Goal: Ask a question: Seek information or help from site administrators or community

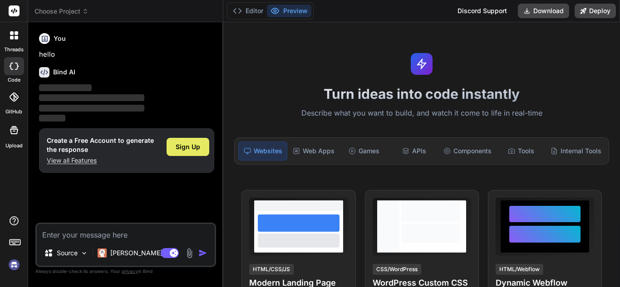
click at [196, 144] on span "Sign Up" at bounding box center [188, 147] width 25 height 9
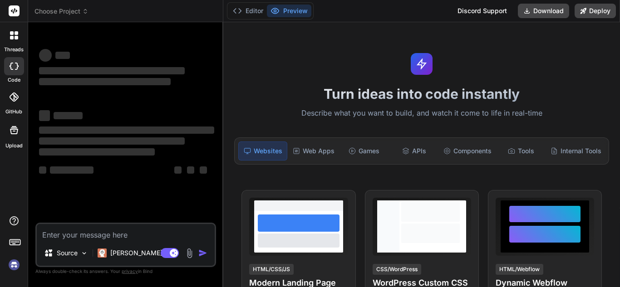
scroll to position [17, 0]
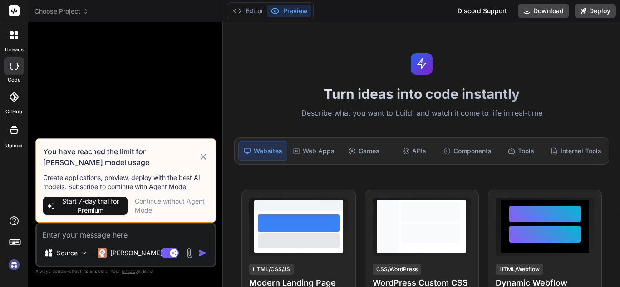
click at [154, 201] on div "Continue without Agent Mode" at bounding box center [172, 206] width 74 height 18
type textarea "x"
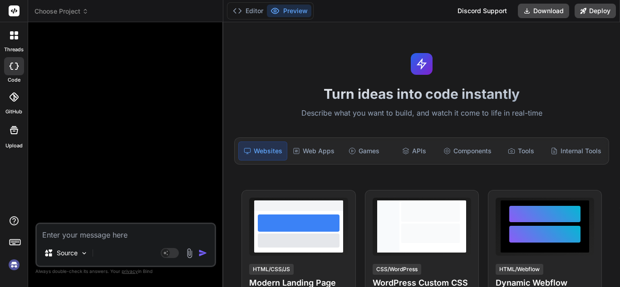
click at [97, 234] on textarea at bounding box center [126, 232] width 178 height 16
type textarea "h"
type textarea "x"
type textarea "hi"
type textarea "x"
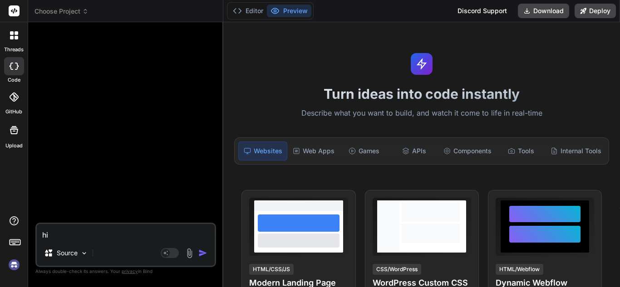
type textarea "hi"
click at [200, 252] on img "button" at bounding box center [202, 253] width 9 height 9
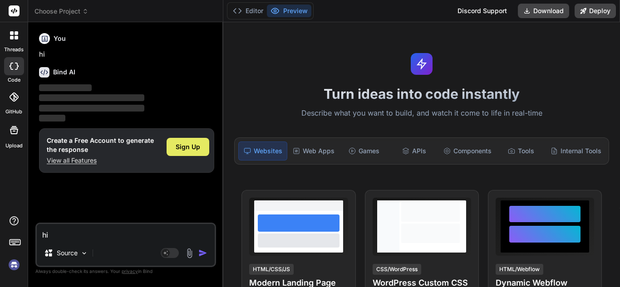
click at [177, 150] on span "Sign Up" at bounding box center [188, 147] width 25 height 9
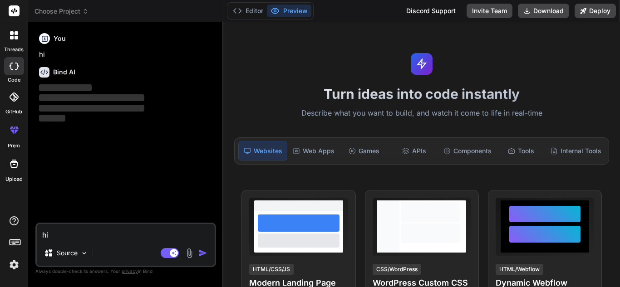
click at [84, 11] on icon at bounding box center [85, 11] width 6 height 6
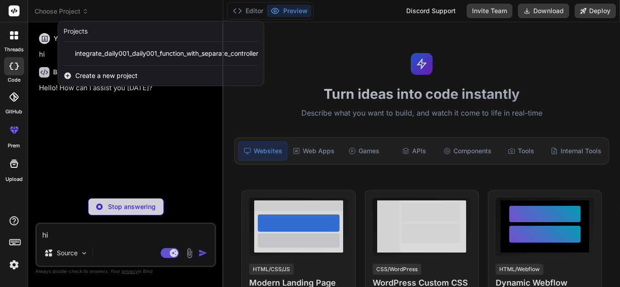
click at [84, 11] on div at bounding box center [310, 143] width 620 height 287
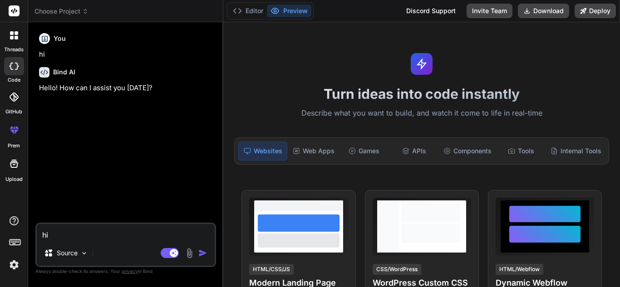
click at [84, 11] on icon at bounding box center [85, 11] width 6 height 6
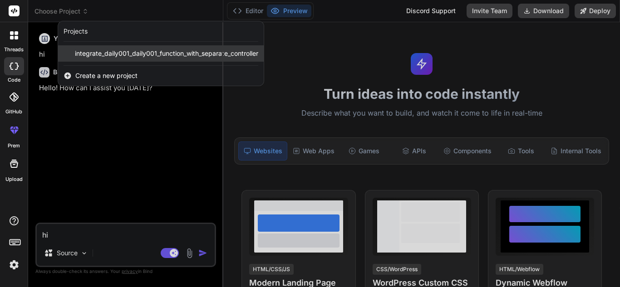
click at [175, 53] on span "integrate_daily001_daily001_function_with_separate_controller" at bounding box center [166, 53] width 183 height 9
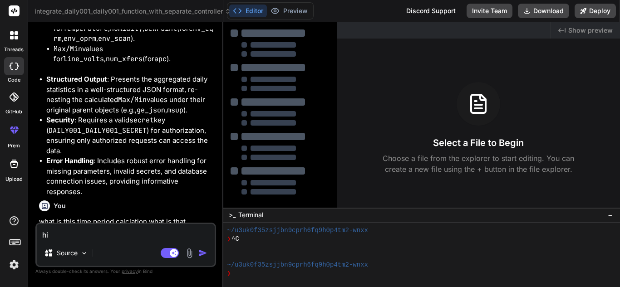
scroll to position [1497, 0]
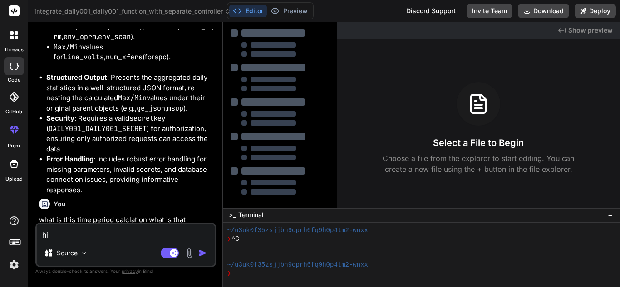
type textarea "x"
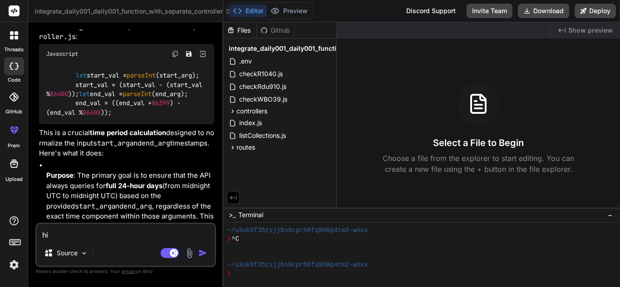
scroll to position [1778, 0]
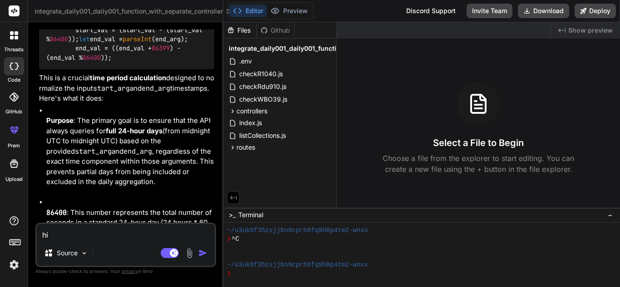
click at [119, 234] on textarea "hi" at bounding box center [126, 232] width 178 height 16
type textarea "s"
type textarea "x"
type textarea "si"
type textarea "x"
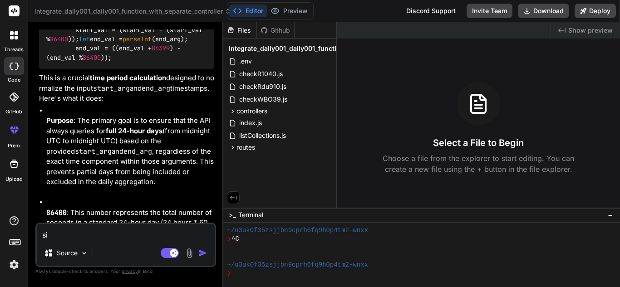
type textarea "si"
type textarea "x"
type textarea "si f"
type textarea "x"
type textarea "si fi"
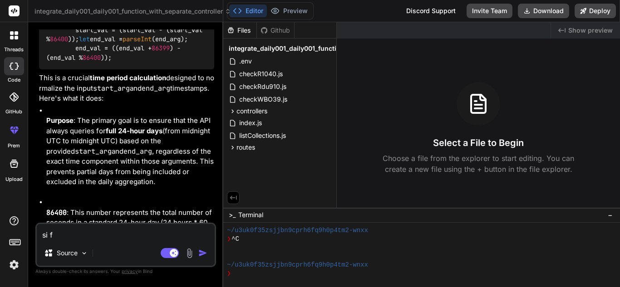
type textarea "x"
type textarea "si fin"
type textarea "x"
type textarea "si fina"
type textarea "x"
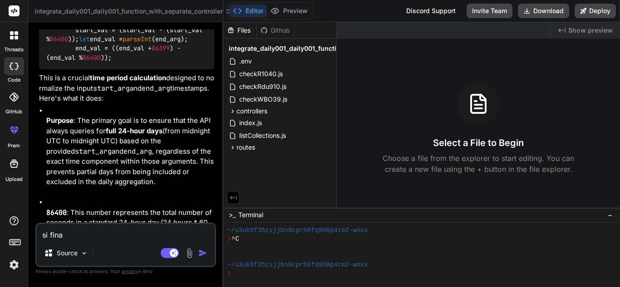
type textarea "si final"
type textarea "x"
type textarea "si finall"
type textarea "x"
type textarea "si finally"
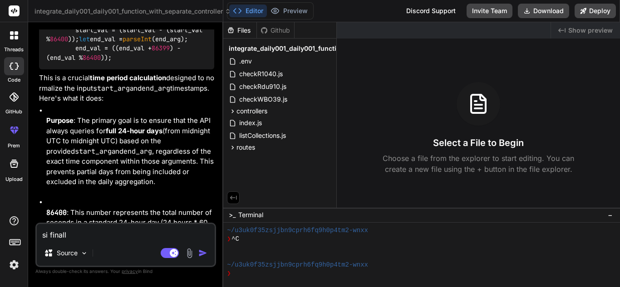
type textarea "x"
type textarea "si finally"
type textarea "x"
type textarea "si finally b"
type textarea "x"
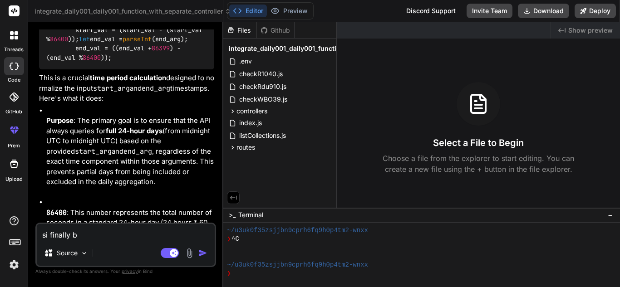
type textarea "si finally be"
type textarea "x"
type textarea "si finally bel"
type textarea "x"
type textarea "si finally belo"
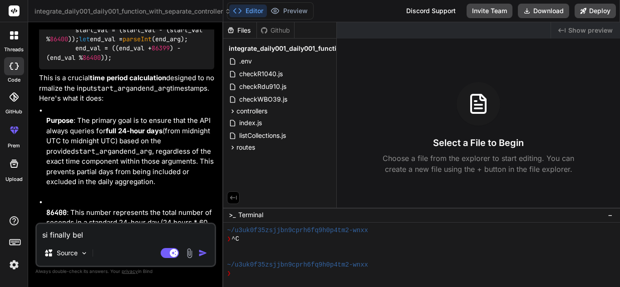
type textarea "x"
type textarea "si finally below"
type textarea "x"
type textarea "si finally below"
type textarea "x"
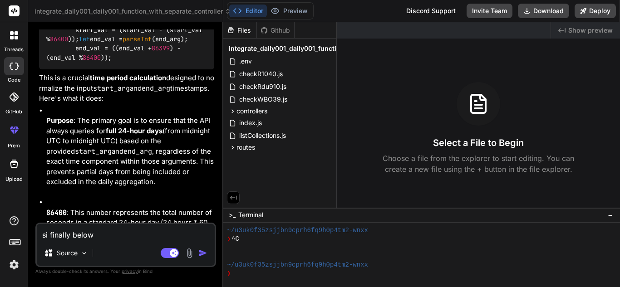
type textarea "si finally below i"
type textarea "x"
type textarea "si finally below is"
type textarea "x"
type textarea "si finally below is"
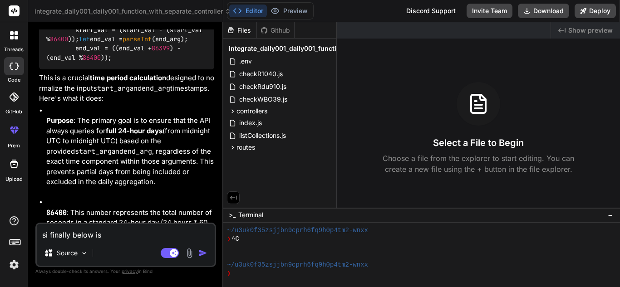
type textarea "x"
type textarea "si finally below is m"
type textarea "x"
type textarea "si finally below is my"
type textarea "x"
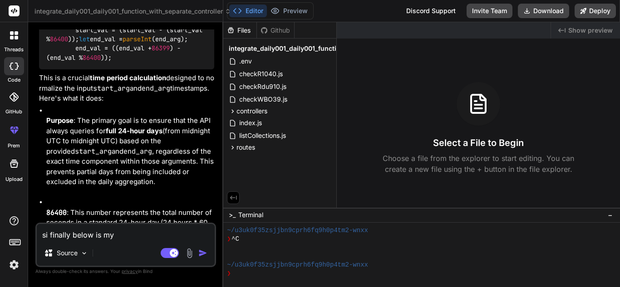
type textarea "si finally below is my"
type textarea "x"
type textarea "s finally below is my"
type textarea "x"
type textarea "so finally below is my"
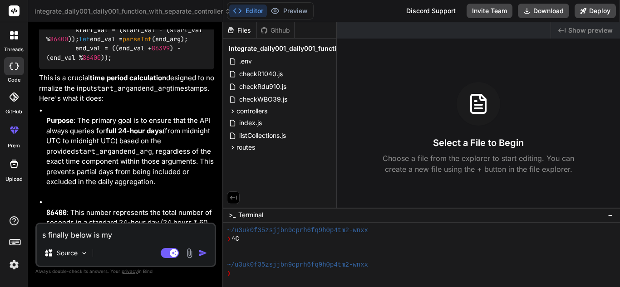
type textarea "x"
type textarea "so finally below is my"
type textarea "x"
type textarea "so finally below is my c"
type textarea "x"
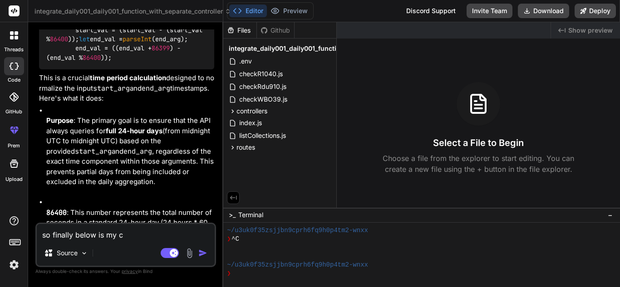
type textarea "so finally below is my co"
type textarea "x"
type textarea "so finally below is my cod"
type textarea "x"
type textarea "so finally below is my code"
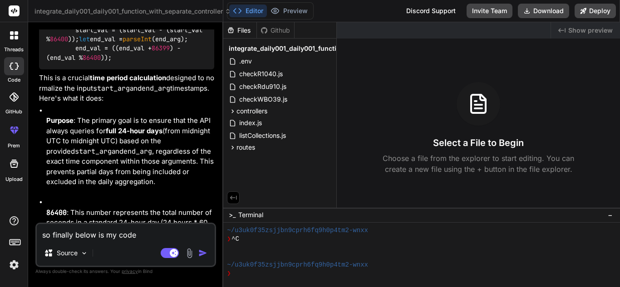
type textarea "x"
type textarea "so finally below is my code"
type textarea "x"
type textarea "so finally below is my code s"
type textarea "x"
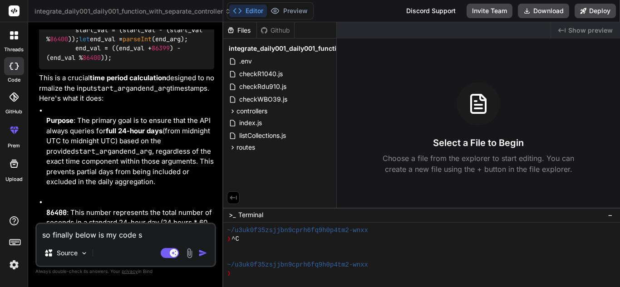
type textarea "so finally below is my code st"
type textarea "x"
type textarea "so finally below is my code str"
type textarea "x"
type textarea "so finally below is my code stru"
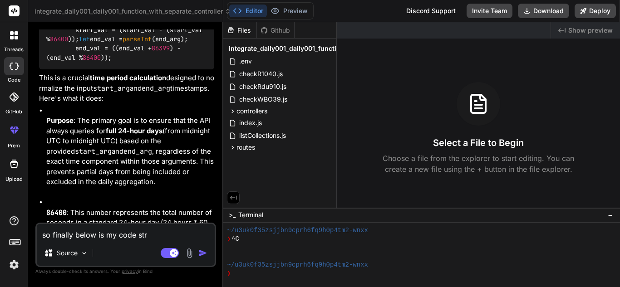
type textarea "x"
type textarea "so finally below is my code struc"
type textarea "x"
type textarea "so finally below is my code struct"
type textarea "x"
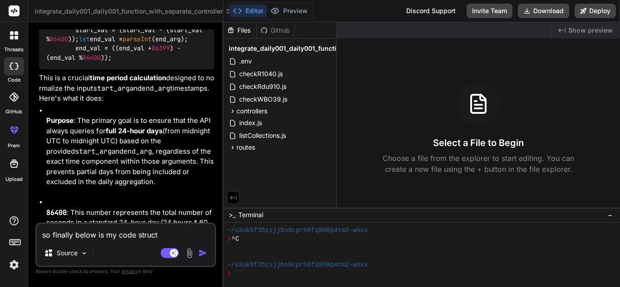
type textarea "so finally below is my code structu"
type textarea "x"
type textarea "so finally below is my code structur"
type textarea "x"
type textarea "so finally below is my code structure"
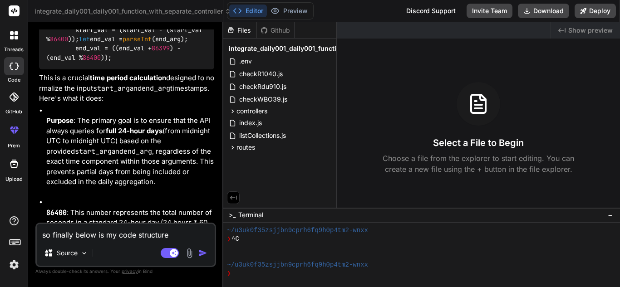
type textarea "x"
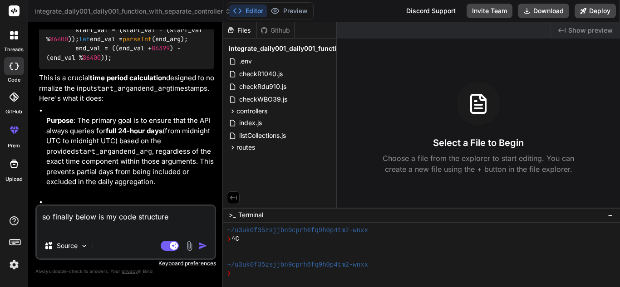
type textarea "so finally below is my code structure"
type textarea "x"
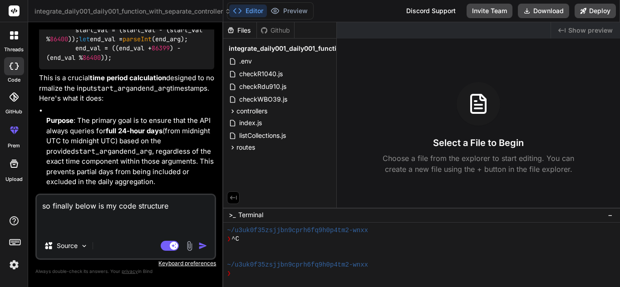
paste textarea "app.listen(PORT, HOST, () => { console.log(`🌐 Access your server at https://api…"
type textarea "so finally below is my code structure app.listen(PORT, HOST, () => { console.lo…"
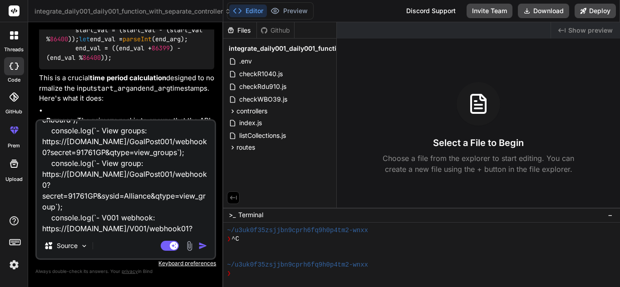
type textarea "x"
type textarea "so finally below is my code structure app.listen(PORT, HOST, () => { console.lo…"
type textarea "x"
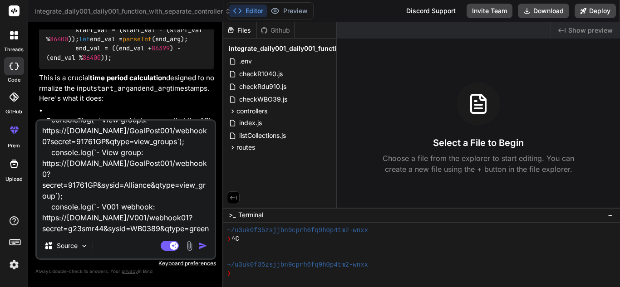
type textarea "so finally below is my code structure app.listen(PORT, HOST, () => { console.lo…"
type textarea "x"
type textarea "so finally below is my code structure app.listen(PORT, HOST, () => { console.lo…"
type textarea "x"
type textarea "so finally below is my code structure app.listen(PORT, HOST, () => { console.lo…"
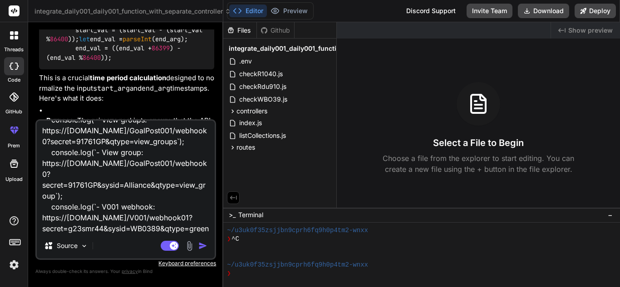
type textarea "x"
type textarea "so finally below is my code structure app.listen(PORT, HOST, () => { console.lo…"
type textarea "x"
type textarea "so finally below is my code structure app.listen(PORT, HOST, () => { console.lo…"
type textarea "x"
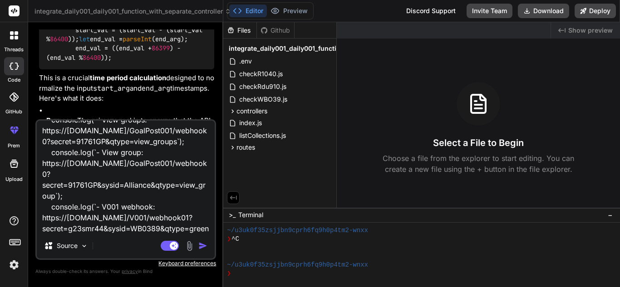
type textarea "so finally below is my code structure app.listen(PORT, HOST, () => { console.lo…"
type textarea "x"
type textarea "so finally below is my code structure app.listen(PORT, HOST, () => { console.lo…"
type textarea "x"
type textarea "so finally below is my code structure app.listen(PORT, HOST, () => { console.lo…"
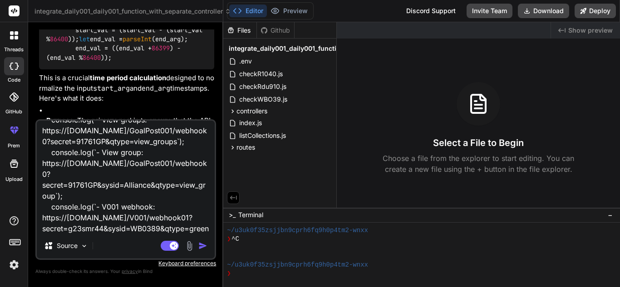
type textarea "x"
type textarea "so finally below is my code structure app.listen(PORT, HOST, () => { console.lo…"
type textarea "x"
type textarea "so finally below is my code structure app.listen(PORT, HOST, () => { console.lo…"
type textarea "x"
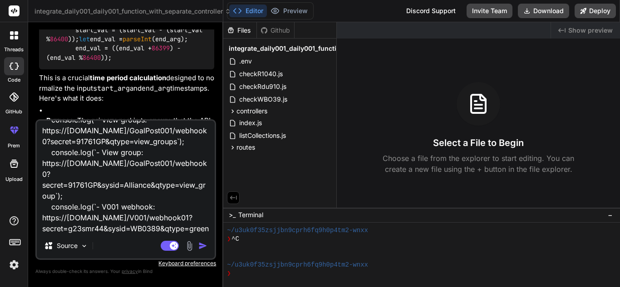
type textarea "so finally below is my code structure app.listen(PORT, HOST, () => { console.lo…"
type textarea "x"
type textarea "so finally below is my code structure app.listen(PORT, HOST, () => { console.lo…"
type textarea "x"
type textarea "so finally below is my code structure app.listen(PORT, HOST, () => { console.lo…"
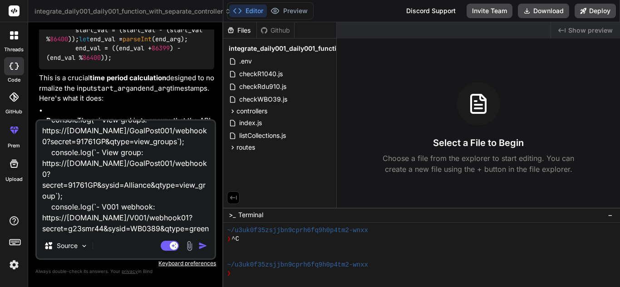
type textarea "x"
type textarea "so finally below is my code structure app.listen(PORT, HOST, () => { console.lo…"
type textarea "x"
type textarea "so finally below is my code structure app.listen(PORT, HOST, () => { console.lo…"
type textarea "x"
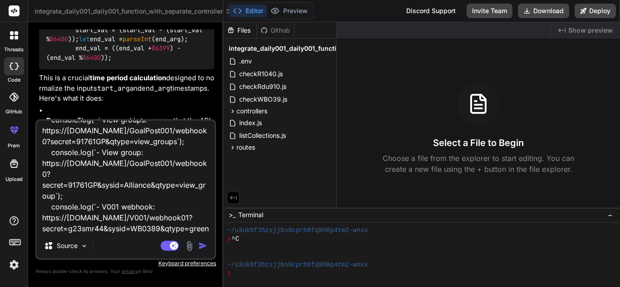
type textarea "so finally below is my code structure app.listen(PORT, HOST, () => { console.lo…"
type textarea "x"
type textarea "so finally below is my code structure app.listen(PORT, HOST, () => { console.lo…"
type textarea "x"
type textarea "so finally below is my code structure app.listen(PORT, HOST, () => { console.lo…"
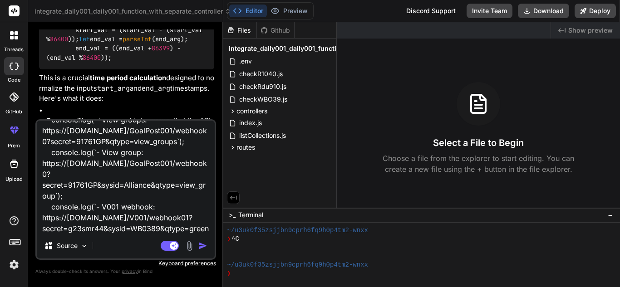
type textarea "x"
type textarea "so finally below is my code structure app.listen(PORT, HOST, () => { console.lo…"
type textarea "x"
type textarea "so finally below is my code structure app.listen(PORT, HOST, () => { console.lo…"
type textarea "x"
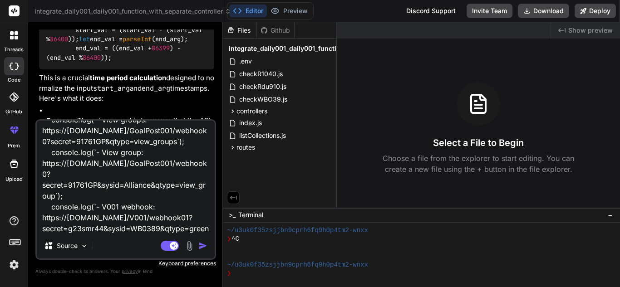
type textarea "so finally below is my code structure app.listen(PORT, HOST, () => { console.lo…"
type textarea "x"
type textarea "so finally below is my code structure app.listen(PORT, HOST, () => { console.lo…"
type textarea "x"
type textarea "so finally below is my code structure app.listen(PORT, HOST, () => { console.lo…"
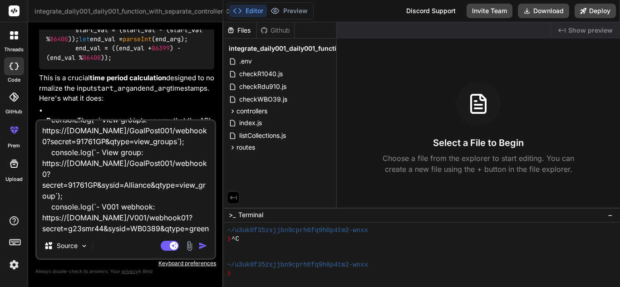
type textarea "x"
type textarea "so finally below is my code structure app.listen(PORT, HOST, () => { console.lo…"
type textarea "x"
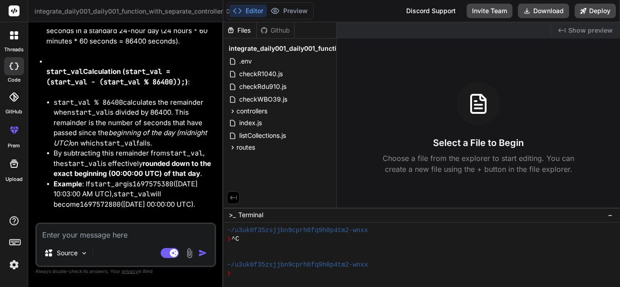
scroll to position [1972, 0]
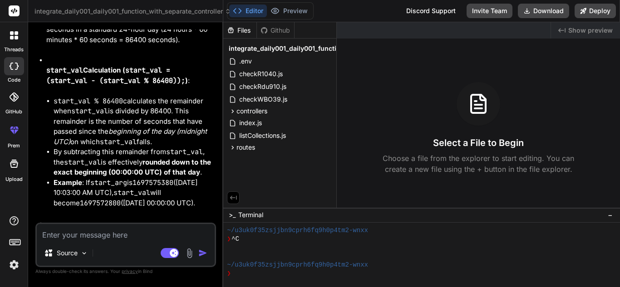
type textarea "x"
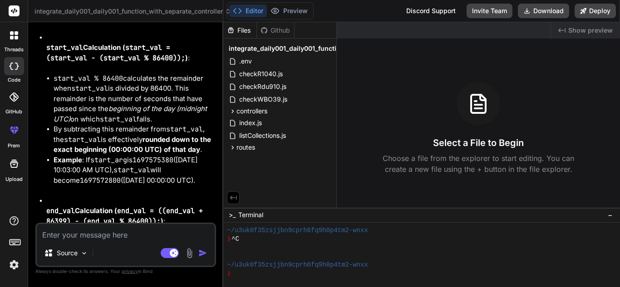
scroll to position [2065, 0]
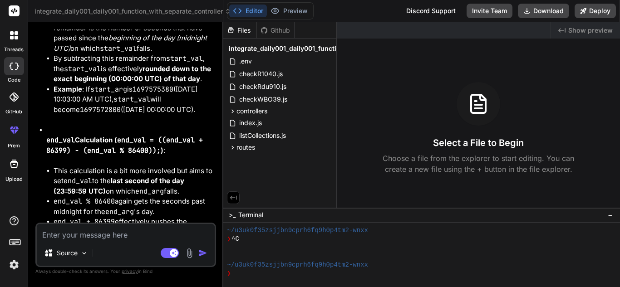
click at [182, 231] on textarea at bounding box center [126, 232] width 178 height 16
type textarea "i"
type textarea "x"
type textarea "i"
type textarea "x"
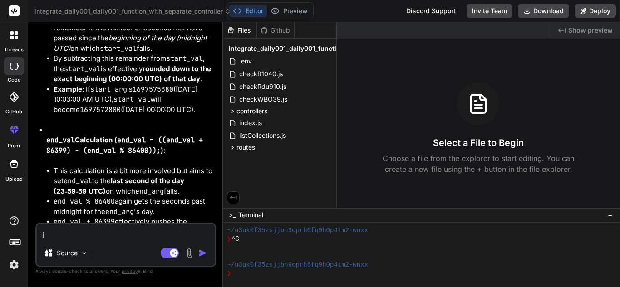
type textarea "i w"
type textarea "x"
type textarea "i wa"
type textarea "x"
type textarea "i wan"
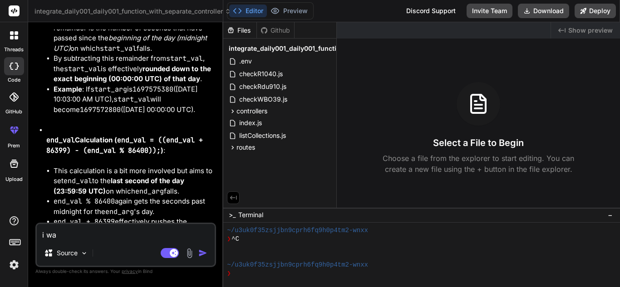
type textarea "x"
type textarea "i want"
type textarea "x"
type textarea "i want"
type textarea "x"
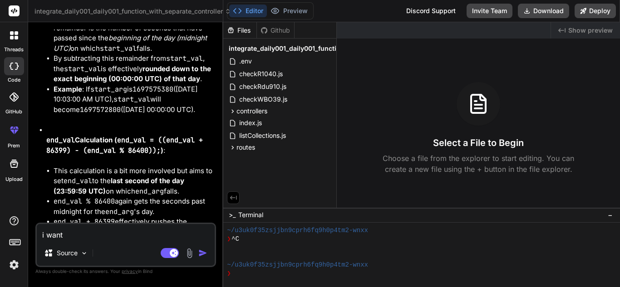
type textarea "i want y"
type textarea "x"
type textarea "i want yo"
type textarea "x"
type textarea "i want you"
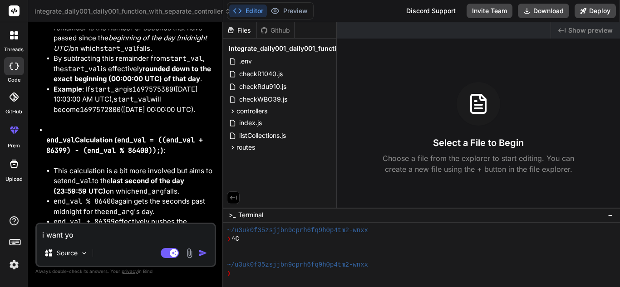
type textarea "x"
type textarea "i want you"
type textarea "x"
type textarea "i want you t"
type textarea "x"
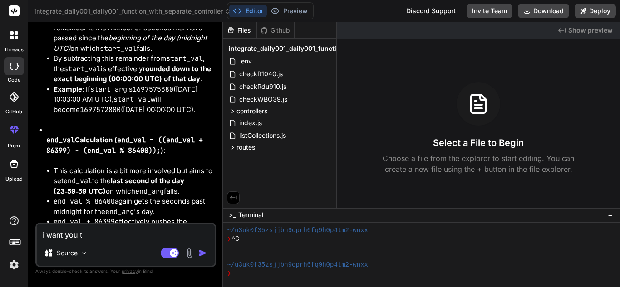
type textarea "i want you to"
type textarea "x"
type textarea "i want you to"
type textarea "x"
type textarea "i want you to n"
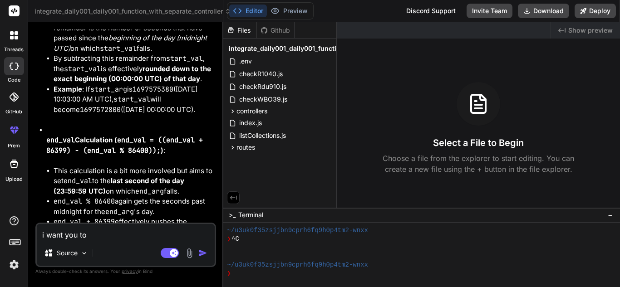
type textarea "x"
type textarea "i want you to no"
type textarea "x"
type textarea "i want you to now"
type textarea "x"
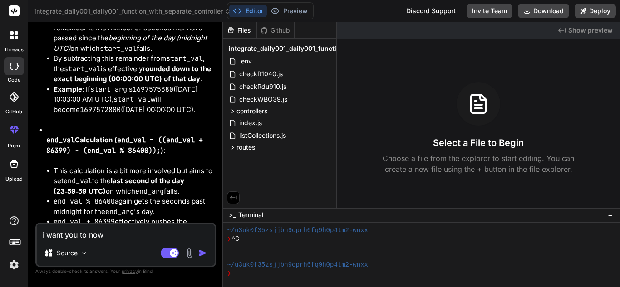
type textarea "i want you to now"
type textarea "x"
type textarea "i want you to now m"
type textarea "x"
type textarea "i want you to now ma"
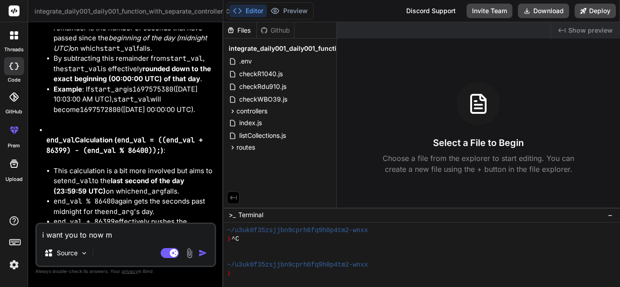
type textarea "x"
type textarea "i want you to now mak"
type textarea "x"
type textarea "i want you to now make"
type textarea "x"
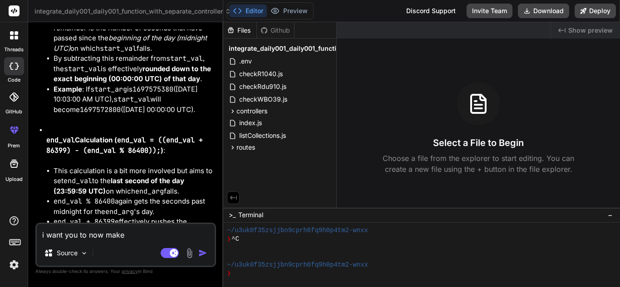
type textarea "i want you to now make"
type textarea "x"
type textarea "i want you to now make a"
type textarea "x"
type textarea "i want you to now make a"
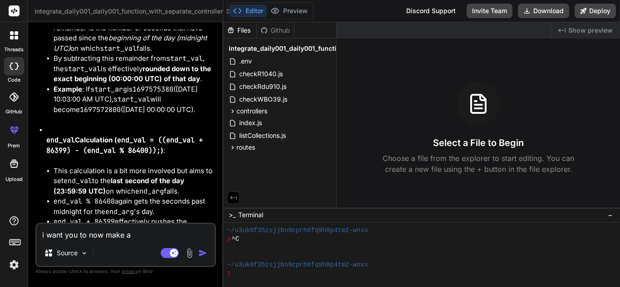
type textarea "x"
type textarea "i want you to now make a n"
type textarea "x"
type textarea "i want you to now make a ne"
type textarea "x"
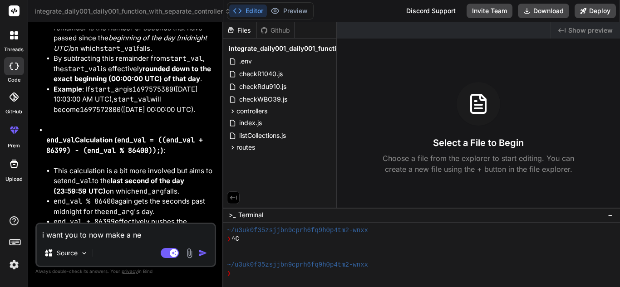
type textarea "i want you to now make a new"
type textarea "x"
type textarea "i want you to now make a new"
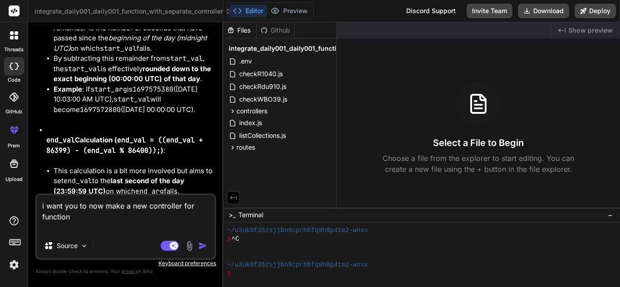
paste textarea "GLASSBEAM001_webhook0"
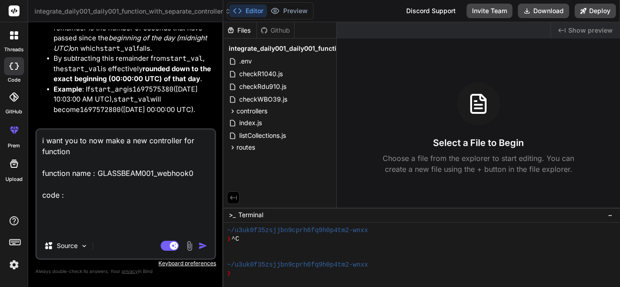
paste textarea "// Original test system. Changed secret 2021-08-17 to disable // This function …"
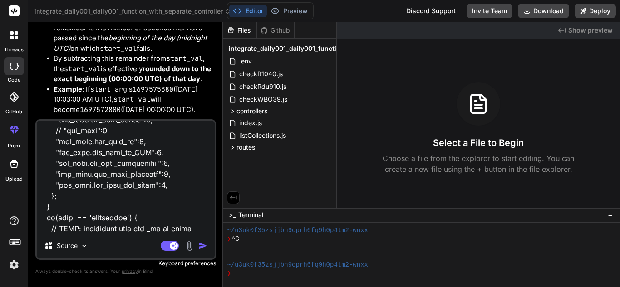
scroll to position [1733, 0]
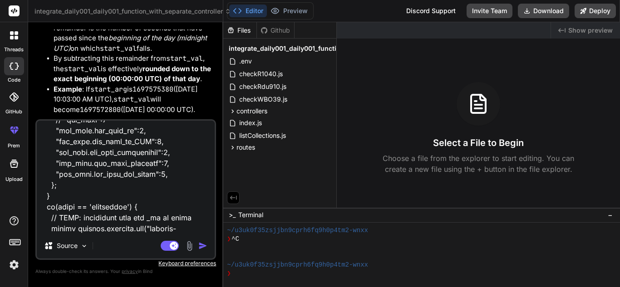
click at [118, 231] on textarea at bounding box center [126, 177] width 178 height 113
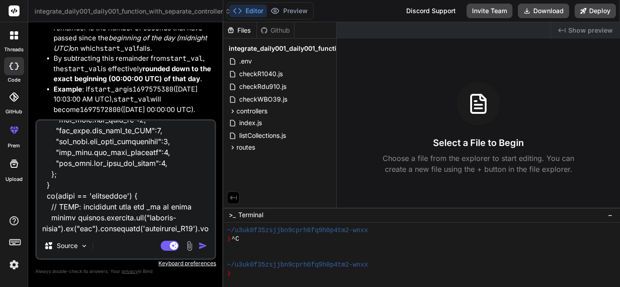
scroll to position [1744, 0]
paste textarea "/GLASSBEAM001/webhook0"
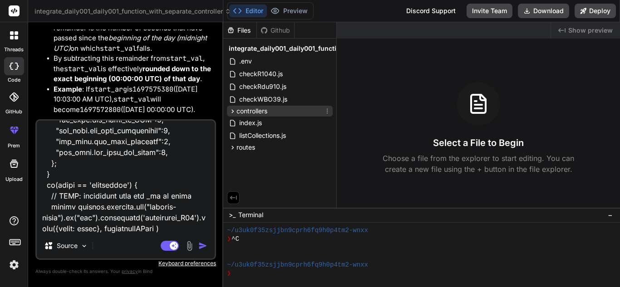
scroll to position [1755, 0]
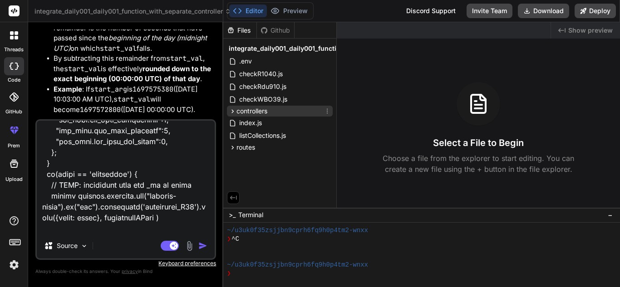
paste textarea "GLASSBEAM001_webhook0"
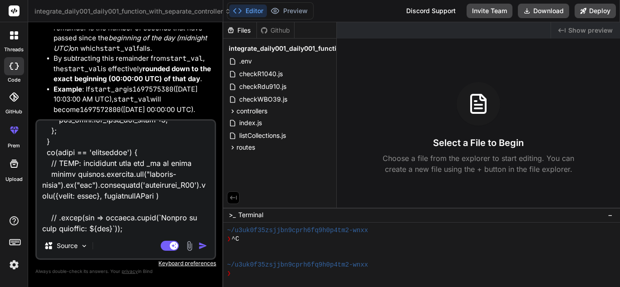
click at [207, 244] on img "button" at bounding box center [202, 245] width 9 height 9
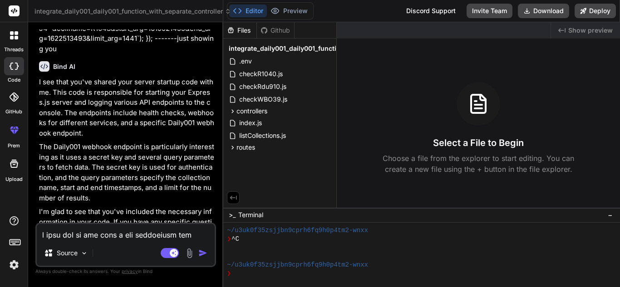
scroll to position [2752, 0]
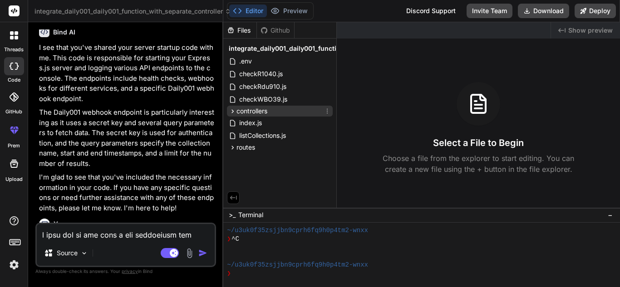
click at [236, 110] on icon at bounding box center [233, 112] width 8 height 8
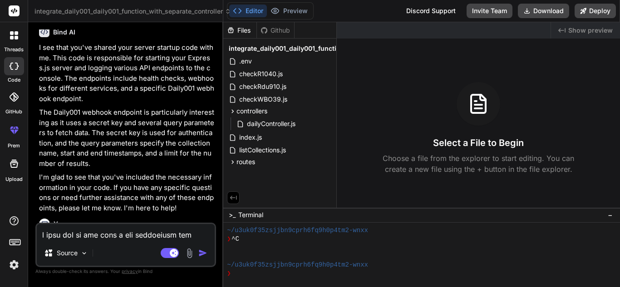
click at [139, 230] on textarea at bounding box center [126, 232] width 178 height 16
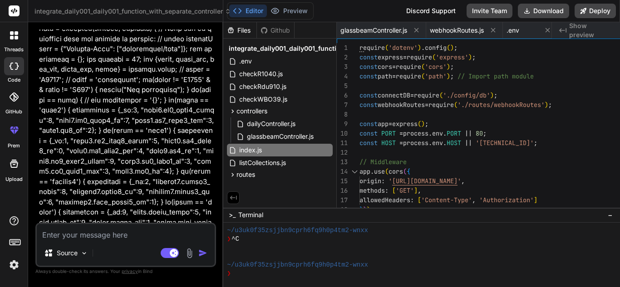
scroll to position [2959, 0]
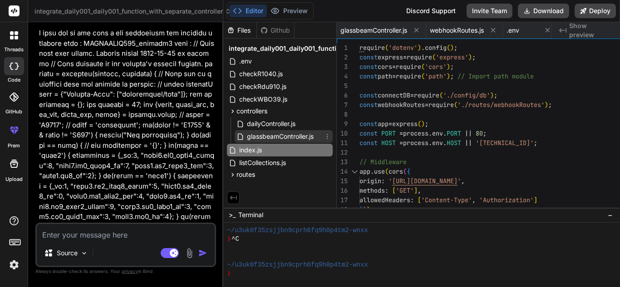
click at [331, 136] on icon at bounding box center [327, 136] width 7 height 7
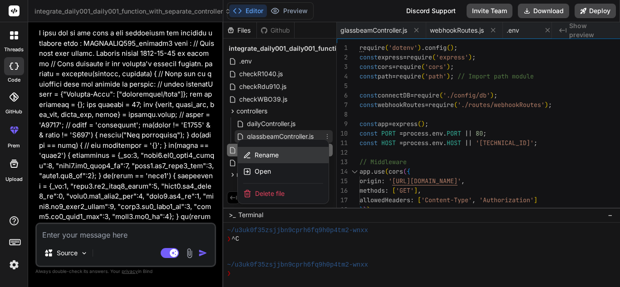
click at [329, 154] on div "Rename" at bounding box center [283, 155] width 91 height 16
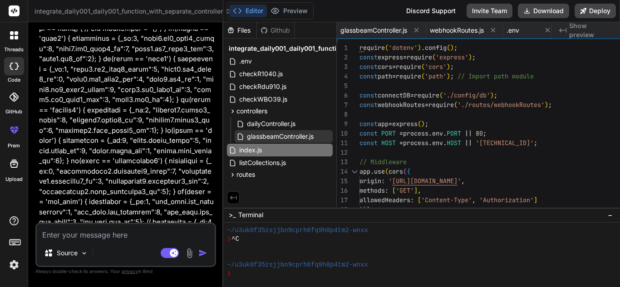
scroll to position [3078, 0]
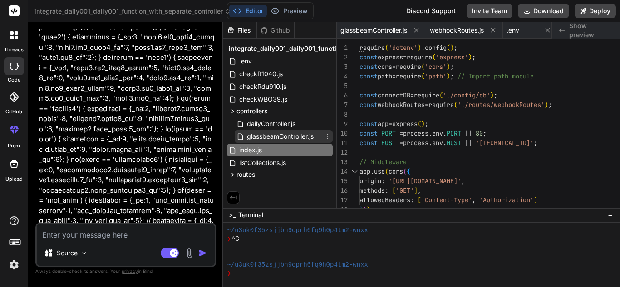
click at [315, 134] on span "glassbeamController.js" at bounding box center [280, 136] width 69 height 11
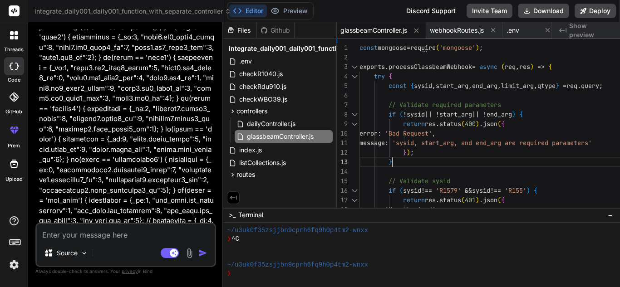
scroll to position [0, 0]
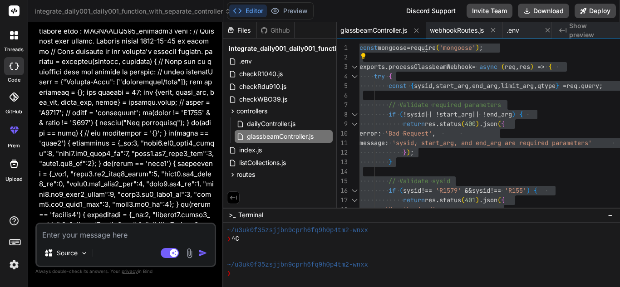
scroll to position [2987, 0]
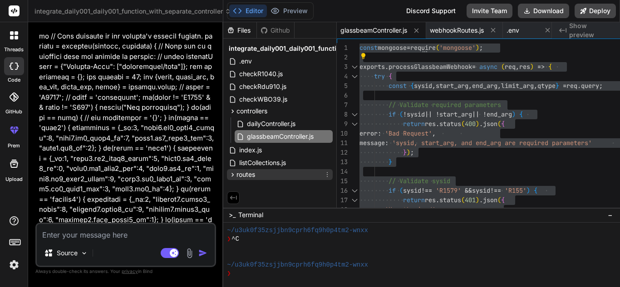
click at [255, 175] on span "routes" at bounding box center [245, 174] width 19 height 9
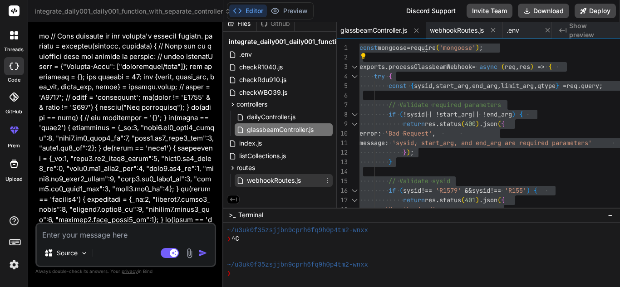
click at [302, 182] on span "webhookRoutes.js" at bounding box center [274, 180] width 56 height 11
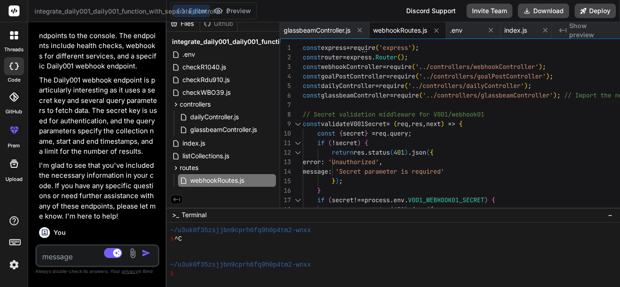
scroll to position [3788, 0]
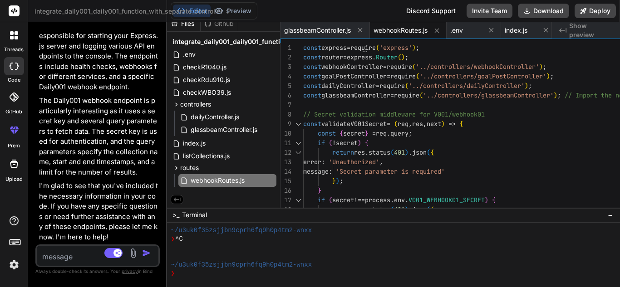
drag, startPoint x: 321, startPoint y: 159, endPoint x: 146, endPoint y: 152, distance: 175.3
click at [146, 152] on div "Bind AI Web Search Created with Pixso. Code Generator You .env file has this ke…" at bounding box center [97, 154] width 139 height 265
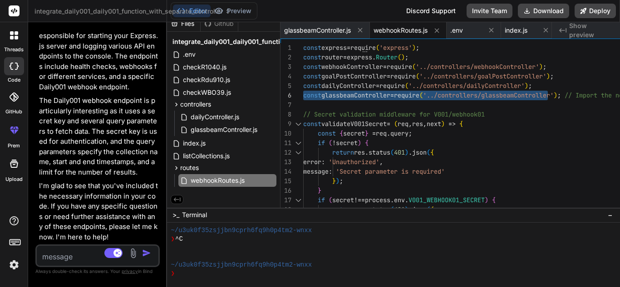
drag, startPoint x: 374, startPoint y: 94, endPoint x: 717, endPoint y: 76, distance: 343.2
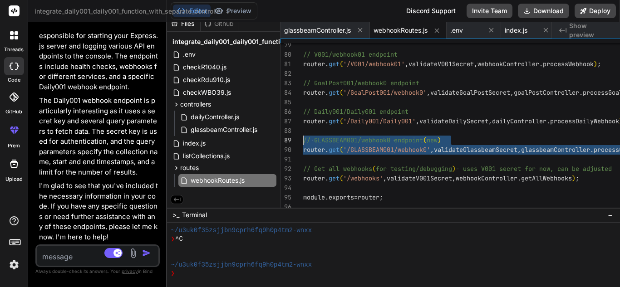
drag, startPoint x: 435, startPoint y: 156, endPoint x: 369, endPoint y: 136, distance: 68.6
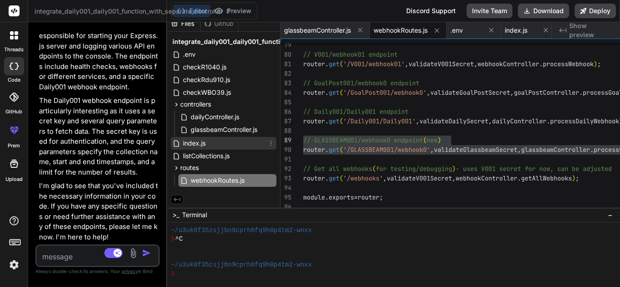
click at [276, 141] on div "index.js" at bounding box center [224, 143] width 106 height 13
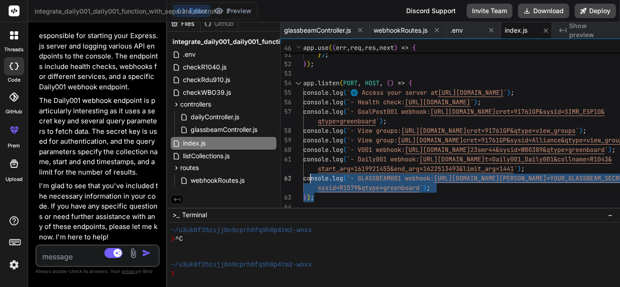
drag, startPoint x: 527, startPoint y: 192, endPoint x: 379, endPoint y: 178, distance: 148.7
drag, startPoint x: 513, startPoint y: 187, endPoint x: 376, endPoint y: 173, distance: 137.3
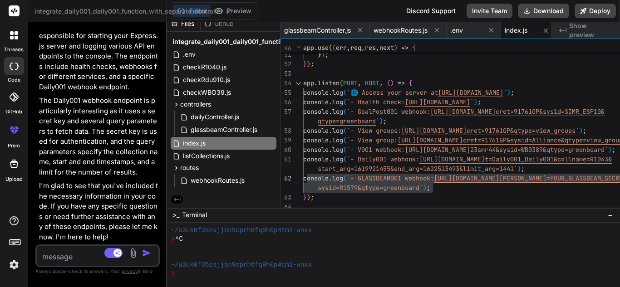
click at [276, 53] on div ".env" at bounding box center [224, 54] width 106 height 13
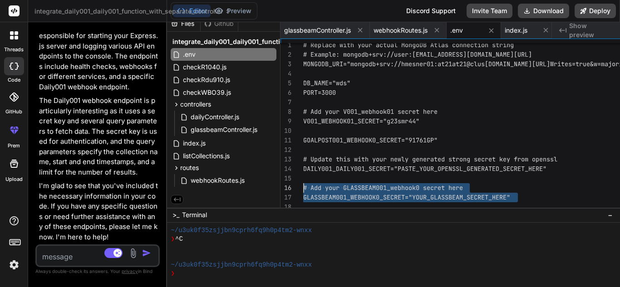
drag, startPoint x: 592, startPoint y: 198, endPoint x: 355, endPoint y: 180, distance: 238.1
click at [355, 180] on div "# Replace with your actual MongoDB Atlas connectio n string # Example: mongodb+…" at bounding box center [547, 126] width 488 height 172
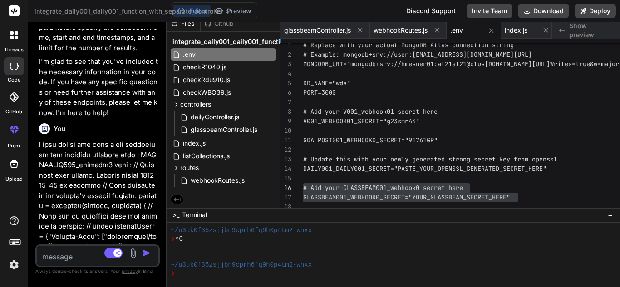
scroll to position [3923, 0]
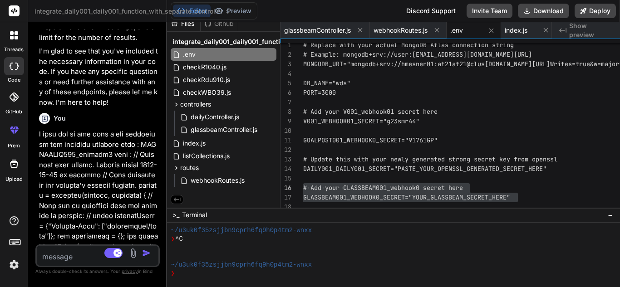
drag, startPoint x: 128, startPoint y: 211, endPoint x: 32, endPoint y: 191, distance: 97.5
click at [32, 191] on div "Bind AI Web Search Created with Pixso. Code Generator You .env file has this ke…" at bounding box center [97, 154] width 139 height 265
copy code "https://api.hestoploss.com/GLASSBEAM001/webhook0?secret=YOUR_GLASSBEAM_SECRET_H…"
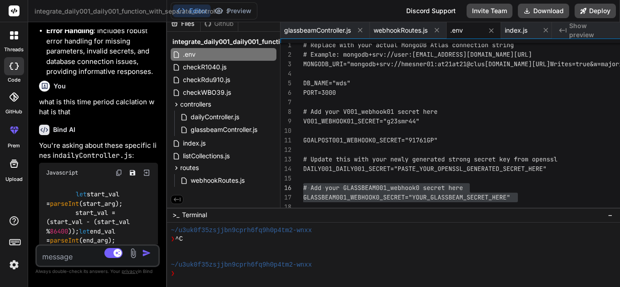
scroll to position [2198, 0]
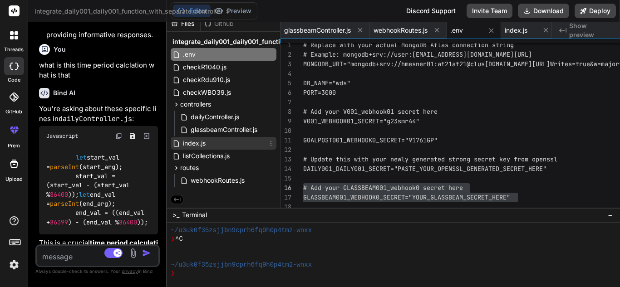
click at [276, 145] on div "index.js" at bounding box center [224, 143] width 106 height 13
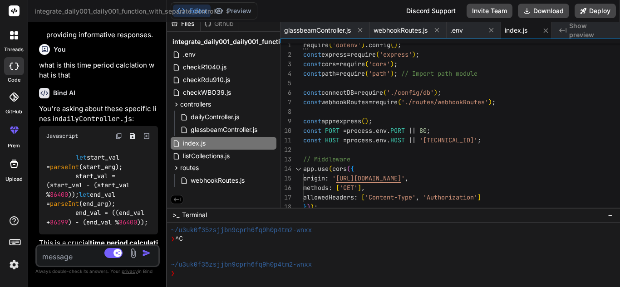
scroll to position [0, 0]
click at [104, 251] on textarea at bounding box center [88, 254] width 102 height 16
paste textarea "0|index | - Health check: https://api.hestoploss.com/health 0|index | - GoalPos…"
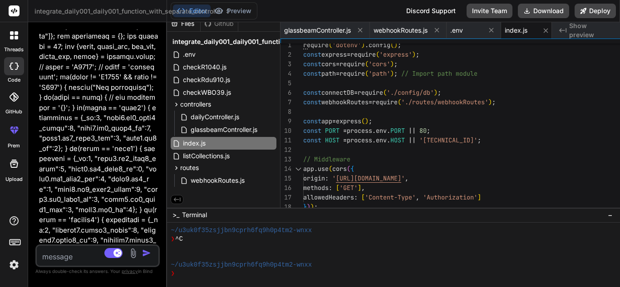
scroll to position [4138, 0]
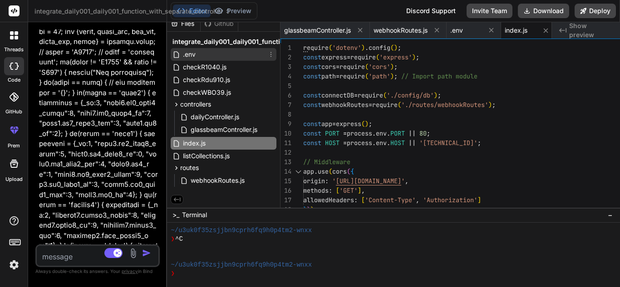
click at [275, 53] on div ".env" at bounding box center [224, 54] width 106 height 13
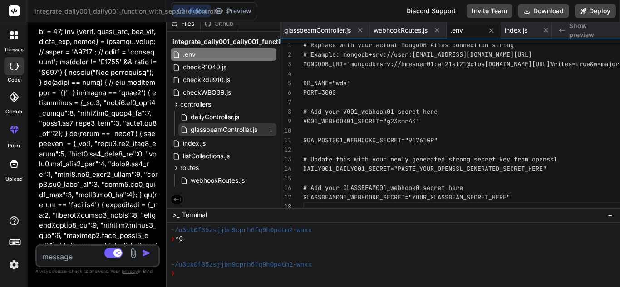
click at [258, 128] on span "glassbeamController.js" at bounding box center [224, 129] width 69 height 11
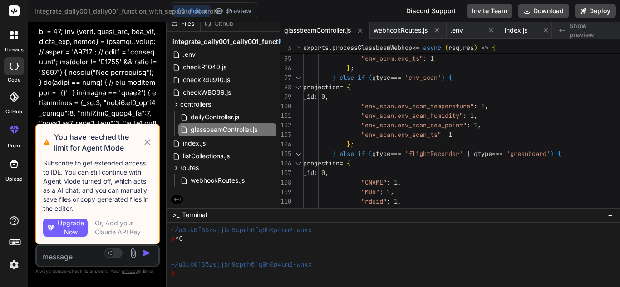
click at [150, 146] on icon at bounding box center [147, 143] width 6 height 6
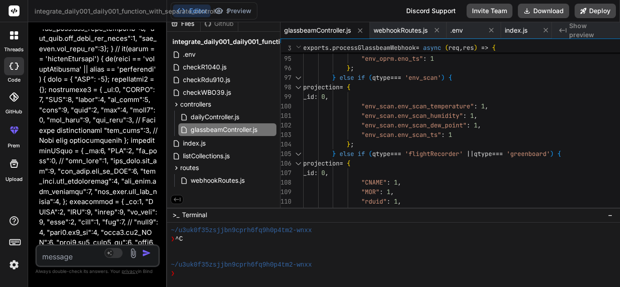
scroll to position [4614, 0]
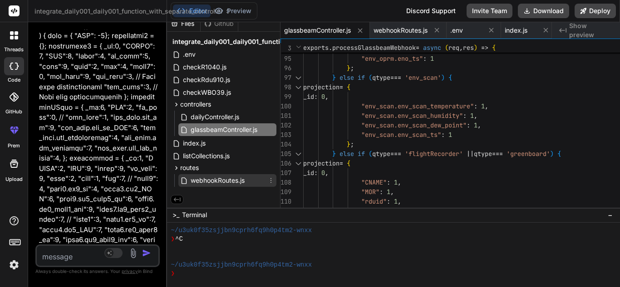
click at [246, 178] on span "webhookRoutes.js" at bounding box center [218, 180] width 56 height 11
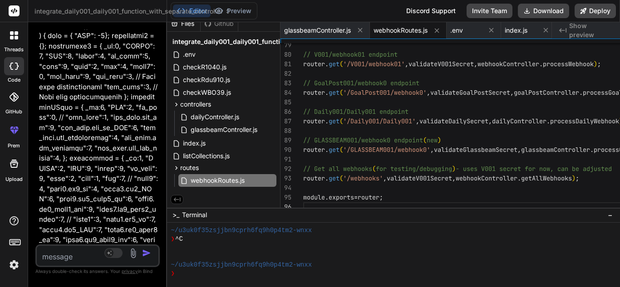
scroll to position [0, 0]
click at [88, 248] on textarea at bounding box center [88, 254] width 102 height 16
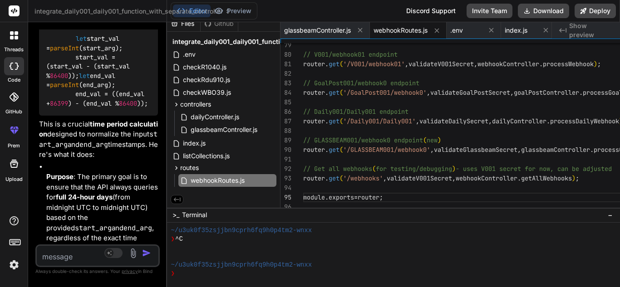
scroll to position [2267, 0]
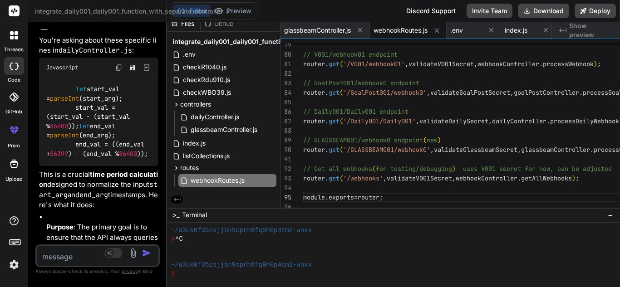
drag, startPoint x: 159, startPoint y: 238, endPoint x: 39, endPoint y: 211, distance: 122.3
click at [39, 211] on div "You .env file has this key # Add your V001_webhook01 secret here V001_WEBHOOK01…" at bounding box center [98, 137] width 123 height 215
copy div "so finally below is my code structure app.listen(PORT, HOST, () => { console.lo…"
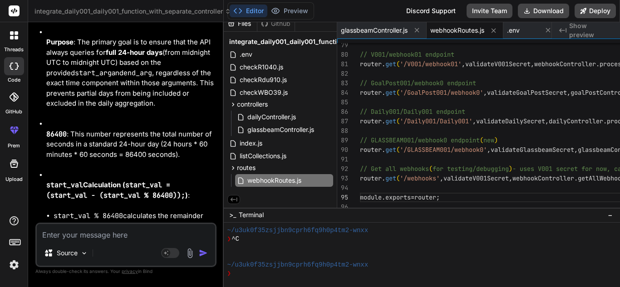
scroll to position [1969, 0]
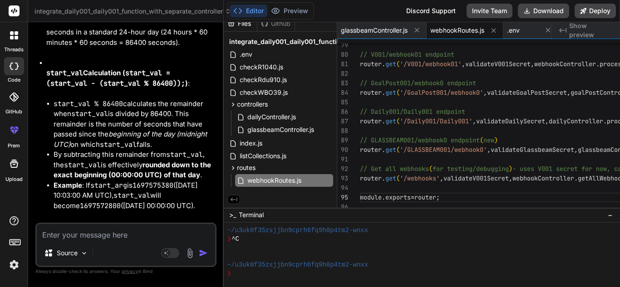
drag, startPoint x: 236, startPoint y: 159, endPoint x: 205, endPoint y: 165, distance: 31.3
click at [205, 165] on div "Bind AI Web Search Created with Pixso. Code Generator You .env file has this ke…" at bounding box center [126, 154] width 196 height 265
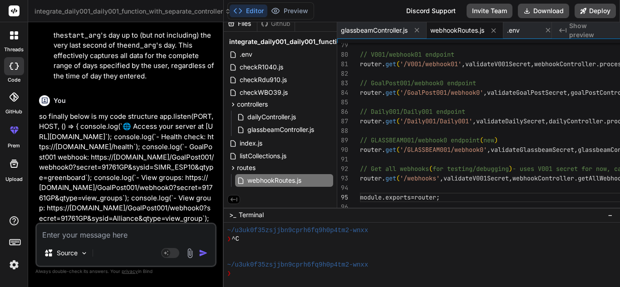
scroll to position [2514, 0]
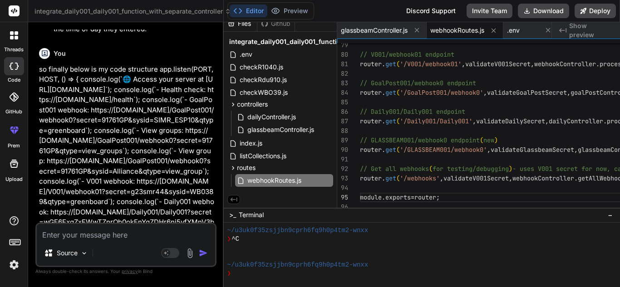
click at [208, 253] on img "button" at bounding box center [203, 253] width 9 height 9
click at [127, 232] on textarea at bounding box center [126, 232] width 178 height 16
click at [208, 254] on img "button" at bounding box center [203, 253] width 9 height 9
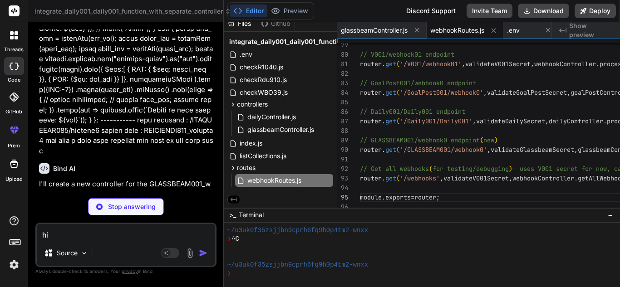
scroll to position [3661, 0]
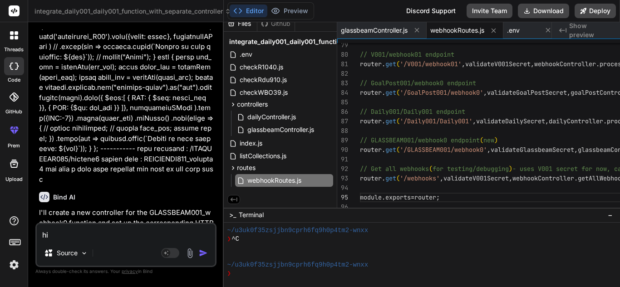
click at [108, 238] on textarea "hi" at bounding box center [126, 232] width 178 height 16
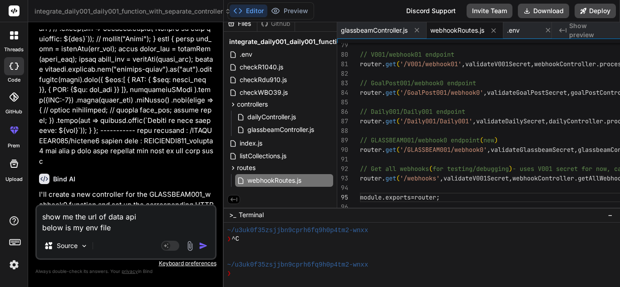
click at [136, 229] on textarea "show me the url of data api below is my env file" at bounding box center [126, 219] width 178 height 27
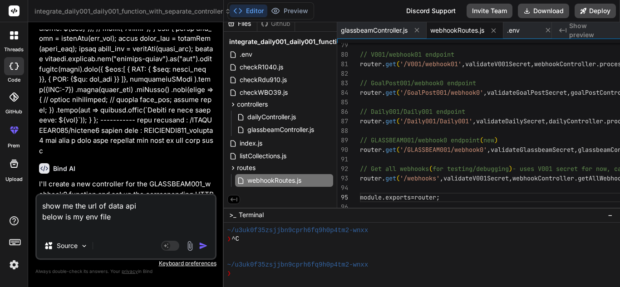
paste textarea "# Replace with your actual MongoDB Atlas connection string # Example: mongodb+s…"
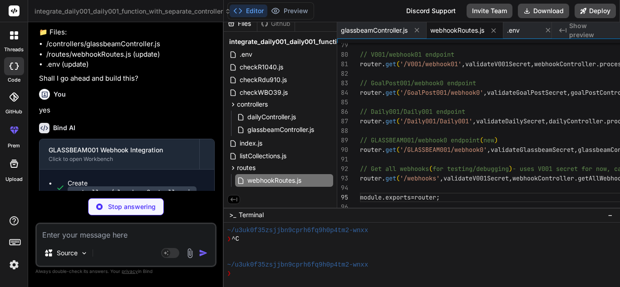
scroll to position [3927, 0]
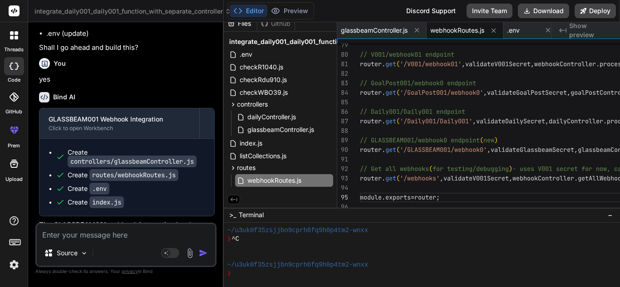
drag, startPoint x: 297, startPoint y: 164, endPoint x: 39, endPoint y: 146, distance: 259.4
click at [39, 146] on div "You .env file has this key # Add your V001_webhook01 secret here V001_WEBHOOK01…" at bounding box center [126, 126] width 179 height 193
copy code "https://api.hestoploss.com/GLASSBEAM001/webhook0?secret=9abmSvE7NeleSf+w+WYGvKl…"
click at [100, 228] on textarea at bounding box center [126, 232] width 178 height 16
paste textarea "{"error":"Unauthorized","message":"Invalid secret key for GLASSBEAM001/webhook0…"
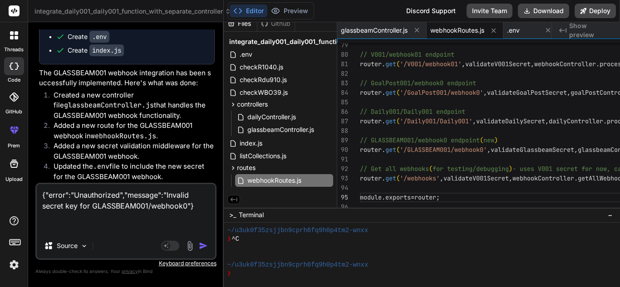
scroll to position [4084, 0]
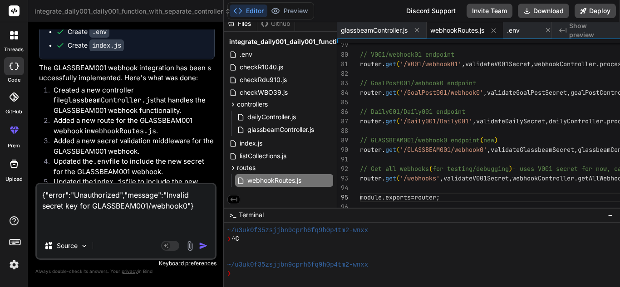
paste textarea "{"error":"Unauthorized","message":"Invalid secret key for GLASSBEAM001/webhook0…"
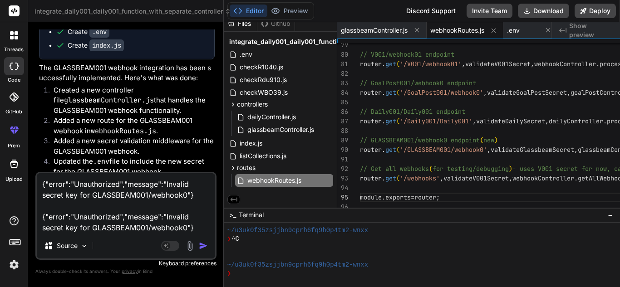
click at [208, 243] on img "button" at bounding box center [203, 245] width 9 height 9
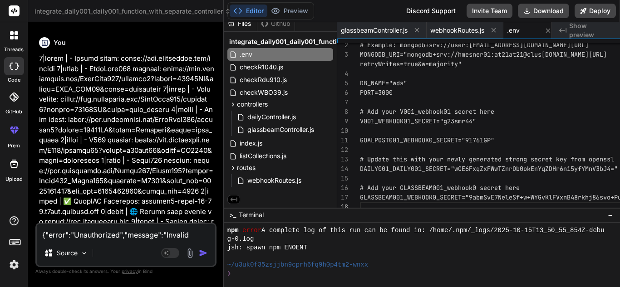
scroll to position [4341, 0]
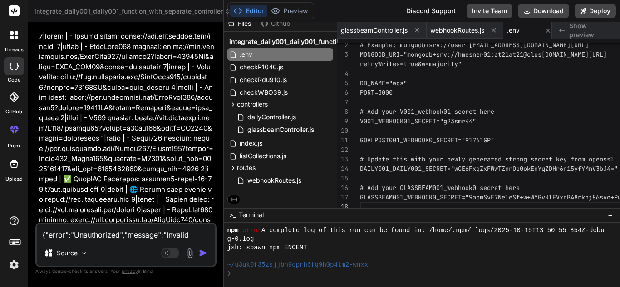
click at [123, 238] on textarea "{"error":"Unauthorized","message":"Invalid secret key for GLASSBEAM001/webhook0…" at bounding box center [126, 232] width 178 height 16
paste textarea "root@Data-API-Testing:/var/www/html# --update-env --update-env: command not fou…"
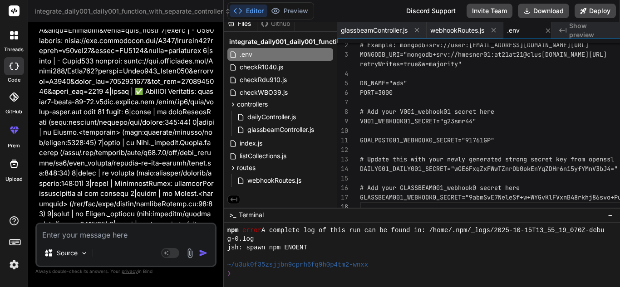
scroll to position [4610, 0]
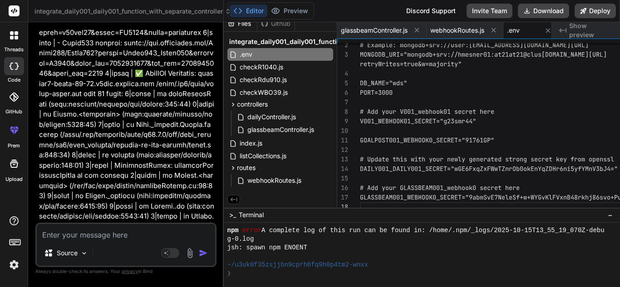
click at [128, 232] on textarea at bounding box center [126, 232] width 178 height 16
paste textarea "root@Data-API-Testing:/var/www/html# npm run dev > mongodb-webhook-migration-ex…"
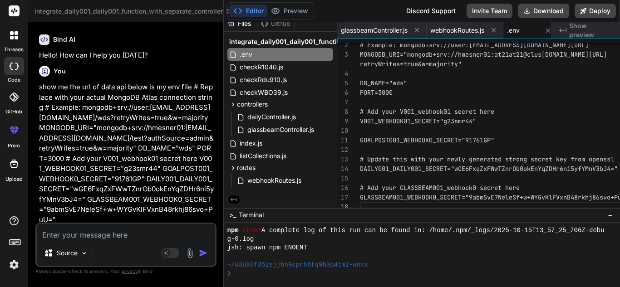
scroll to position [5042, 0]
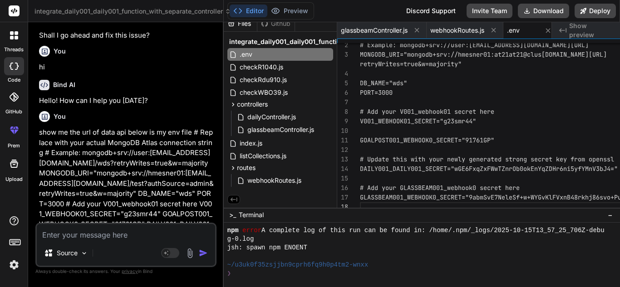
drag, startPoint x: 154, startPoint y: 177, endPoint x: 60, endPoint y: 176, distance: 94.0
drag, startPoint x: 154, startPoint y: 180, endPoint x: 56, endPoint y: 173, distance: 98.3
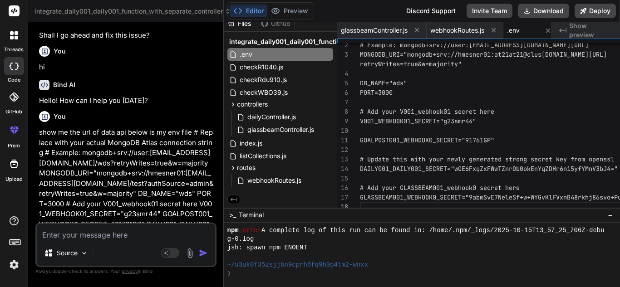
click at [93, 234] on textarea at bounding box center [126, 232] width 178 height 16
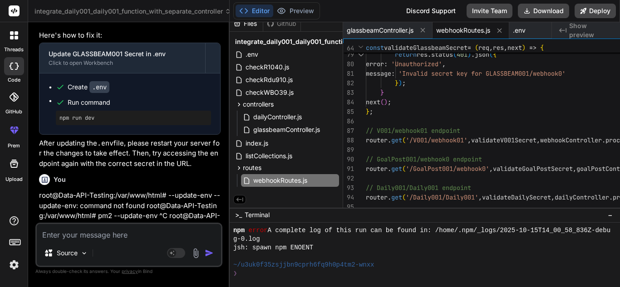
scroll to position [6009, 0]
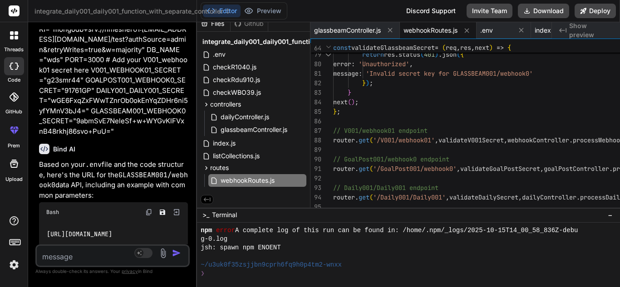
drag, startPoint x: 321, startPoint y: 194, endPoint x: 177, endPoint y: 227, distance: 147.7
click at [177, 227] on div "Bind AI Web Search Created with Pixso. Code Generator You .env file has this ke…" at bounding box center [112, 154] width 169 height 265
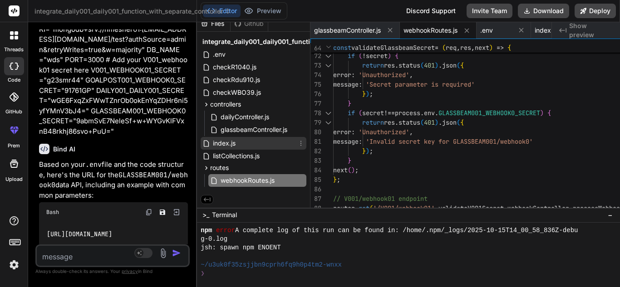
click at [306, 140] on div "index.js" at bounding box center [254, 143] width 106 height 13
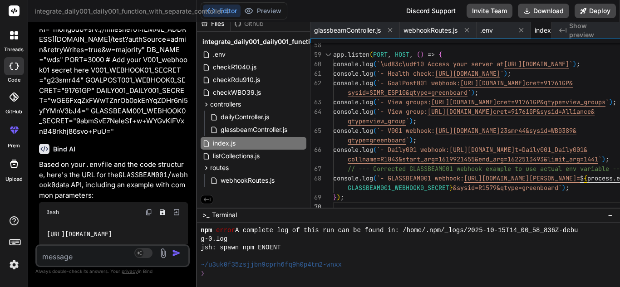
click at [197, 179] on div "Bind AI Web Search Created with Pixso. Code Generator You .env file has this ke…" at bounding box center [112, 154] width 169 height 265
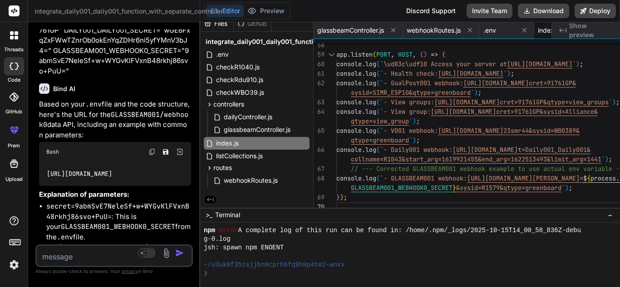
scroll to position [8016, 0]
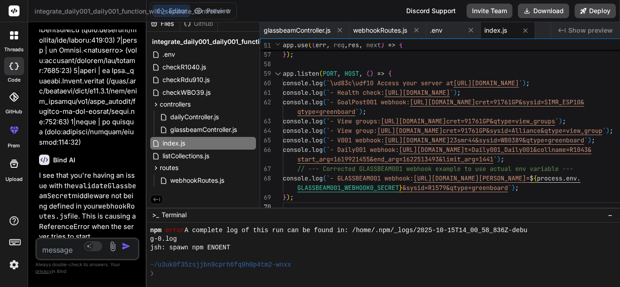
drag, startPoint x: 281, startPoint y: 180, endPoint x: 20, endPoint y: 211, distance: 262.4
click at [20, 211] on div "threads code GitHub prem Upload integrate_daily001_daily001_function_with_separ…" at bounding box center [310, 143] width 620 height 287
click at [249, 57] on div ".env" at bounding box center [203, 54] width 106 height 13
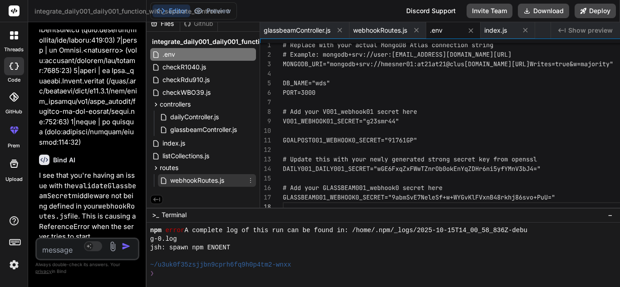
click at [256, 179] on div "webhookRoutes.js" at bounding box center [207, 180] width 98 height 13
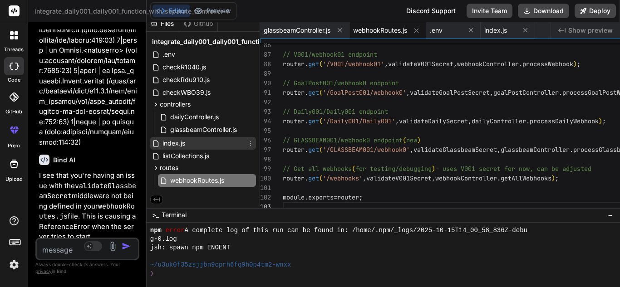
click at [250, 141] on div "index.js" at bounding box center [203, 143] width 106 height 13
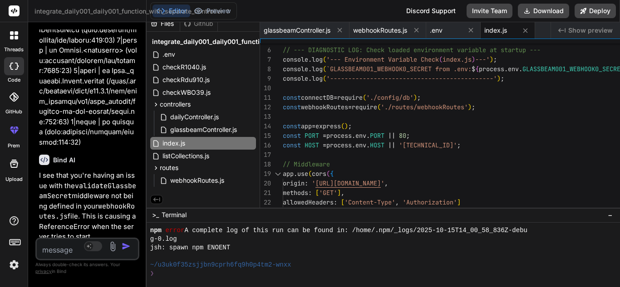
scroll to position [0, 0]
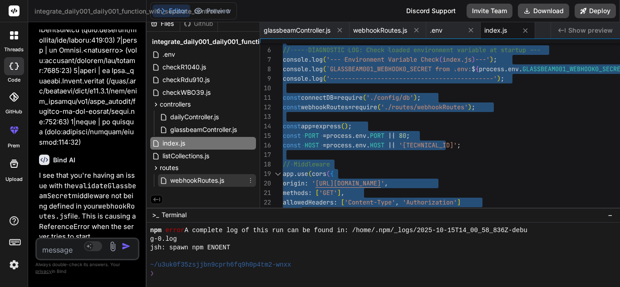
click at [225, 175] on span "webhookRoutes.js" at bounding box center [197, 180] width 56 height 11
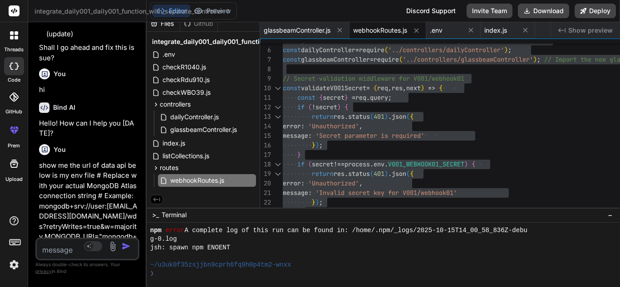
scroll to position [8321, 0]
click at [121, 256] on textarea at bounding box center [79, 247] width 84 height 16
paste textarea "Cannot redeclare block-scoped variable 'router'.ts(2451"
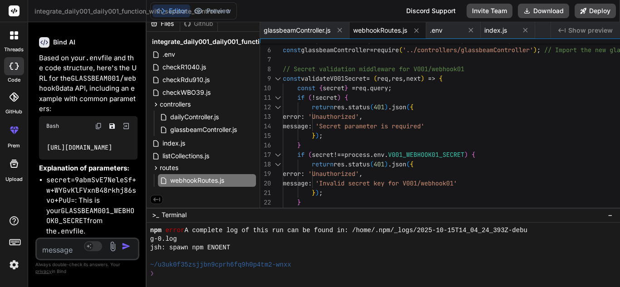
scroll to position [8698, 0]
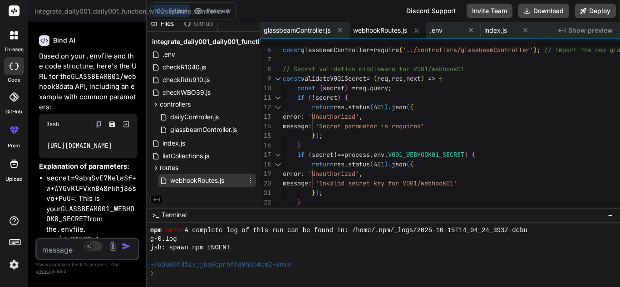
click at [225, 180] on span "webhookRoutes.js" at bounding box center [197, 180] width 56 height 11
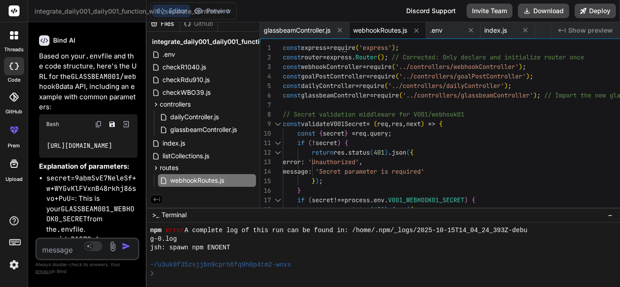
scroll to position [0, 0]
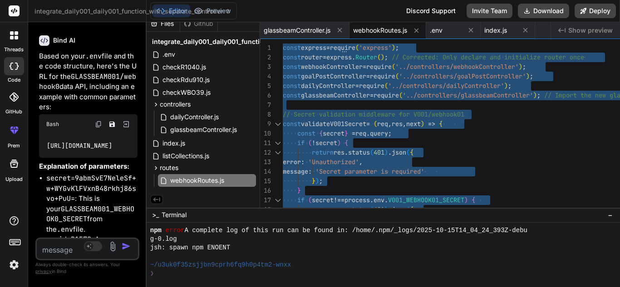
click at [102, 256] on textarea at bounding box center [79, 247] width 84 height 16
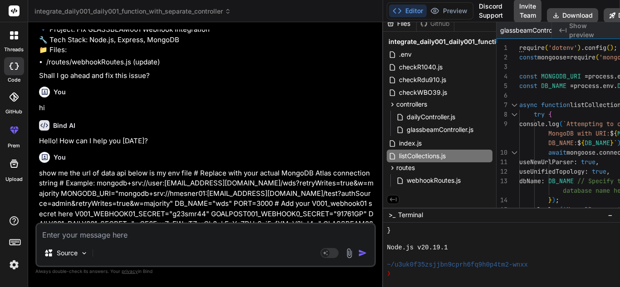
scroll to position [3158, 0]
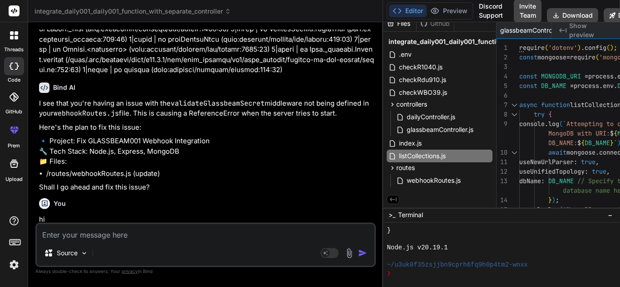
drag, startPoint x: 205, startPoint y: 164, endPoint x: 471, endPoint y: 167, distance: 266.0
click at [383, 167] on div "Bind AI Web Search Created with Pixso. Code Generator You .env file has this ke…" at bounding box center [205, 154] width 355 height 265
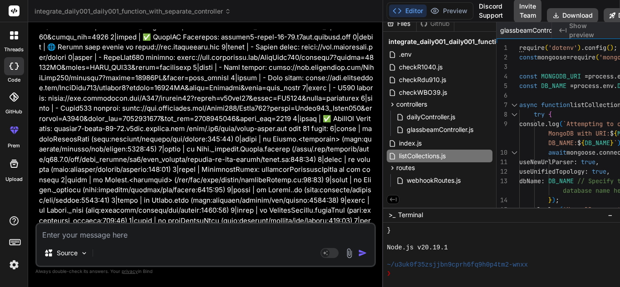
scroll to position [2795, 0]
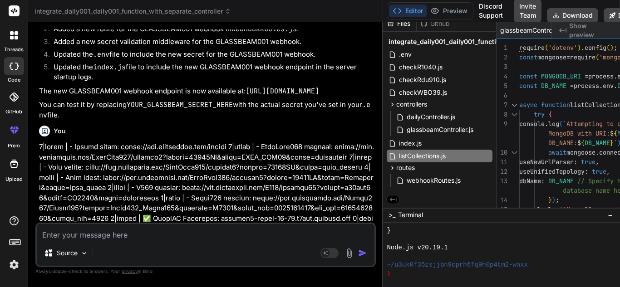
drag, startPoint x: 547, startPoint y: 175, endPoint x: 42, endPoint y: 170, distance: 504.3
copy code "https://api.hestoploss.com/GLASSBEAM001/webhook0?secret=9abmSvE7NeleSf+w+WYGvKl…"
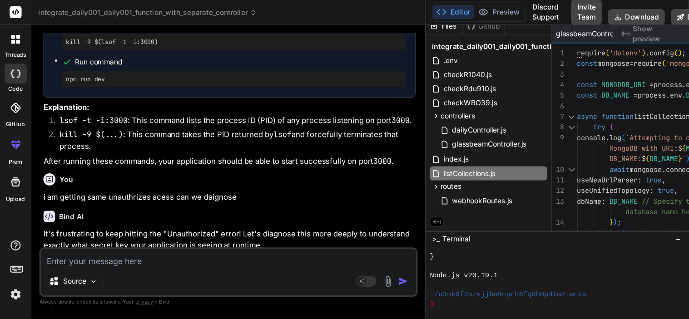
scroll to position [4617, 0]
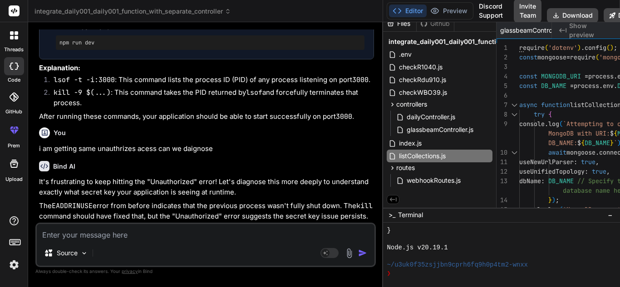
drag, startPoint x: 560, startPoint y: 161, endPoint x: 442, endPoint y: 187, distance: 120.7
click at [383, 187] on div "Bind AI Web Search Created with Pixso. Code Generator You .env file has this ke…" at bounding box center [205, 154] width 355 height 265
drag, startPoint x: 560, startPoint y: 114, endPoint x: 508, endPoint y: 117, distance: 52.3
click at [383, 117] on div "Bind AI Web Search Created with Pixso. Code Generator You .env file has this ke…" at bounding box center [205, 154] width 355 height 265
drag, startPoint x: 561, startPoint y: 125, endPoint x: 531, endPoint y: 126, distance: 30.0
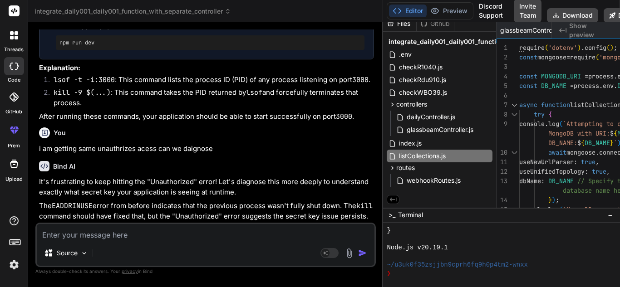
click at [383, 126] on div "Bind AI Web Search Created with Pixso. Code Generator You .env file has this ke…" at bounding box center [205, 154] width 355 height 265
click at [395, 217] on span ">_" at bounding box center [392, 215] width 7 height 9
click at [397, 196] on icon at bounding box center [393, 200] width 8 height 8
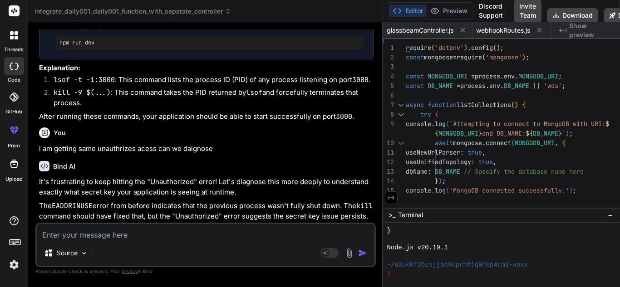
click at [395, 197] on icon at bounding box center [391, 198] width 8 height 8
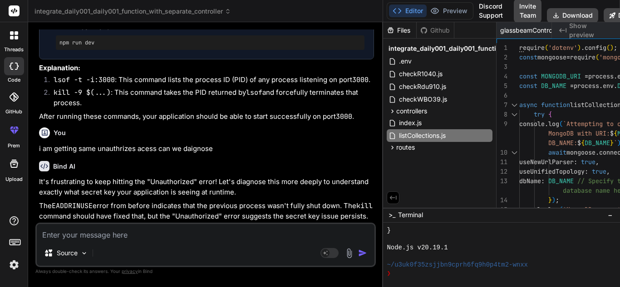
click at [383, 219] on div "Bind AI Web Search Created with Pixso. Code Generator You .env file has this ke…" at bounding box center [205, 154] width 355 height 265
drag, startPoint x: 560, startPoint y: 219, endPoint x: 534, endPoint y: 86, distance: 135.5
click at [383, 160] on div "Bind AI Web Search Created with Pixso. Code Generator You .env file has this ke…" at bounding box center [205, 154] width 355 height 265
click at [402, 11] on icon at bounding box center [397, 10] width 9 height 9
click at [396, 11] on polyline at bounding box center [395, 11] width 2 height 5
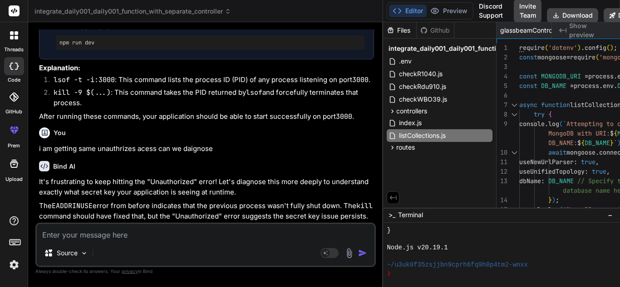
drag, startPoint x: 572, startPoint y: 11, endPoint x: 552, endPoint y: 11, distance: 20.0
click at [551, 11] on div "integrate_daily001_daily001_function_with_separate_controller Created with Pixs…" at bounding box center [324, 143] width 592 height 287
drag, startPoint x: 561, startPoint y: 13, endPoint x: 540, endPoint y: 14, distance: 20.5
click at [383, 14] on header "integrate_daily001_daily001_function_with_separate_controller Created with Pixs…" at bounding box center [205, 11] width 355 height 22
drag, startPoint x: 540, startPoint y: 14, endPoint x: 370, endPoint y: 100, distance: 190.4
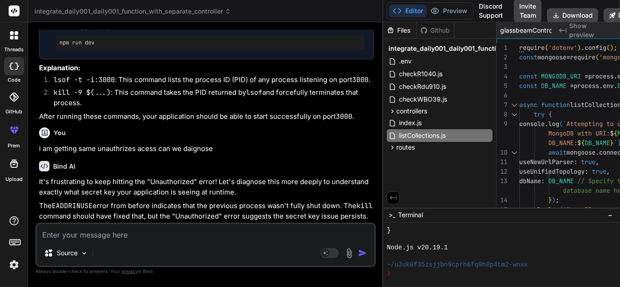
click at [383, 73] on div "integrate_daily001_daily001_function_with_separate_controller Created with Pixs…" at bounding box center [205, 143] width 355 height 287
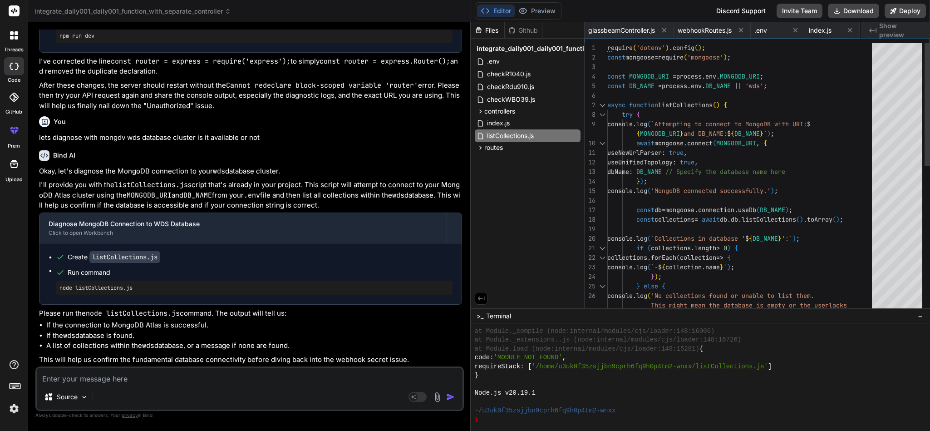
scroll to position [5342, 0]
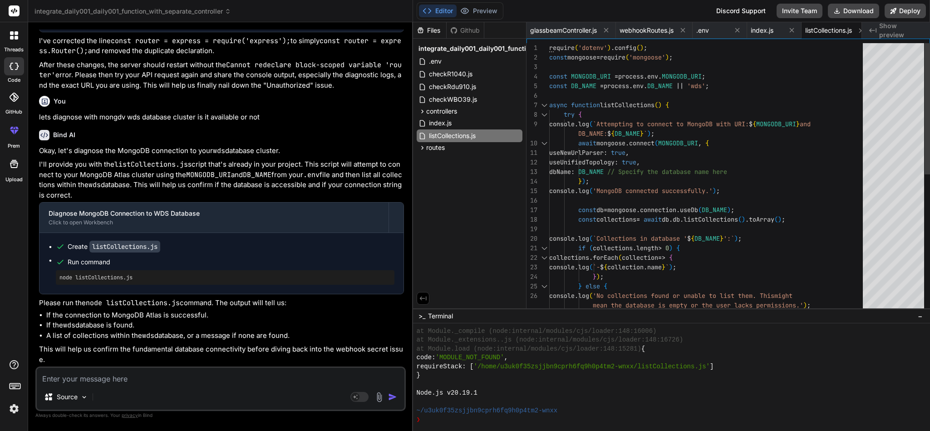
drag, startPoint x: 569, startPoint y: 231, endPoint x: 397, endPoint y: 231, distance: 172.5
click at [397, 231] on div "Bind AI Web Search Created with Pixso. Code Generator You .env file has this ke…" at bounding box center [220, 226] width 385 height 409
click at [477, 134] on span "listCollections.js" at bounding box center [452, 135] width 49 height 11
click at [620, 164] on div "require ( 'dotenv' ) . config ( ) ; const mongoose = require ( 'mongoose' ) ; c…" at bounding box center [708, 319] width 319 height 553
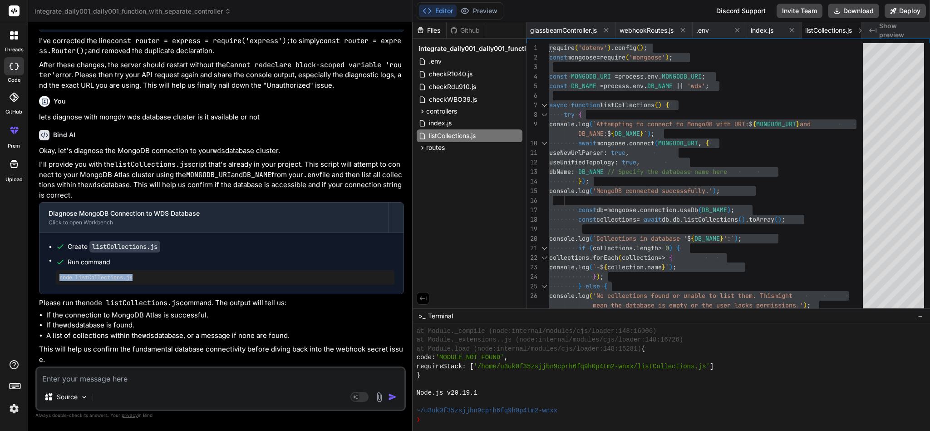
drag, startPoint x: 146, startPoint y: 303, endPoint x: 33, endPoint y: 304, distance: 113.0
click at [33, 287] on div "Bind AI Web Search Created with Pixso. Code Generator You .env file has this ke…" at bounding box center [220, 226] width 385 height 408
copy pre "node listCollections.js"
click at [178, 287] on li "A list of collections within the wds database, or a message if none are found." at bounding box center [225, 335] width 358 height 10
click at [172, 287] on textarea at bounding box center [221, 376] width 368 height 16
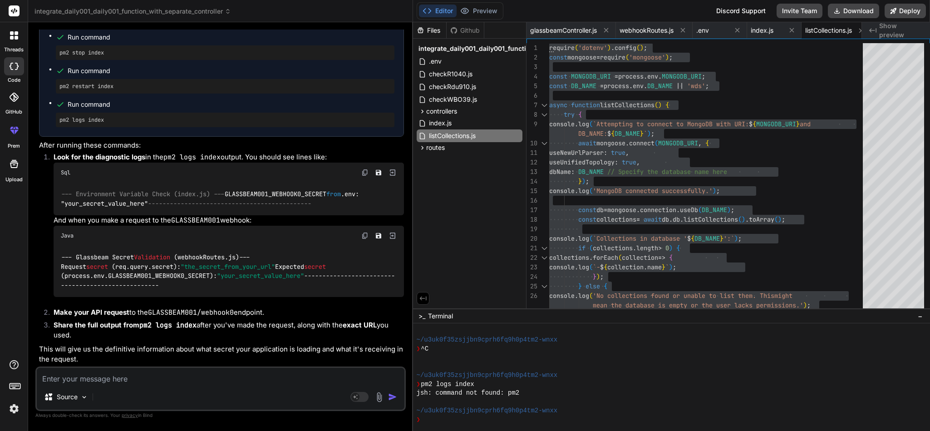
scroll to position [5938, 0]
click at [230, 287] on textarea at bounding box center [221, 376] width 368 height 16
paste textarea "^C root@Data-API-Testing:/var/www/html# pm2 logs [TAILING] Tailing last 15 line…"
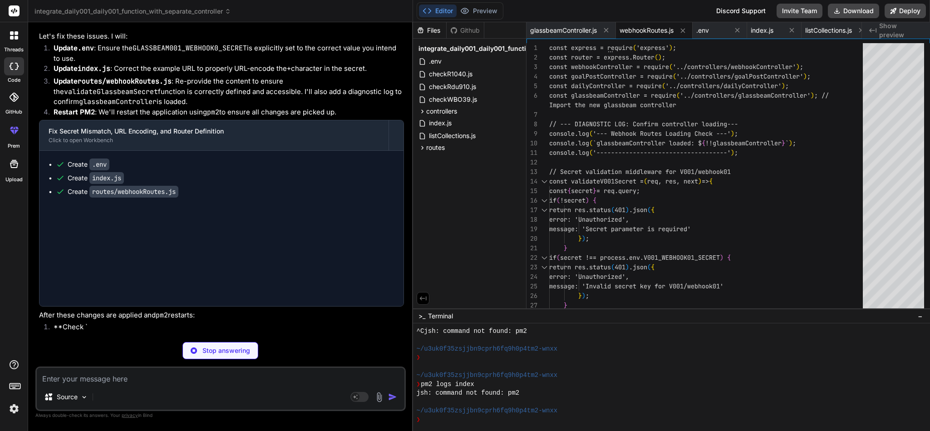
scroll to position [1637, 0]
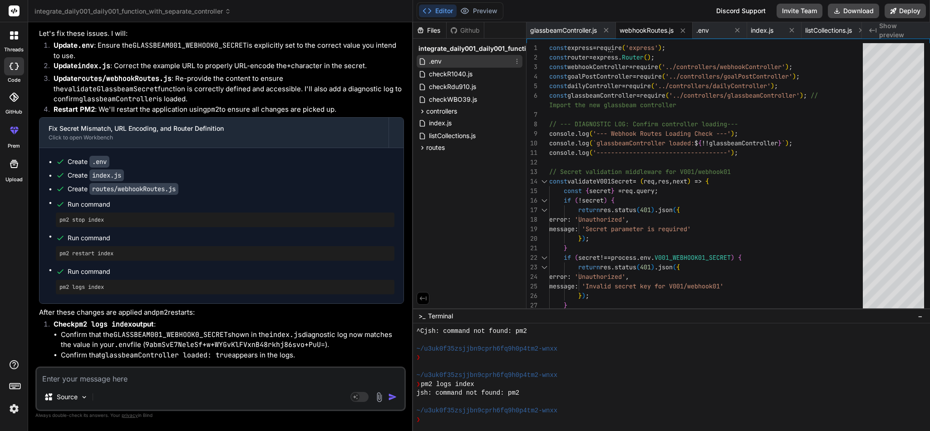
click at [452, 60] on div ".env" at bounding box center [470, 61] width 106 height 13
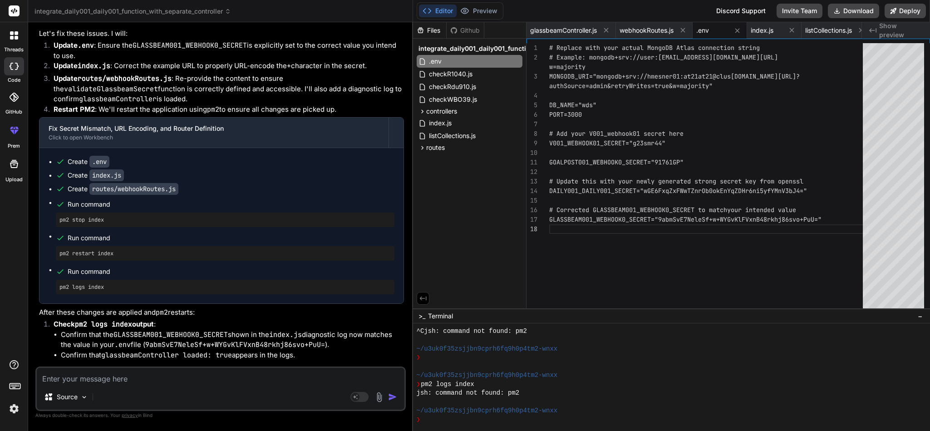
scroll to position [0, 0]
click at [620, 259] on div "# Replace with your actual MongoDB Atlas connectio n string # Example: mongodb+…" at bounding box center [708, 178] width 319 height 270
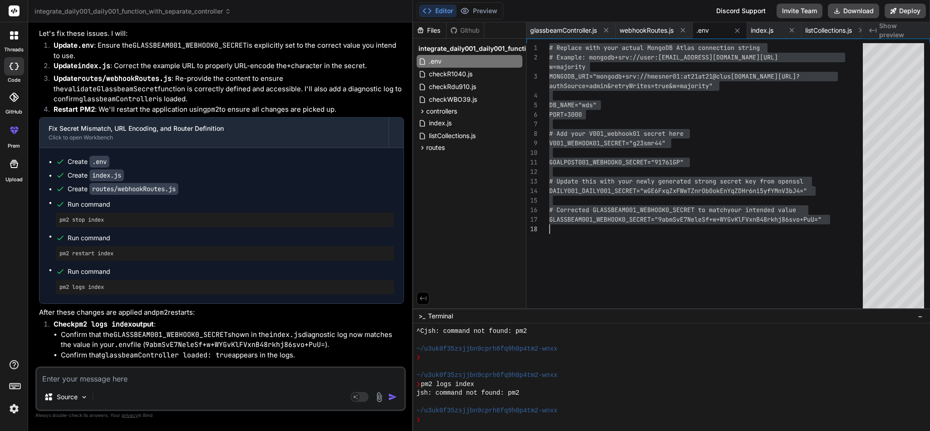
drag, startPoint x: 686, startPoint y: 231, endPoint x: 702, endPoint y: 231, distance: 15.5
click at [620, 231] on div "# Replace with your actual MongoDB Atlas connectio n string # Example: mongodb+…" at bounding box center [708, 178] width 319 height 270
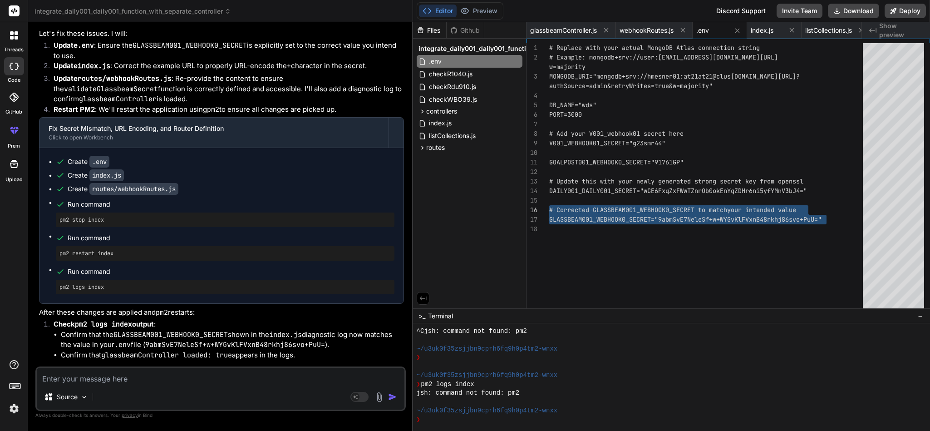
drag, startPoint x: 853, startPoint y: 218, endPoint x: 542, endPoint y: 203, distance: 311.3
click at [549, 203] on div "# Replace with your actual MongoDB Atlas connectio n string # Example: mongodb+…" at bounding box center [708, 178] width 319 height 270
click at [456, 120] on div "index.js" at bounding box center [470, 123] width 106 height 13
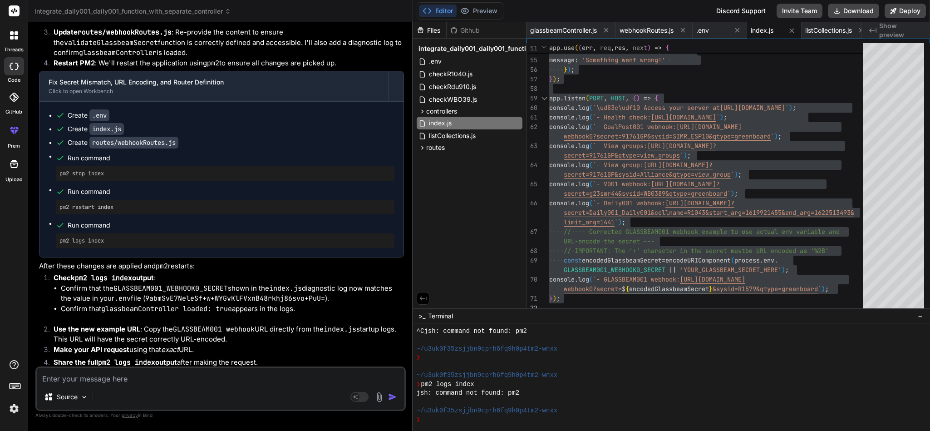
scroll to position [6858, 0]
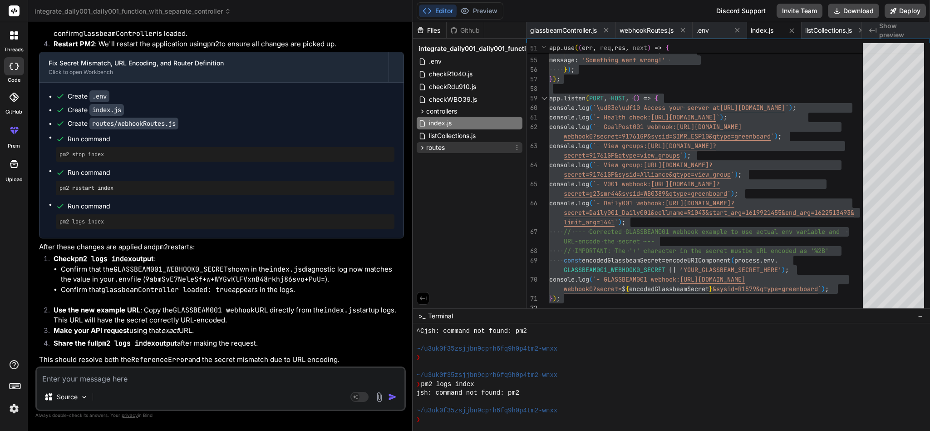
click at [431, 148] on span "routes" at bounding box center [435, 147] width 19 height 9
click at [447, 161] on span "webhookRoutes.js" at bounding box center [464, 160] width 56 height 11
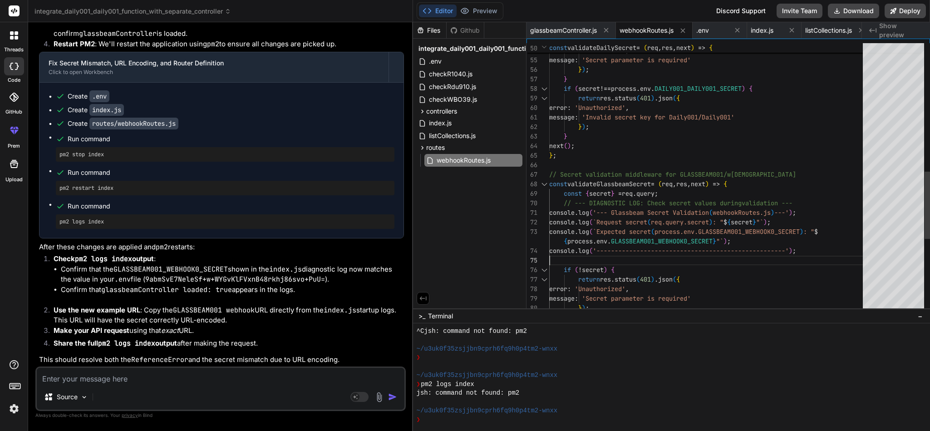
scroll to position [0, 0]
click at [620, 255] on div "return res . status ( 401 ) . json ( { error : 'Unauthorized' , message : 'Secr…" at bounding box center [708, 69] width 319 height 1077
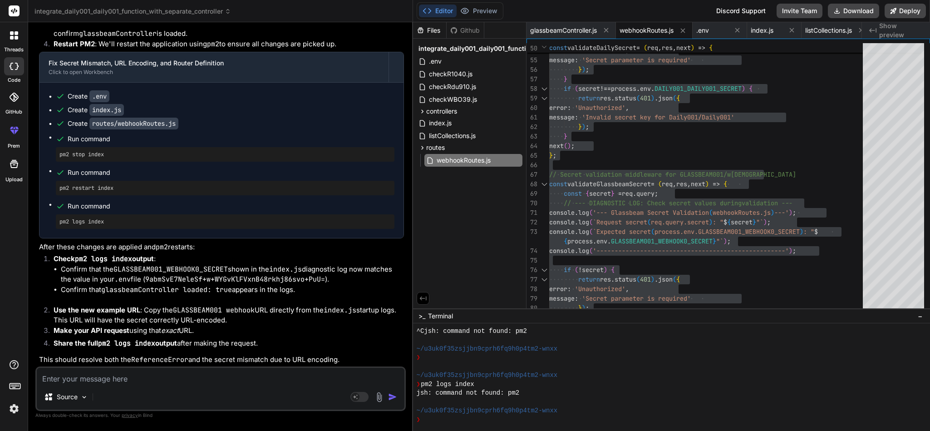
scroll to position [6986, 0]
click at [168, 287] on textarea at bounding box center [221, 376] width 368 height 16
paste textarea "[TAILING] Tailing last 15 lines for [index] process (change the value with --li…"
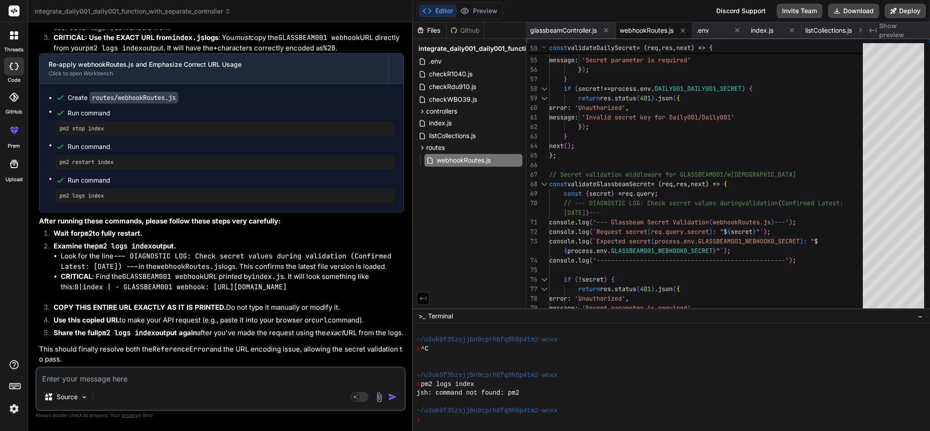
scroll to position [7865, 0]
drag, startPoint x: 88, startPoint y: 282, endPoint x: 200, endPoint y: 261, distance: 114.4
click at [200, 271] on li "CRITICAL : Find the GLASSBEAM001 webhook URL printed by index.js . It will look…" at bounding box center [232, 281] width 343 height 20
copy code "https://api.hestoploss.com/GLASSBEAM001/webhook0?secret=9abmSvE7NeleSf%2Bw%2BWY…"
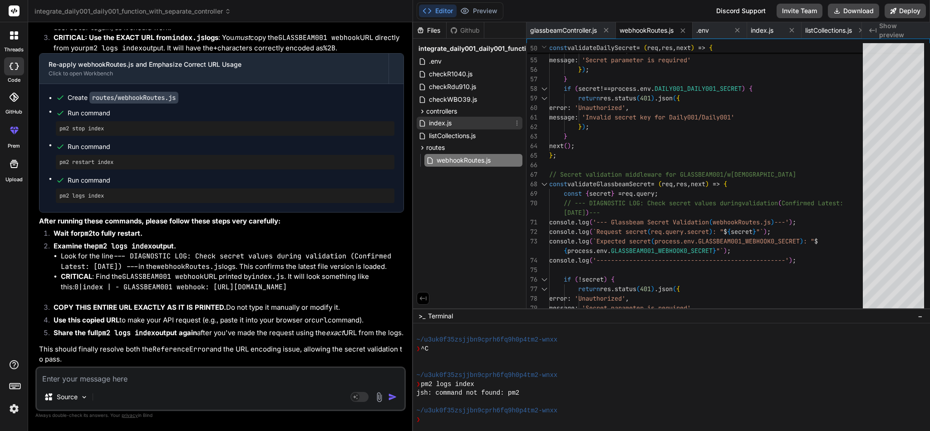
click at [482, 127] on div "index.js" at bounding box center [470, 123] width 106 height 13
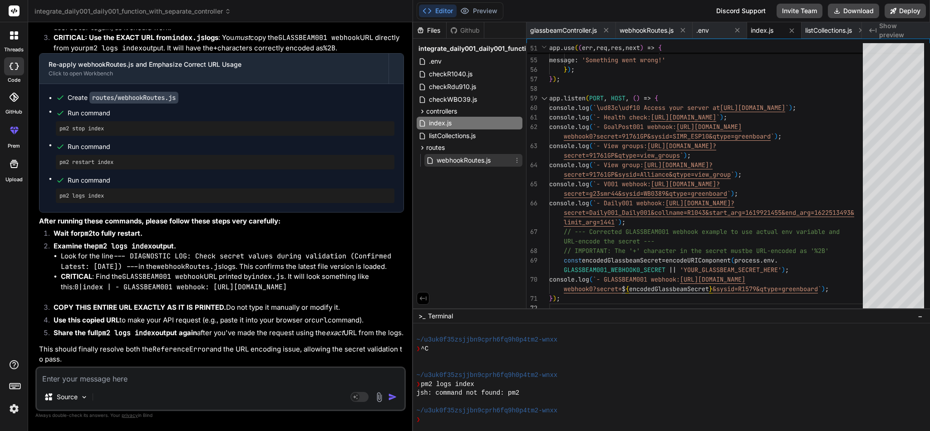
click at [460, 157] on span "webhookRoutes.js" at bounding box center [464, 160] width 56 height 11
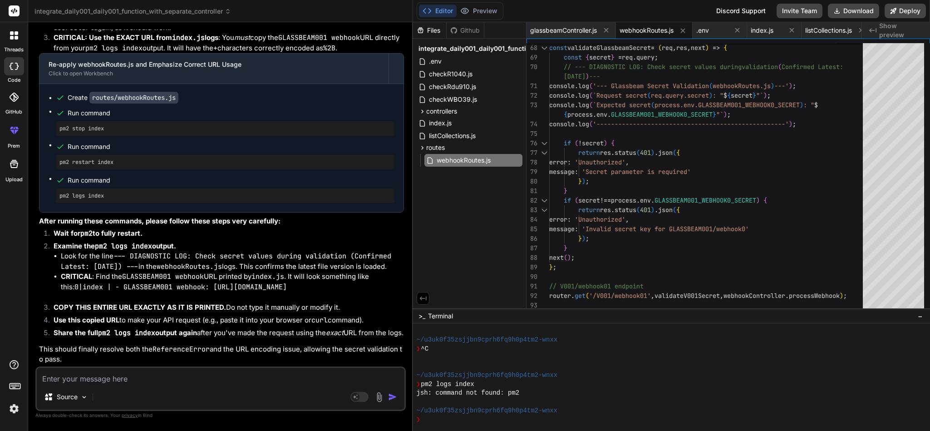
scroll to position [7729, 0]
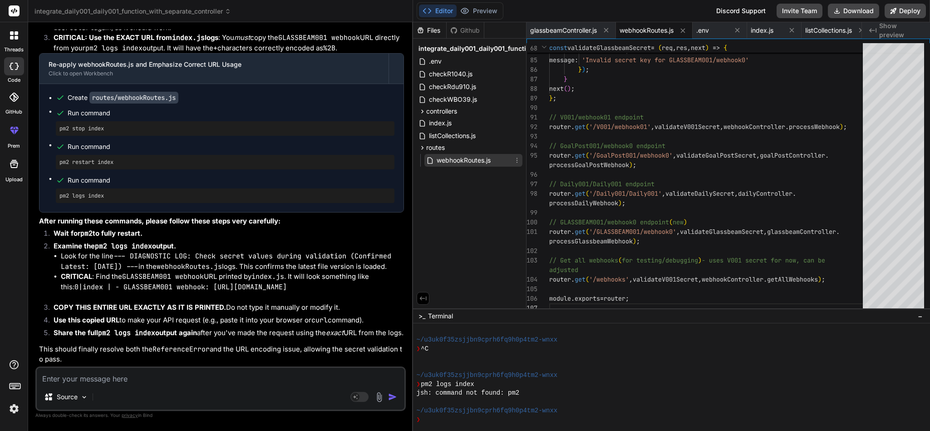
click at [468, 159] on span "webhookRoutes.js" at bounding box center [464, 160] width 56 height 11
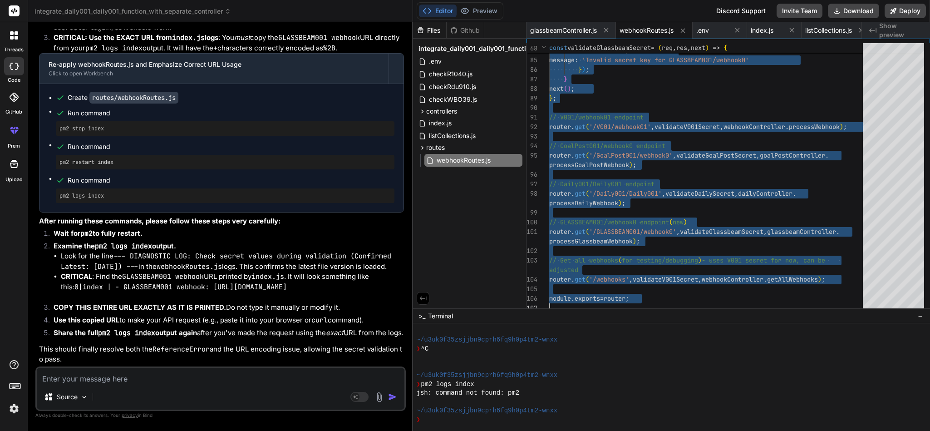
click at [140, 287] on textarea at bounding box center [221, 376] width 368 height 16
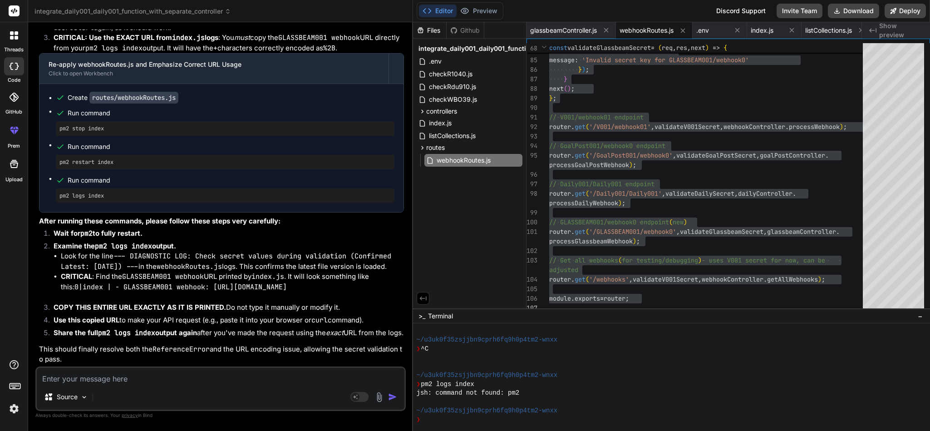
paste textarea "{"error":"Bad Request","message":"sysid, start_arg, and end_arg are required pa…"
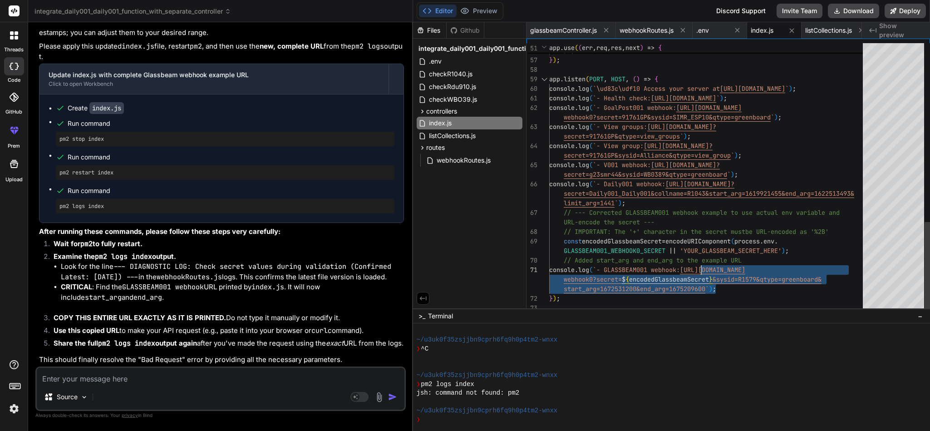
drag, startPoint x: 715, startPoint y: 286, endPoint x: 700, endPoint y: 273, distance: 20.2
drag, startPoint x: 707, startPoint y: 291, endPoint x: 700, endPoint y: 273, distance: 19.7
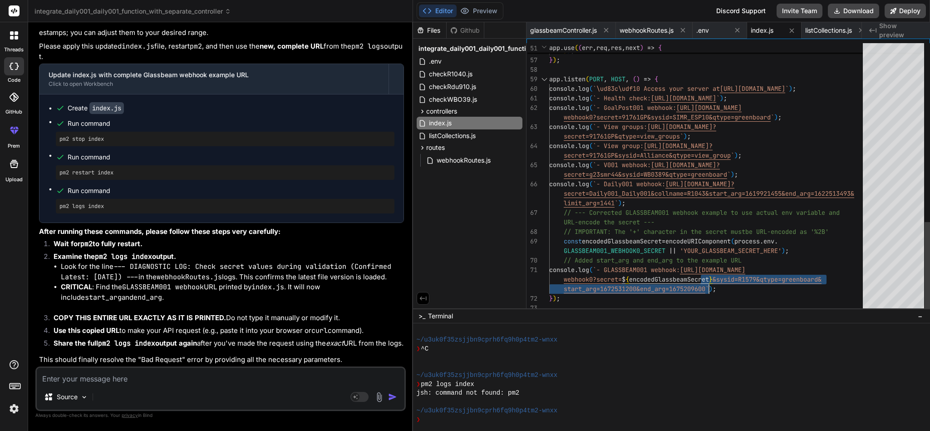
drag, startPoint x: 699, startPoint y: 271, endPoint x: 707, endPoint y: 289, distance: 18.9
drag, startPoint x: 699, startPoint y: 271, endPoint x: 699, endPoint y: 265, distance: 6.8
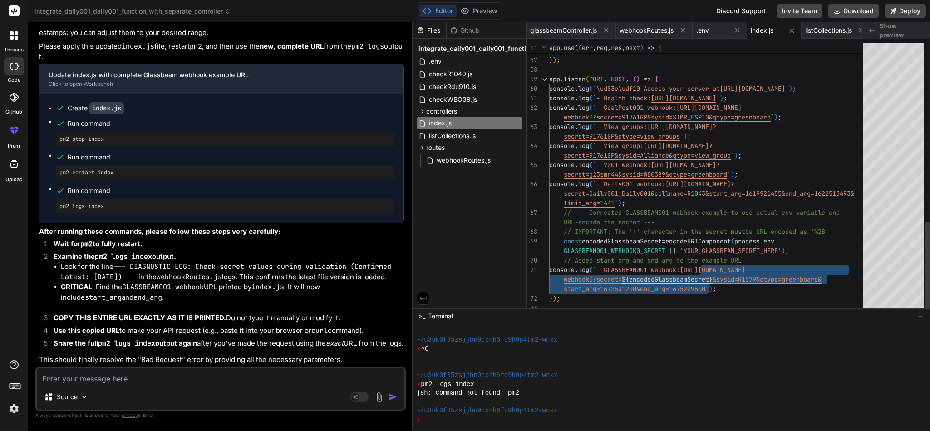
drag, startPoint x: 699, startPoint y: 265, endPoint x: 707, endPoint y: 287, distance: 24.0
click at [470, 120] on div "index.js" at bounding box center [470, 123] width 106 height 13
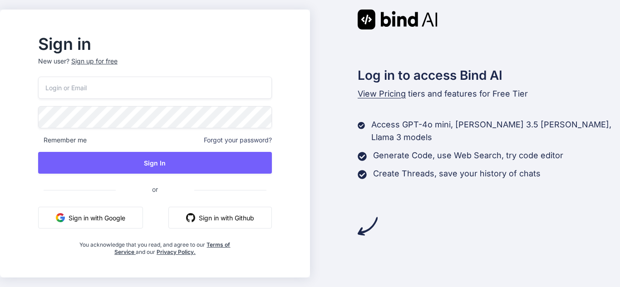
click at [132, 93] on input "email" at bounding box center [155, 88] width 234 height 22
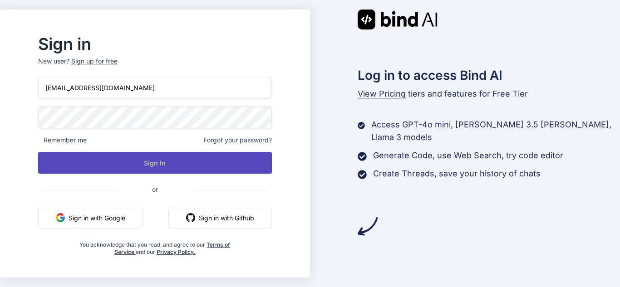
click at [163, 163] on button "Sign In" at bounding box center [155, 163] width 234 height 22
click at [158, 161] on button "Sign In" at bounding box center [155, 163] width 234 height 22
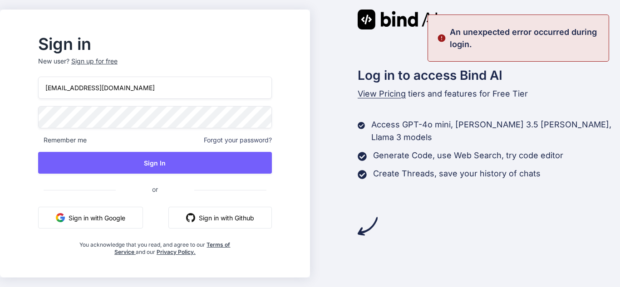
click at [72, 87] on input "abc@yopmail.com" at bounding box center [155, 88] width 234 height 22
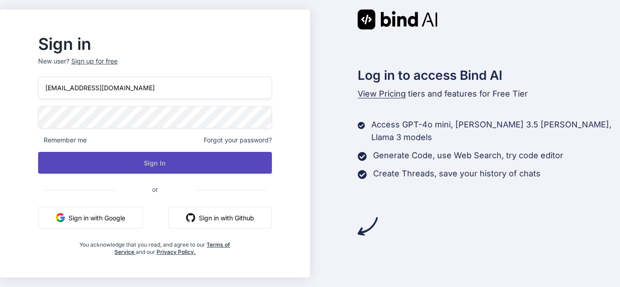
type input "abc1@yopmail.com"
click at [133, 158] on button "Sign In" at bounding box center [155, 163] width 234 height 22
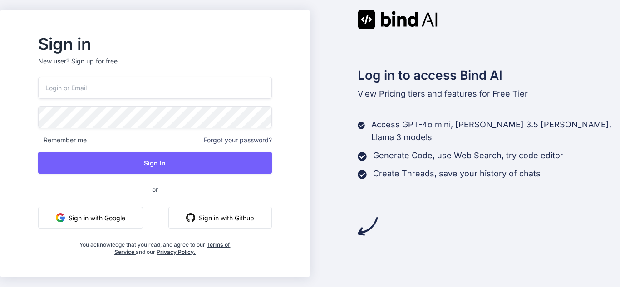
click at [134, 93] on input "email" at bounding box center [155, 88] width 234 height 22
type input "[EMAIL_ADDRESS][DOMAIN_NAME]"
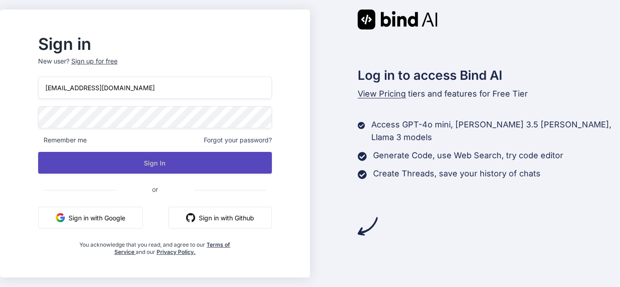
click at [130, 170] on button "Sign In" at bounding box center [155, 163] width 234 height 22
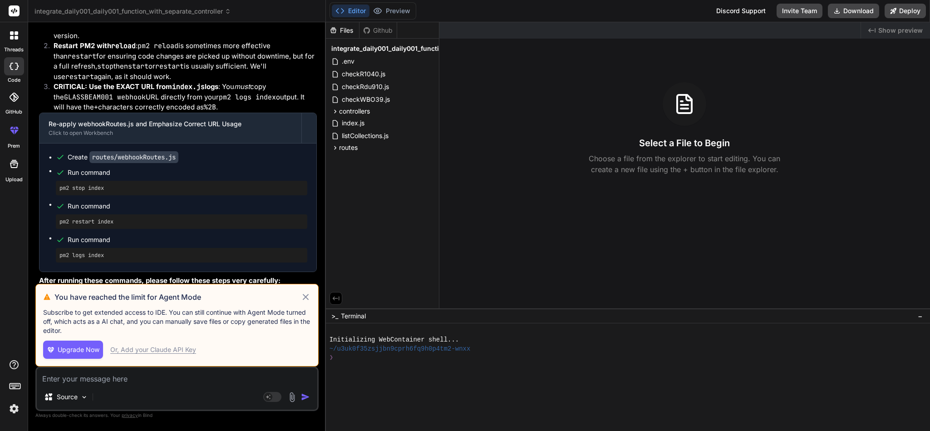
scroll to position [2781, 0]
click at [307, 294] on icon at bounding box center [305, 296] width 10 height 11
type textarea "x"
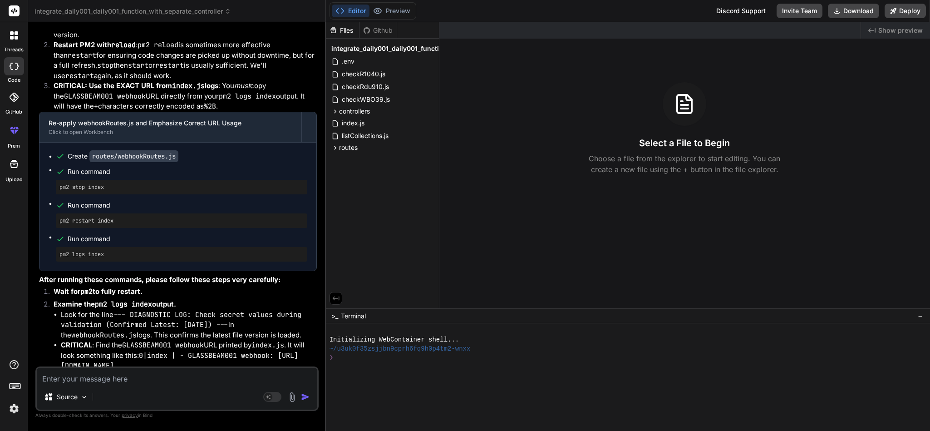
click at [221, 375] on textarea at bounding box center [177, 376] width 281 height 16
paste textarea "root@Data-API-Testing:/# pm2 logs [TAILING] Tailing last 15 lines for [all] pro…"
type textarea "root@Data-API-Testing:/# pm2 logs [TAILING] Tailing last 15 lines for [all] pro…"
type textarea "x"
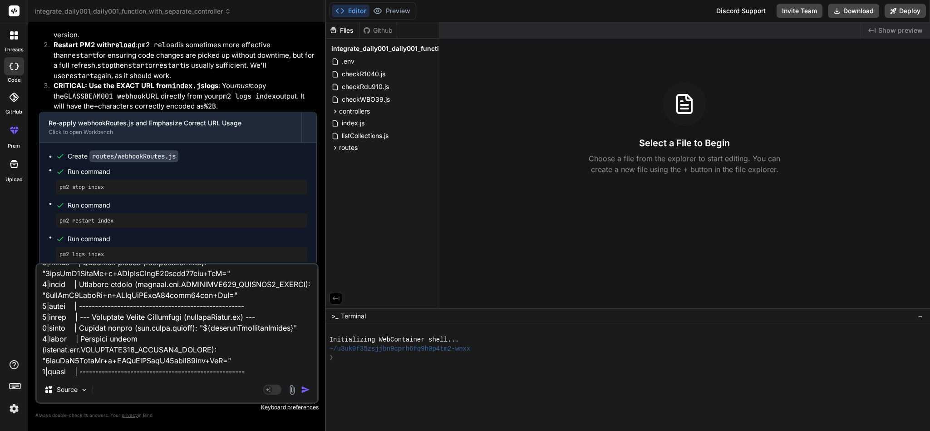
type textarea "root@Data-API-Testing:/# pm2 logs [TAILING] Tailing last 15 lines for [all] pro…"
type textarea "x"
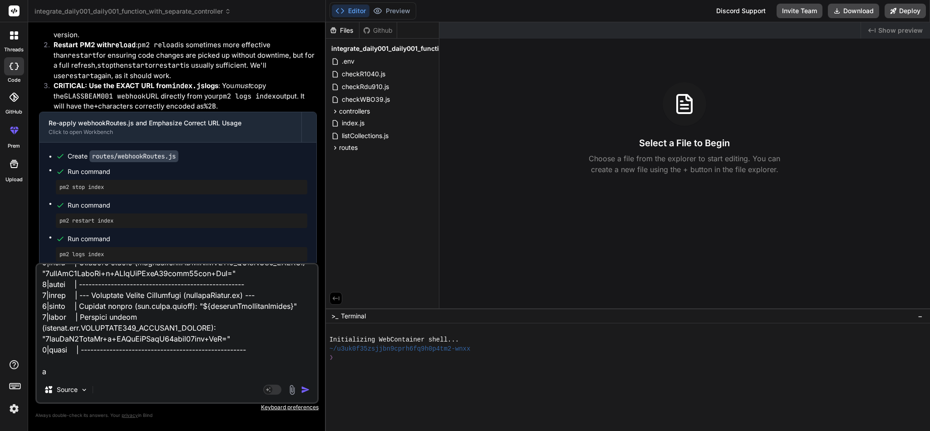
type textarea "root@Data-API-Testing:/# pm2 logs [TAILING] Tailing last 15 lines for [all] pro…"
type textarea "x"
type textarea "root@Data-API-Testing:/# pm2 logs [TAILING] Tailing last 15 lines for [all] pro…"
type textarea "x"
type textarea "root@Data-API-Testing:/# pm2 logs [TAILING] Tailing last 15 lines for [all] pro…"
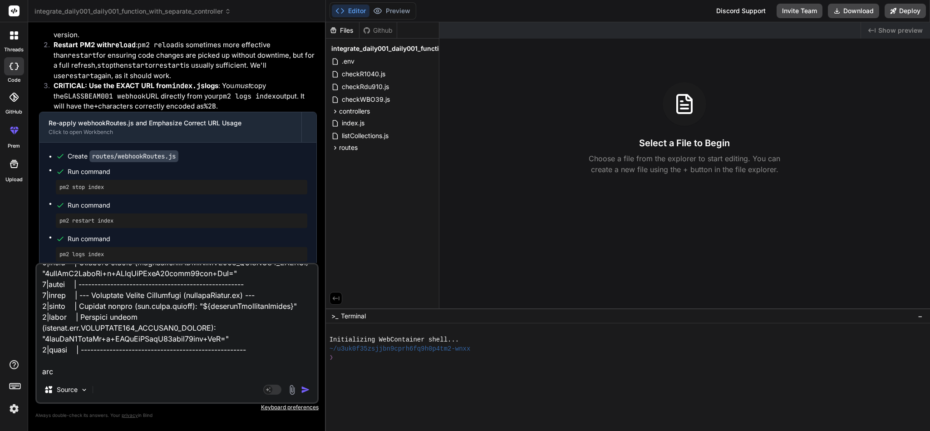
type textarea "x"
type textarea "root@Data-API-Testing:/# pm2 logs [TAILING] Tailing last 15 lines for [all] pro…"
type textarea "x"
type textarea "root@Data-API-Testing:/# pm2 logs [TAILING] Tailing last 15 lines for [all] pro…"
type textarea "x"
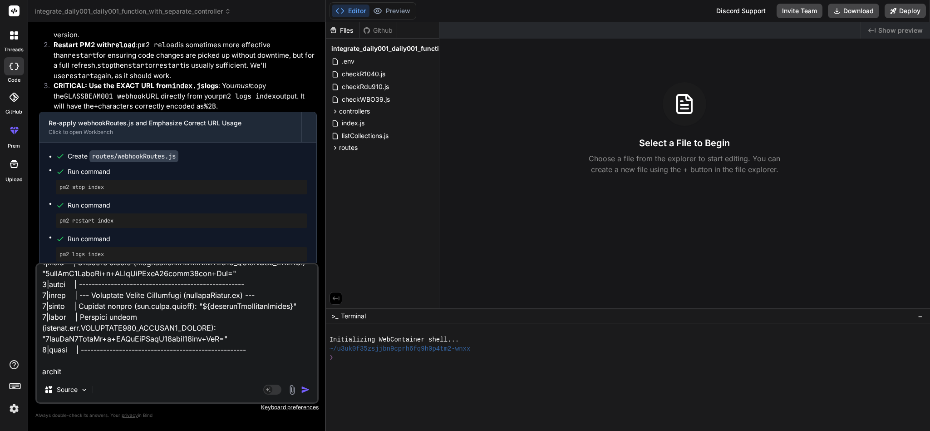
type textarea "root@Data-API-Testing:/# pm2 logs [TAILING] Tailing last 15 lines for [all] pro…"
type textarea "x"
type textarea "root@Data-API-Testing:/# pm2 logs [TAILING] Tailing last 15 lines for [all] pro…"
type textarea "x"
type textarea "root@Data-API-Testing:/# pm2 logs [TAILING] Tailing last 15 lines for [all] pro…"
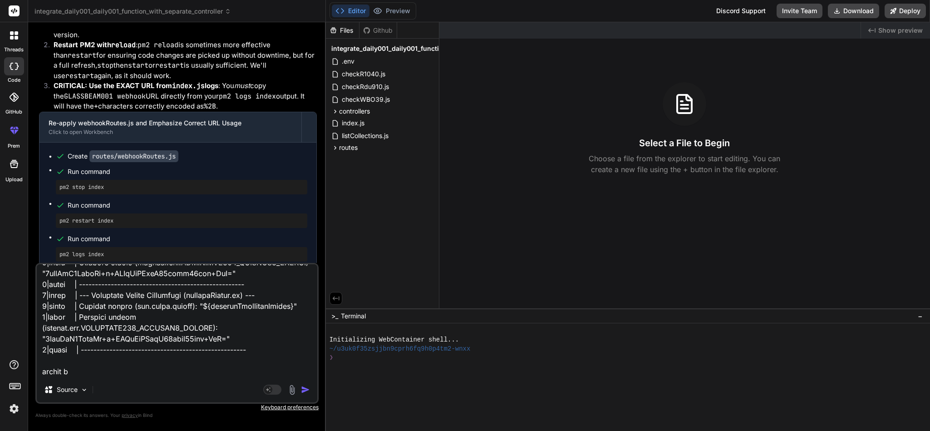
type textarea "x"
type textarea "root@Data-API-Testing:/# pm2 logs [TAILING] Tailing last 15 lines for [all] pro…"
type textarea "x"
type textarea "root@Data-API-Testing:/# pm2 logs [TAILING] Tailing last 15 lines for [all] pro…"
type textarea "x"
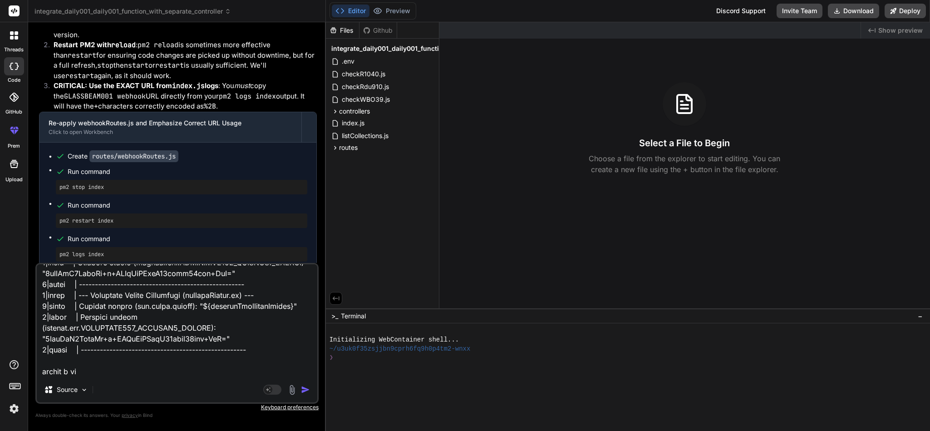
type textarea "root@Data-API-Testing:/# pm2 logs [TAILING] Tailing last 15 lines for [all] pro…"
type textarea "x"
type textarea "root@Data-API-Testing:/# pm2 logs [TAILING] Tailing last 15 lines for [all] pro…"
type textarea "x"
type textarea "root@Data-API-Testing:/# pm2 logs [TAILING] Tailing last 15 lines for [all] pro…"
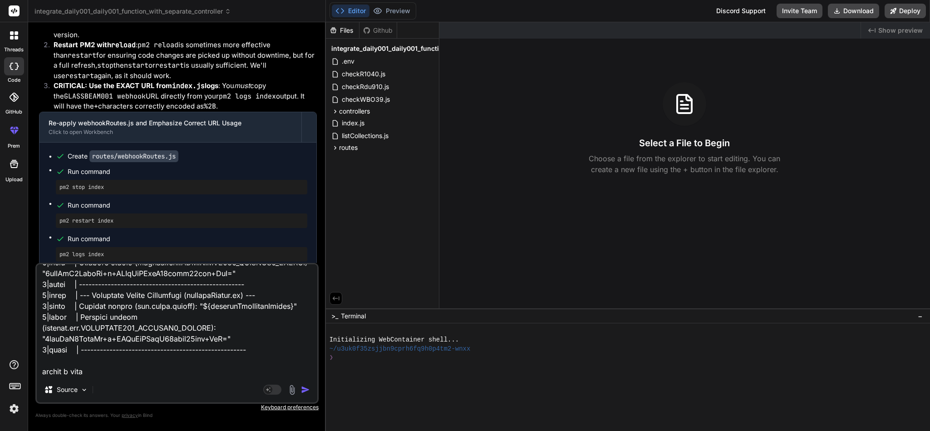
type textarea "x"
type textarea "root@Data-API-Testing:/# pm2 logs [TAILING] Tailing last 15 lines for [all] pro…"
type textarea "x"
type textarea "root@Data-API-Testing:/# pm2 logs [TAILING] Tailing last 15 lines for [all] pro…"
type textarea "x"
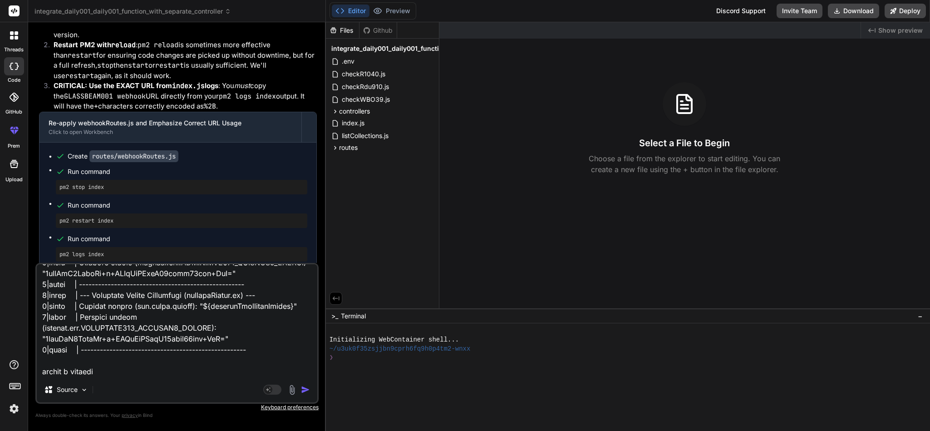
type textarea "root@Data-API-Testing:/# pm2 logs [TAILING] Tailing last 15 lines for [all] pro…"
type textarea "x"
type textarea "root@Data-API-Testing:/# pm2 logs [TAILING] Tailing last 15 lines for [all] pro…"
type textarea "x"
type textarea "root@Data-API-Testing:/# pm2 logs [TAILING] Tailing last 15 lines for [all] pro…"
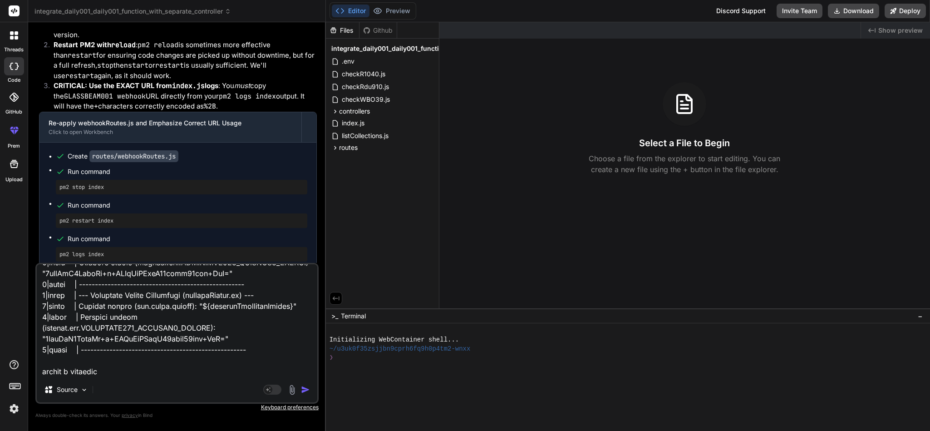
type textarea "x"
type textarea "root@Data-API-Testing:/# pm2 logs [TAILING] Tailing last 15 lines for [all] pro…"
type textarea "x"
type textarea "root@Data-API-Testing:/# pm2 logs [TAILING] Tailing last 15 lines for [all] pro…"
type textarea "x"
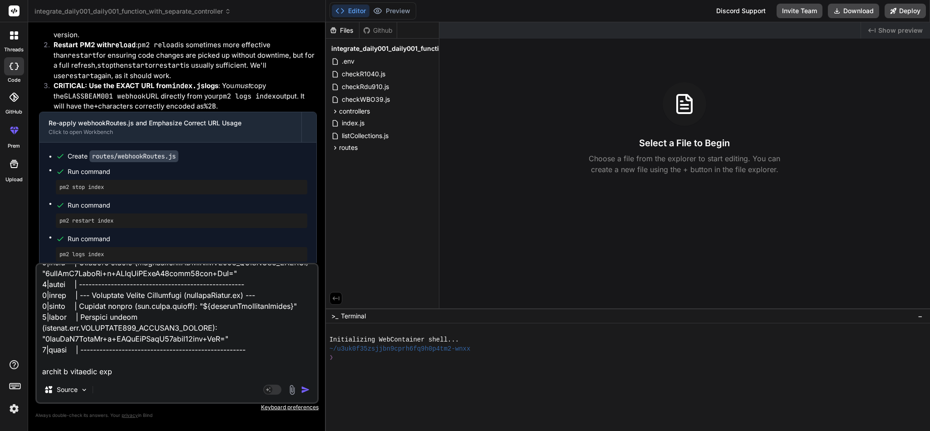
type textarea "root@Data-API-Testing:/# pm2 logs [TAILING] Tailing last 15 lines for [all] pro…"
type textarea "x"
type textarea "root@Data-API-Testing:/# pm2 logs [TAILING] Tailing last 15 lines for [all] pro…"
type textarea "x"
type textarea "root@Data-API-Testing:/# pm2 logs [TAILING] Tailing last 15 lines for [all] pro…"
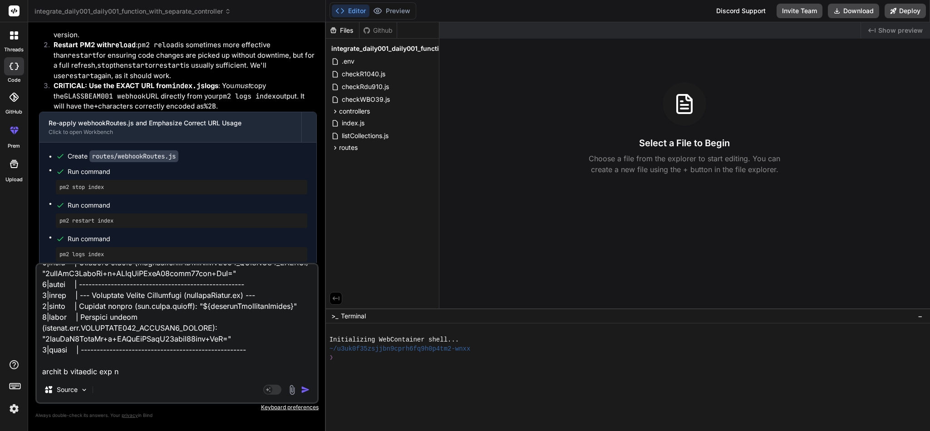
type textarea "x"
type textarea "root@Data-API-Testing:/# pm2 logs [TAILING] Tailing last 15 lines for [all] pro…"
type textarea "x"
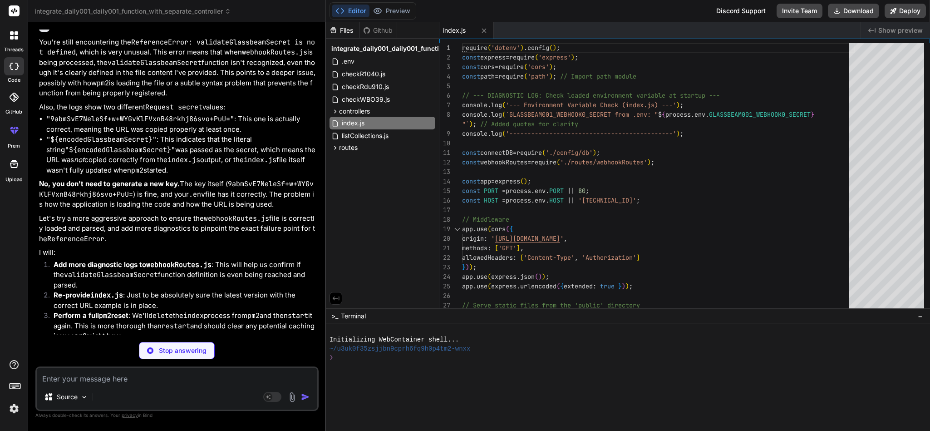
scroll to position [4272, 0]
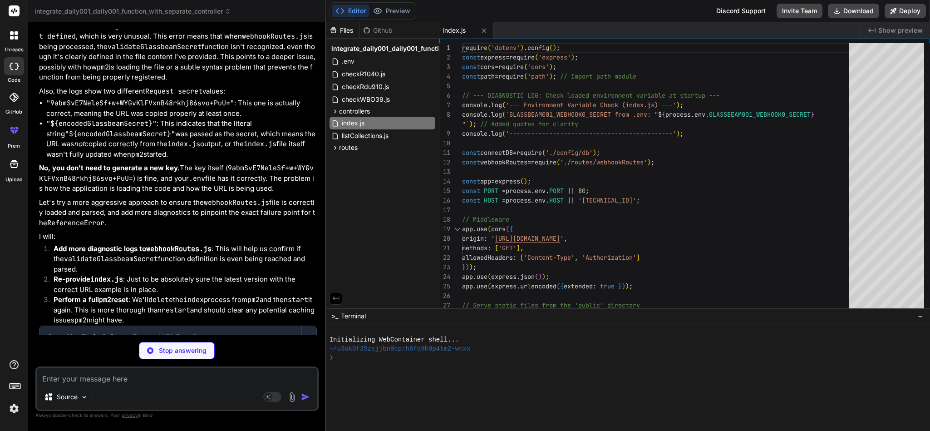
type textarea "x"
type textarea "module.exports = router;"
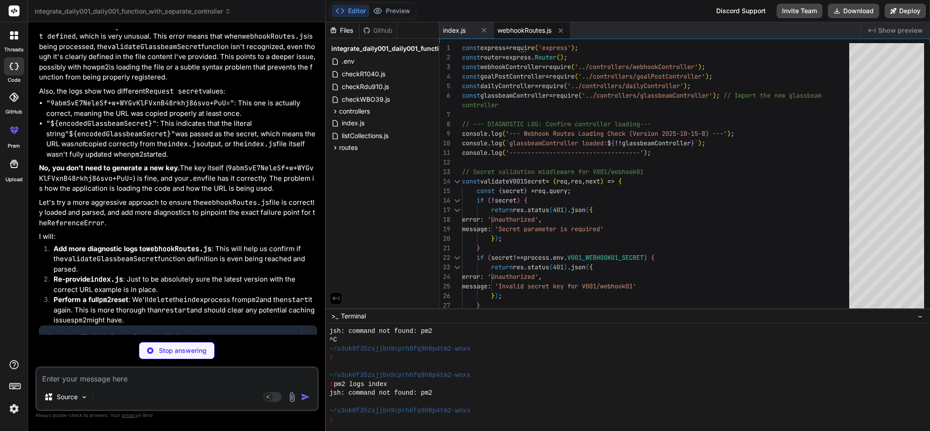
scroll to position [150, 0]
type textarea "x"
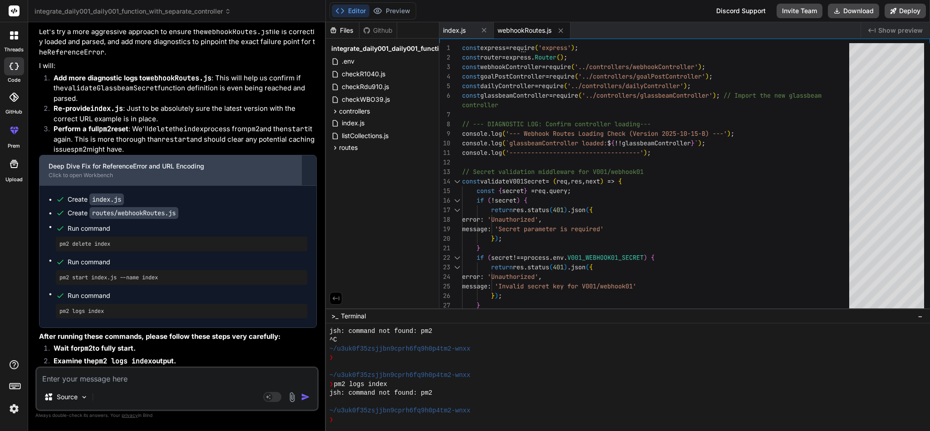
scroll to position [4476, 0]
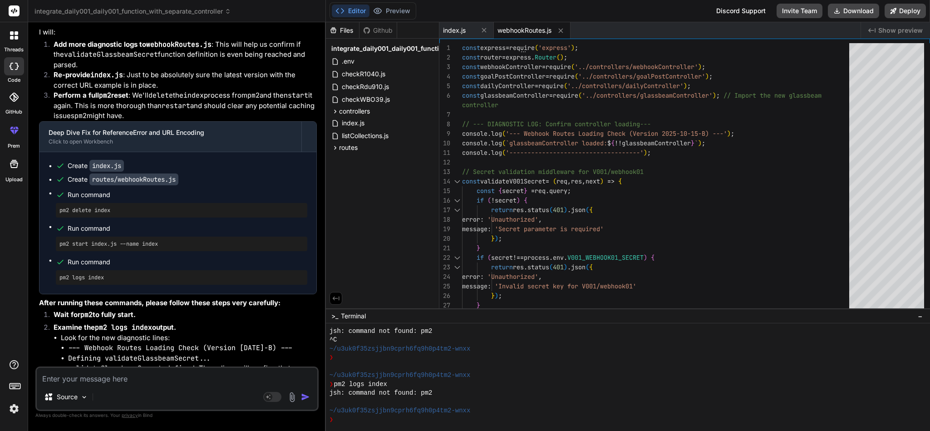
click at [134, 384] on textarea at bounding box center [177, 376] width 281 height 16
paste textarea "id │ name │ namespace │ version │ mode │ pid │ uptime │ ↺ │ status │ cpu │ mem …"
type textarea "id │ name │ namespace │ version │ mode │ pid │ uptime │ ↺ │ status │ cpu │ mem …"
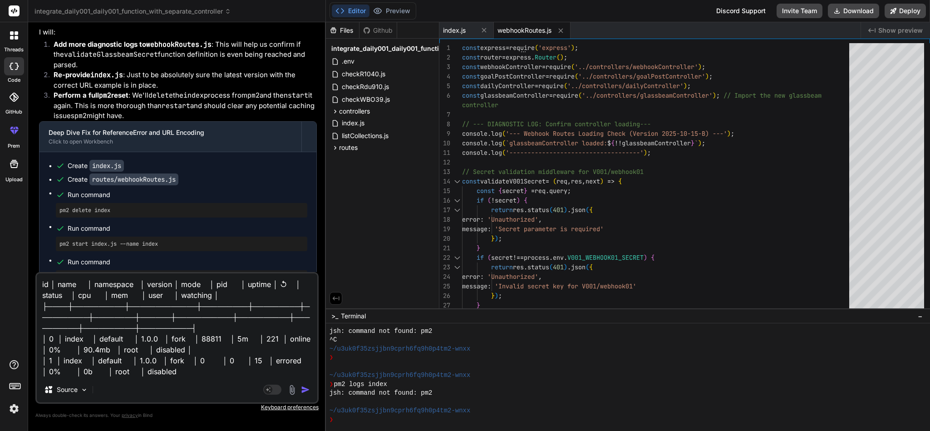
type textarea "x"
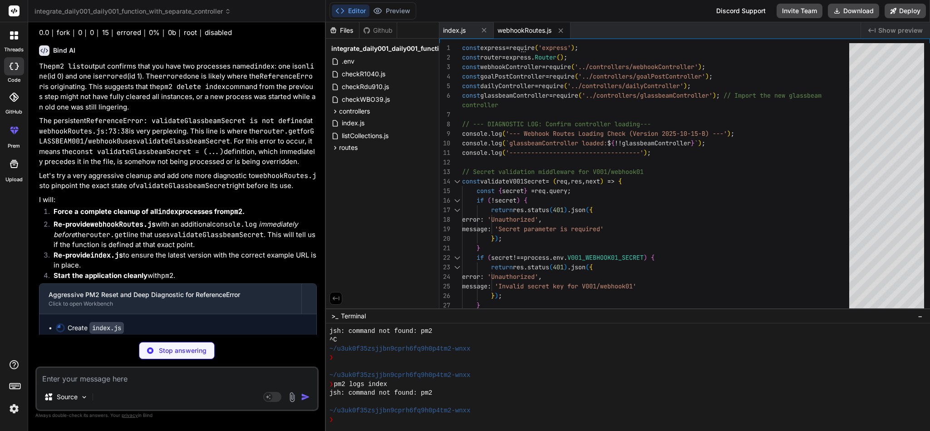
scroll to position [5064, 0]
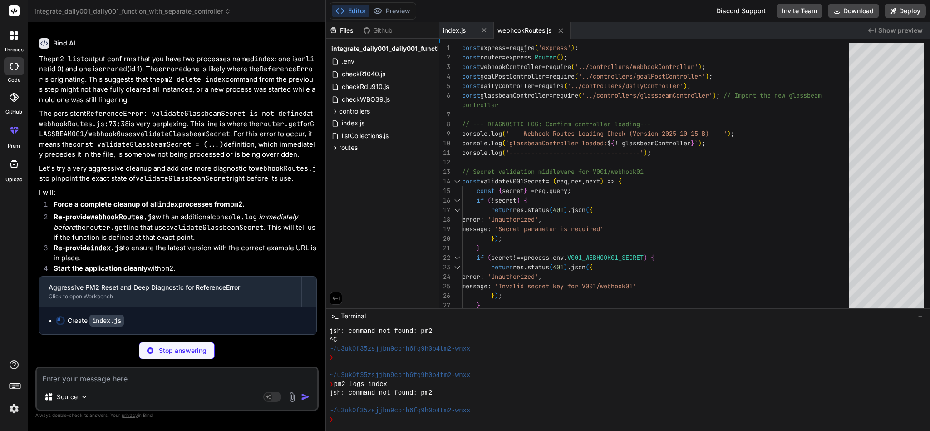
type textarea "x"
type textarea "});"
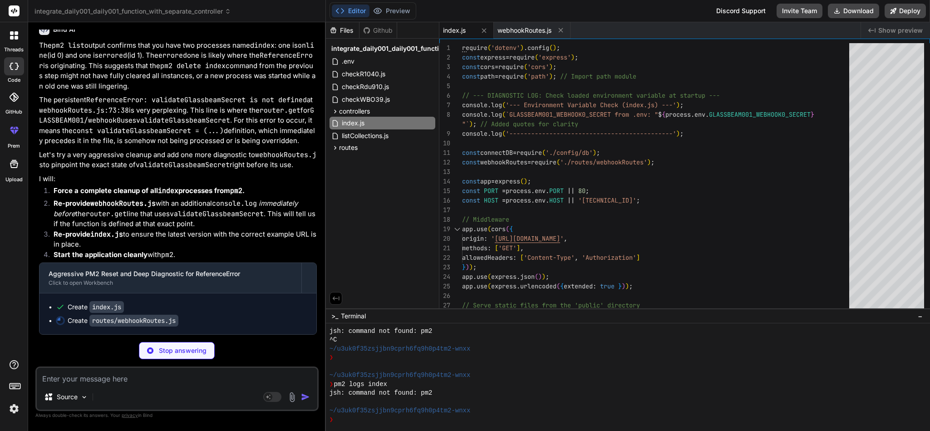
scroll to position [5145, 0]
type textarea "x"
type textarea "// Get all webhooks (for testing/debugging) - uses V001 secret for now, can be …"
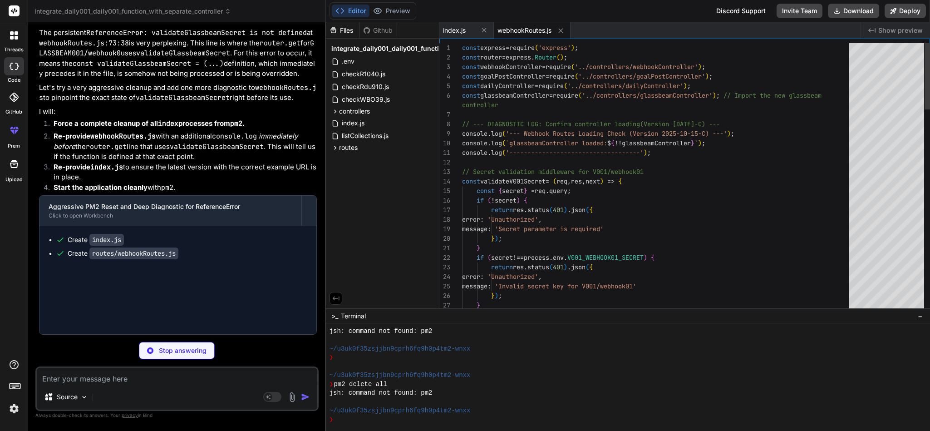
scroll to position [433, 0]
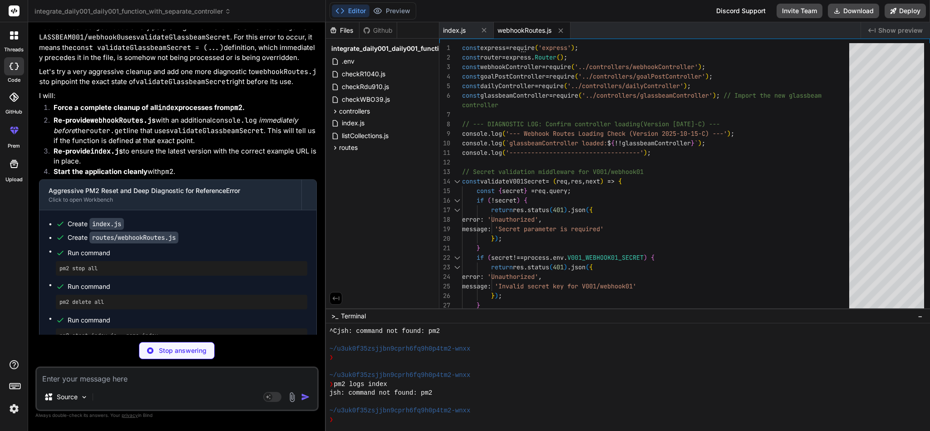
type textarea "x"
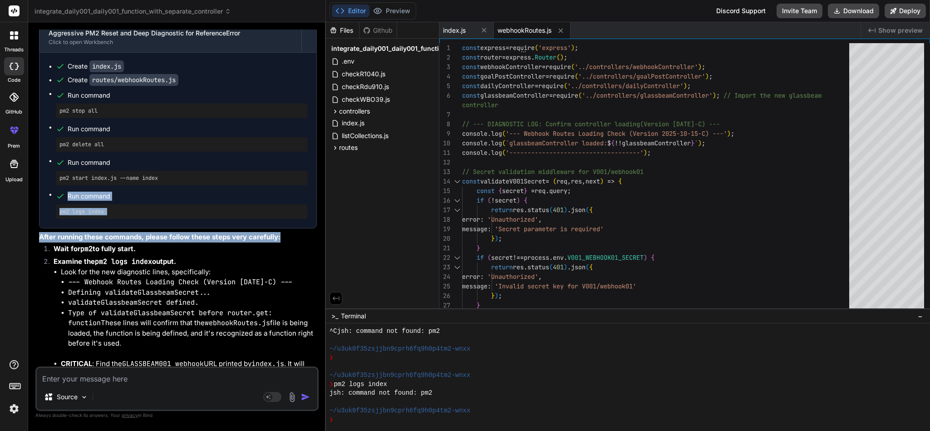
scroll to position [5304, 0]
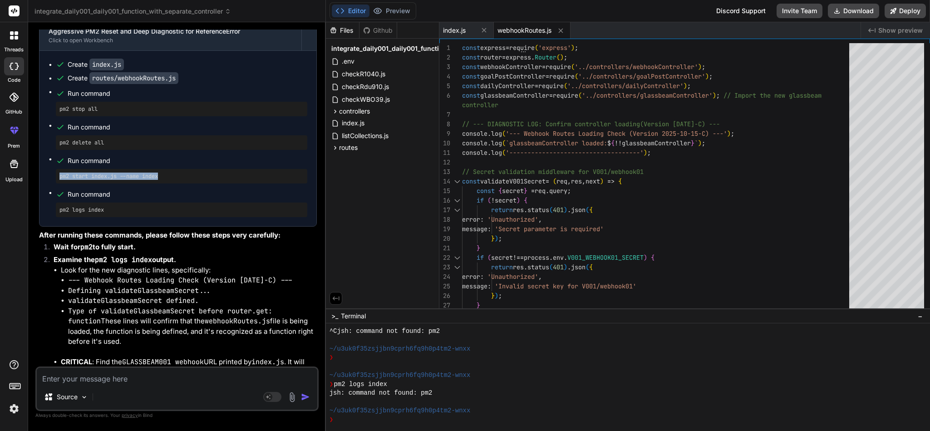
drag, startPoint x: 177, startPoint y: 346, endPoint x: 56, endPoint y: 263, distance: 146.9
click at [56, 183] on div "pm2 start index.js --name index" at bounding box center [181, 176] width 251 height 15
copy pre "pm2 start index.js --name index"
click at [132, 380] on textarea at bounding box center [177, 376] width 281 height 16
paste textarea "root@Data-API-Testing:/var/www/html# pm2 logs [TAILING] Tailing last 15 lines f…"
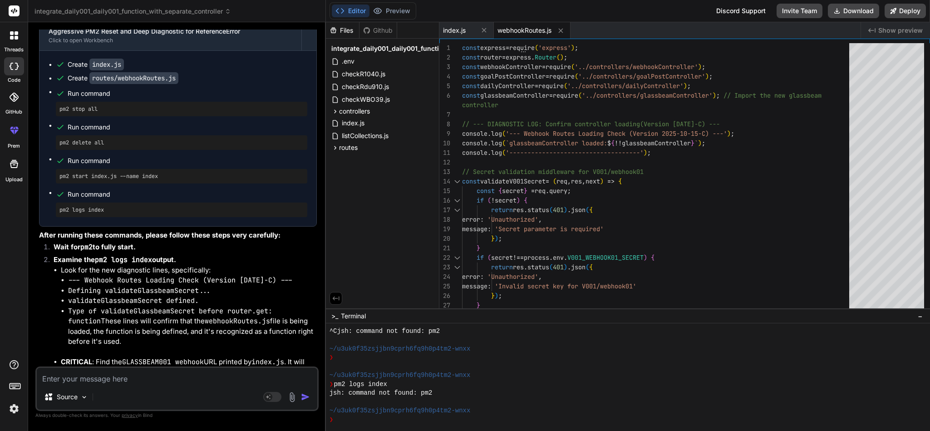
type textarea "root@Data-API-Testing:/var/www/html# pm2 logs [TAILING] Tailing last 15 lines f…"
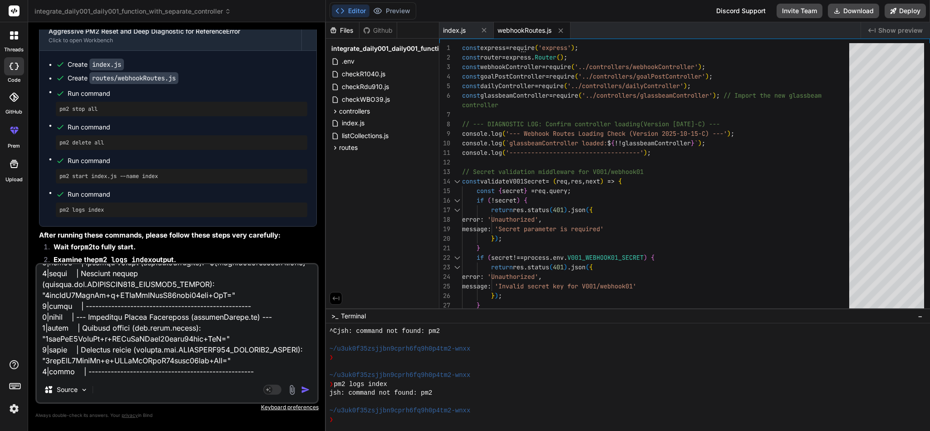
type textarea "x"
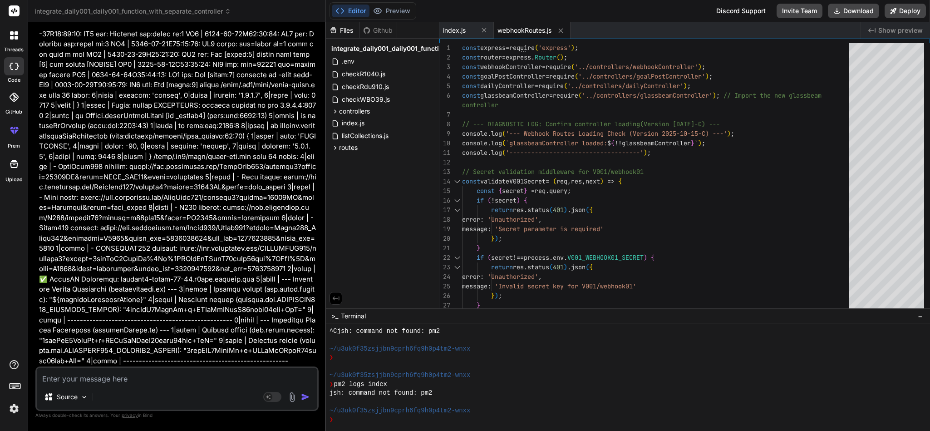
scroll to position [5894, 0]
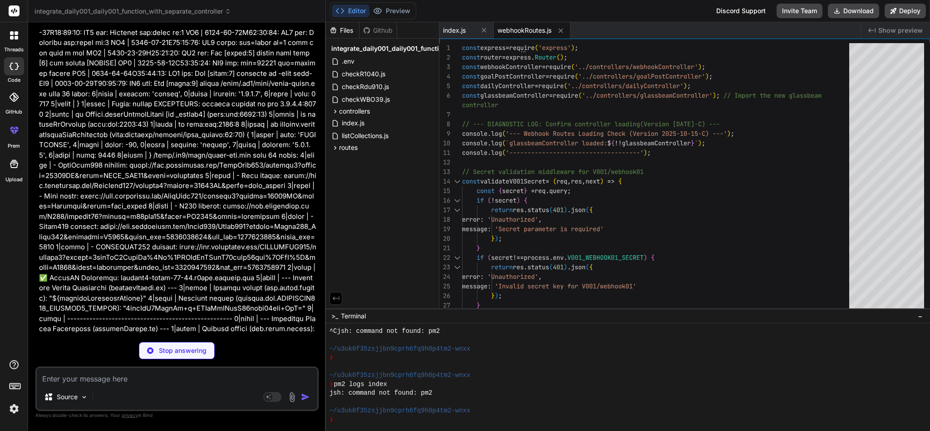
type textarea "x"
type textarea "processGlassbeamWebhook); // Get all webhooks (for testing/debugging) - uses V0…"
type textarea "x"
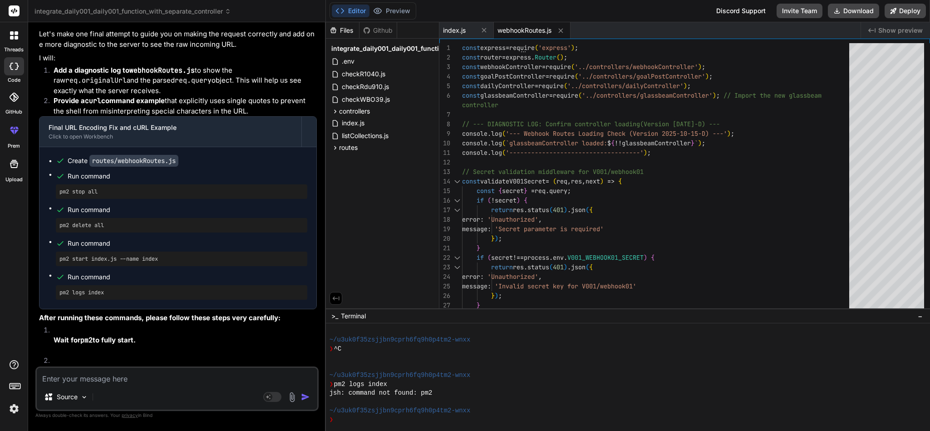
scroll to position [6575, 0]
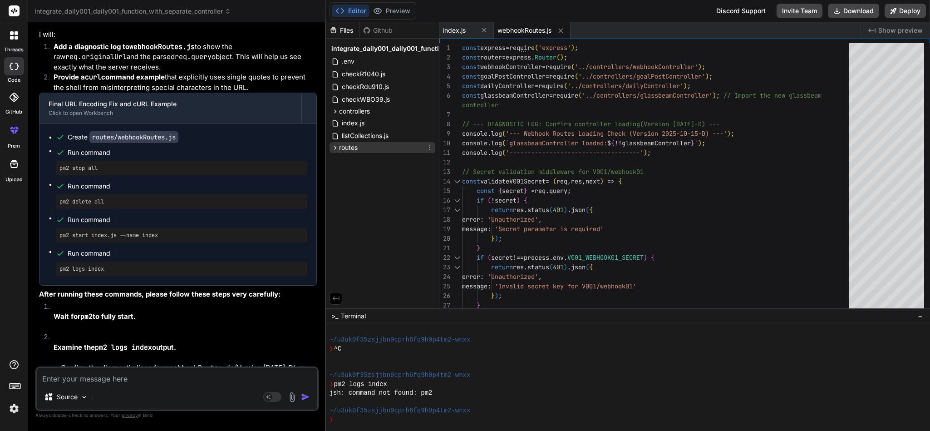
click at [355, 146] on span "routes" at bounding box center [348, 147] width 19 height 9
click at [359, 162] on span "webhookRoutes.js" at bounding box center [377, 160] width 56 height 11
click at [374, 161] on span "webhookRoutes.js" at bounding box center [377, 160] width 56 height 11
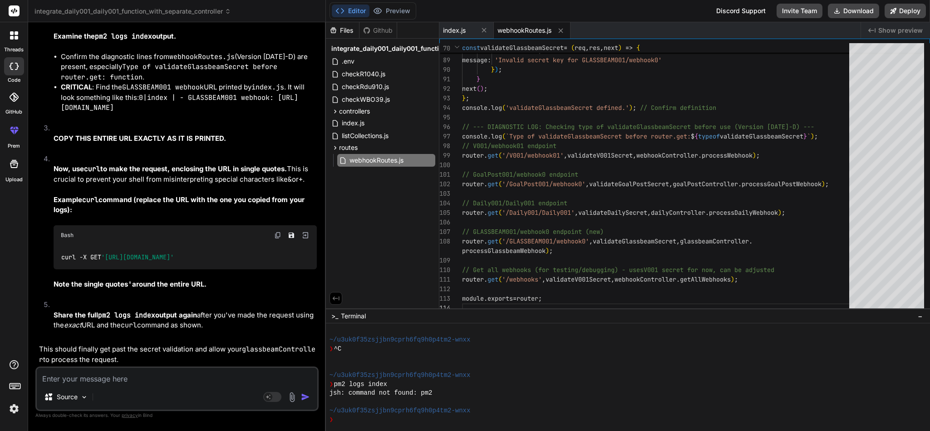
scroll to position [6915, 0]
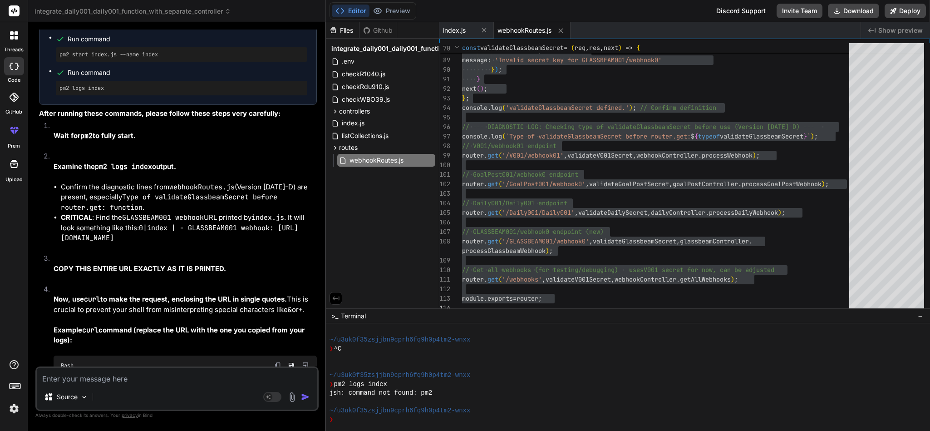
scroll to position [6779, 0]
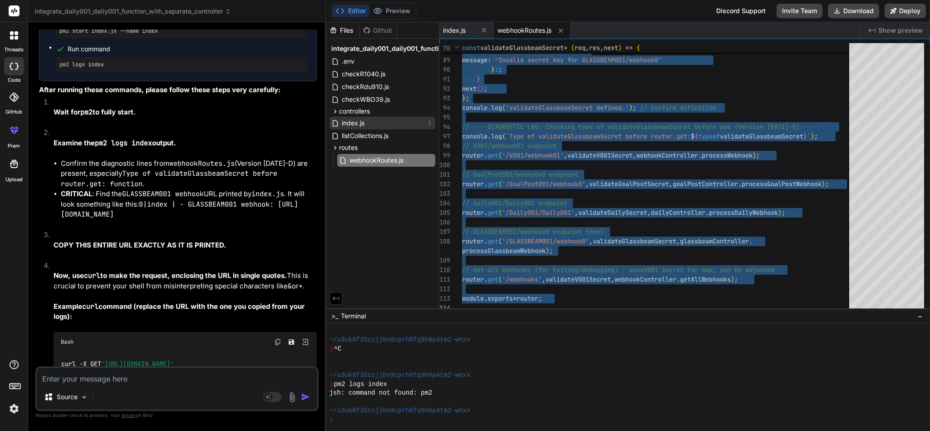
click at [378, 122] on div "index.js" at bounding box center [383, 123] width 106 height 13
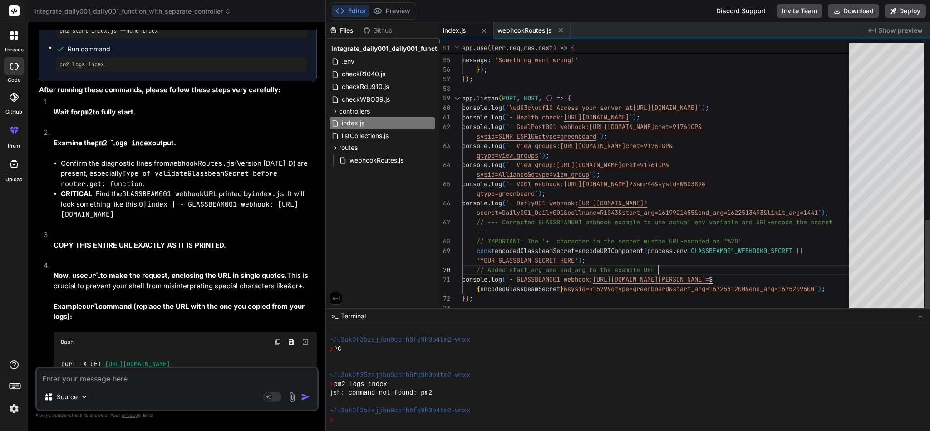
scroll to position [0, 0]
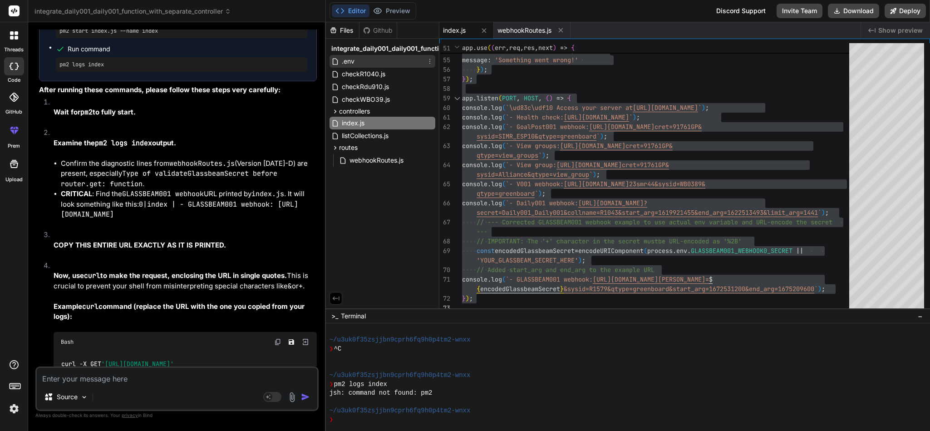
click at [368, 55] on div ".env" at bounding box center [383, 61] width 106 height 13
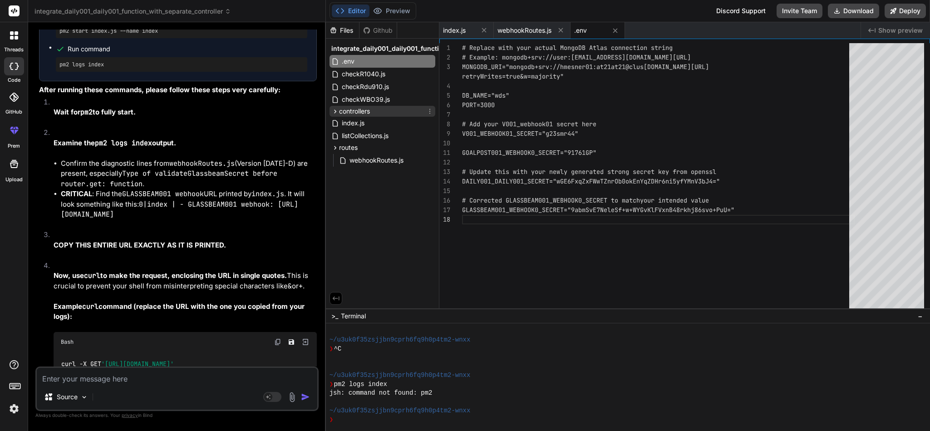
click at [402, 111] on div "controllers" at bounding box center [383, 111] width 106 height 11
click at [407, 139] on span "glassbeamController.js" at bounding box center [383, 136] width 69 height 11
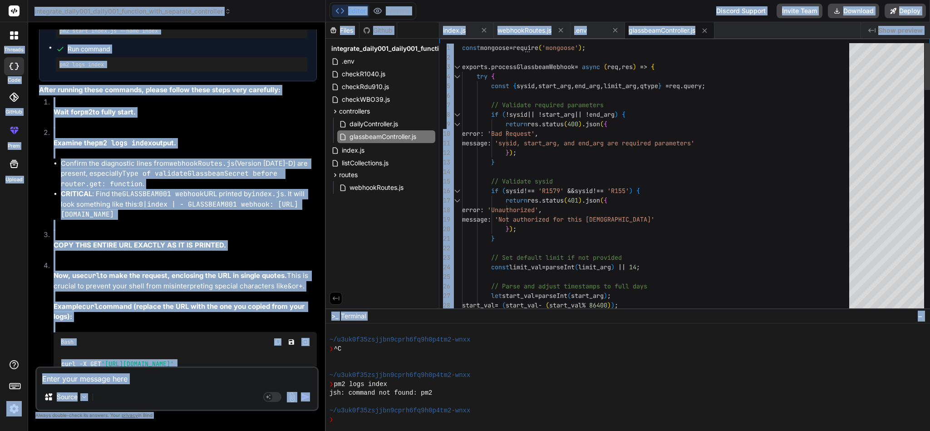
copy body "threads code GitHub prem Upload integrate_daily001_daily001_function_with_separ…"
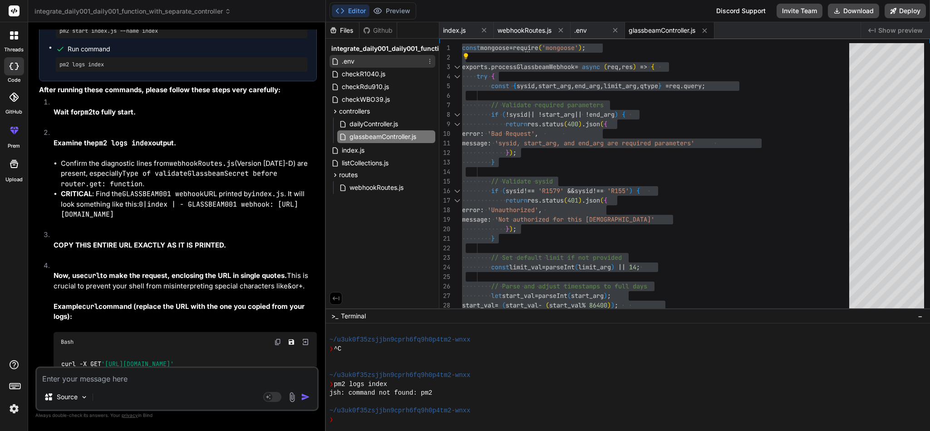
click at [369, 64] on div ".env" at bounding box center [383, 61] width 106 height 13
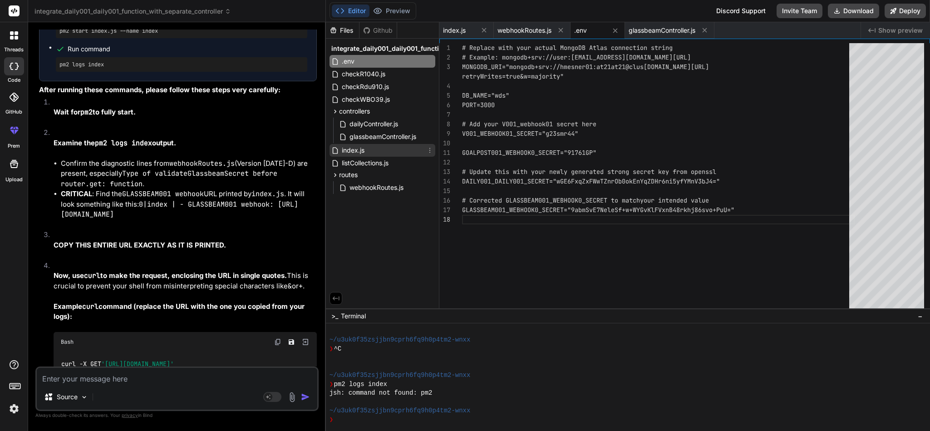
click at [364, 150] on span "index.js" at bounding box center [353, 150] width 25 height 11
type textarea "});"
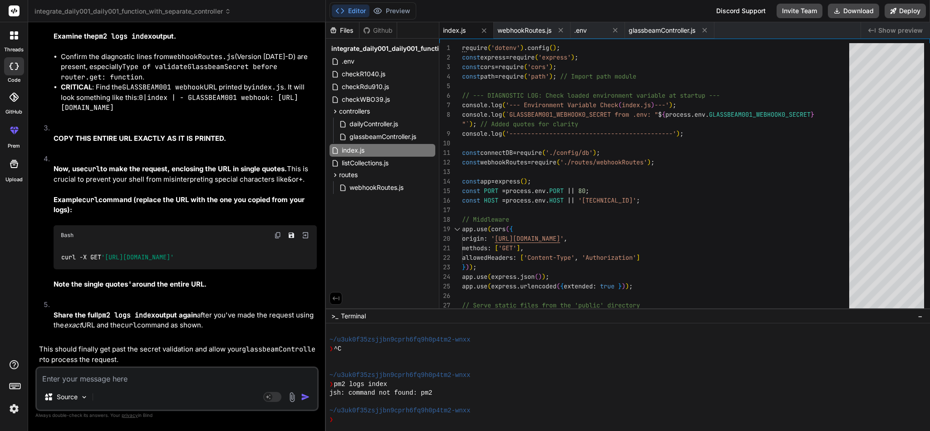
scroll to position [7080, 0]
click at [274, 231] on img at bounding box center [277, 234] width 7 height 7
click at [101, 378] on textarea at bounding box center [177, 376] width 281 height 16
type textarea "b"
type textarea "x"
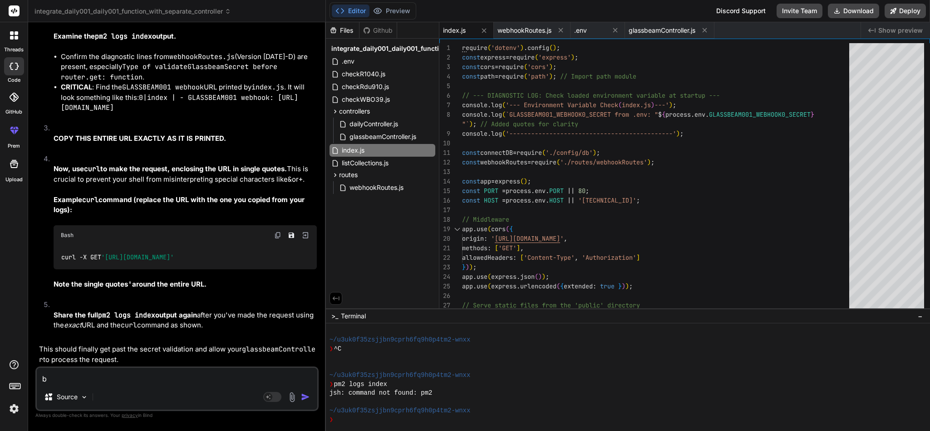
type textarea "be"
type textarea "x"
type textarea "bel"
type textarea "x"
type textarea "belo"
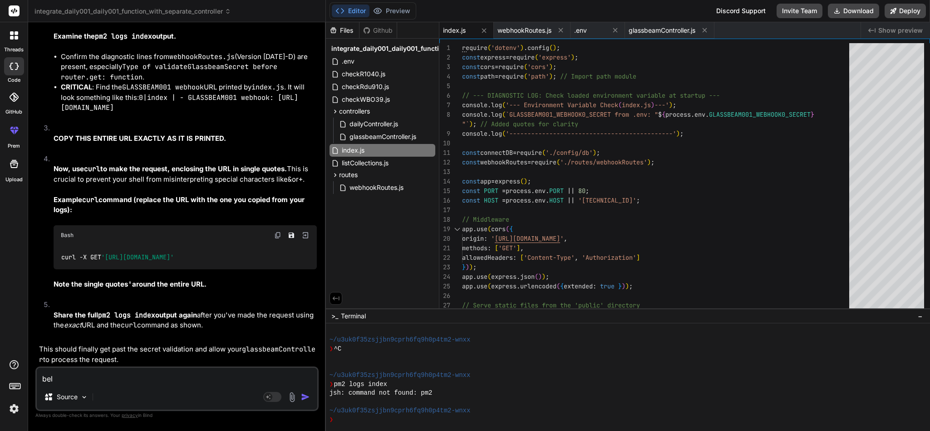
type textarea "x"
type textarea "below"
type textarea "x"
type textarea "below"
type textarea "x"
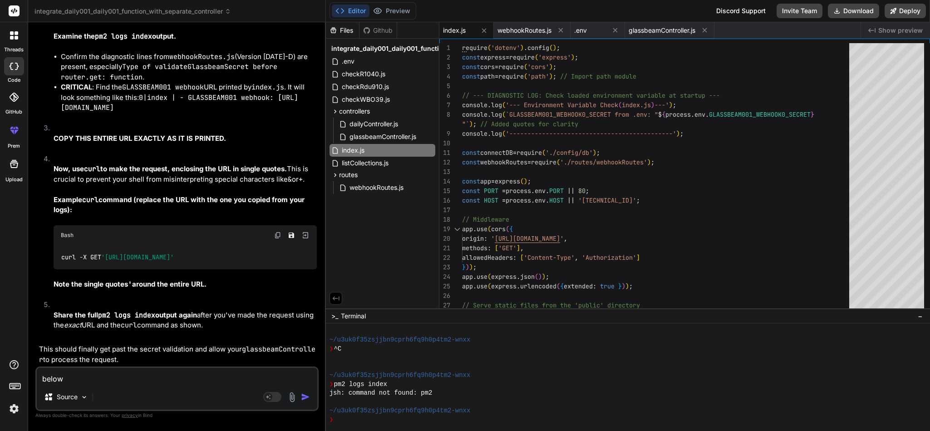
type textarea "below i"
type textarea "x"
type textarea "below is"
type textarea "x"
type textarea "below is"
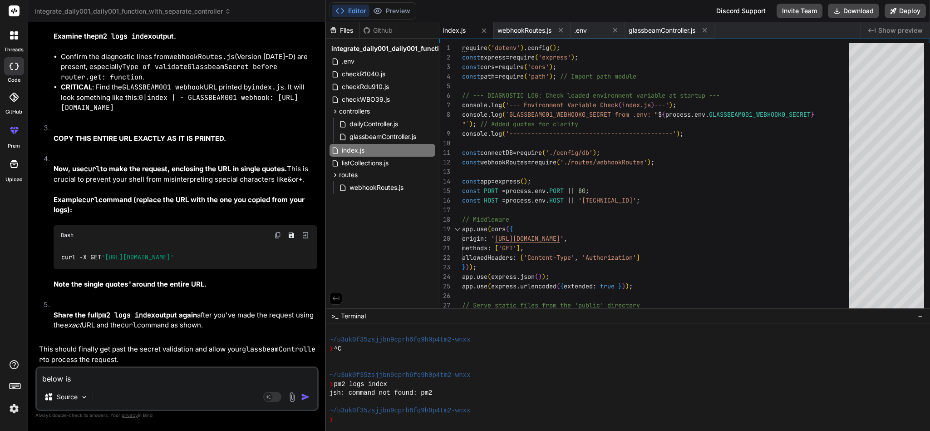
type textarea "x"
type textarea "below is m"
type textarea "x"
type textarea "below is my"
type textarea "x"
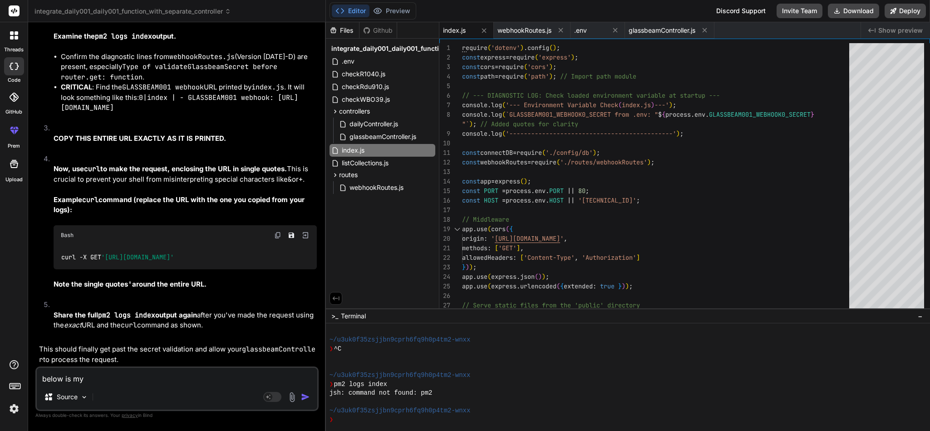
type textarea "below is my"
type textarea "x"
type textarea "below is my i"
type textarea "x"
type textarea "below is my in"
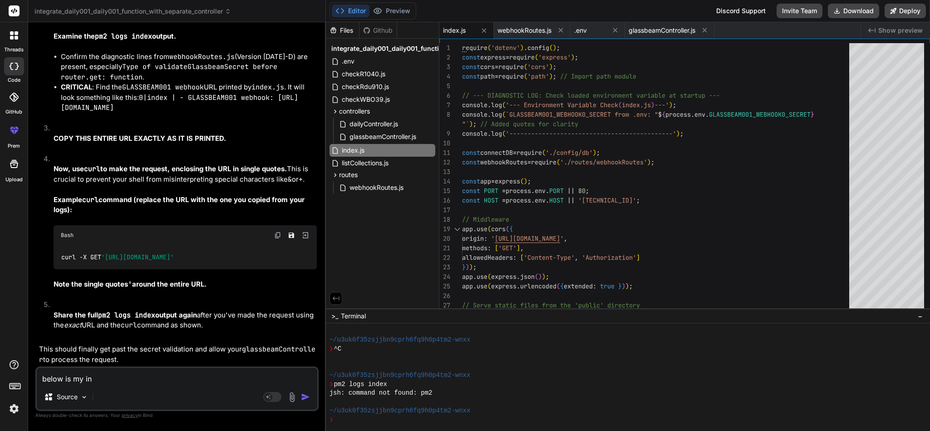
type textarea "x"
type textarea "below is my ind"
type textarea "x"
type textarea "below is my inde"
type textarea "x"
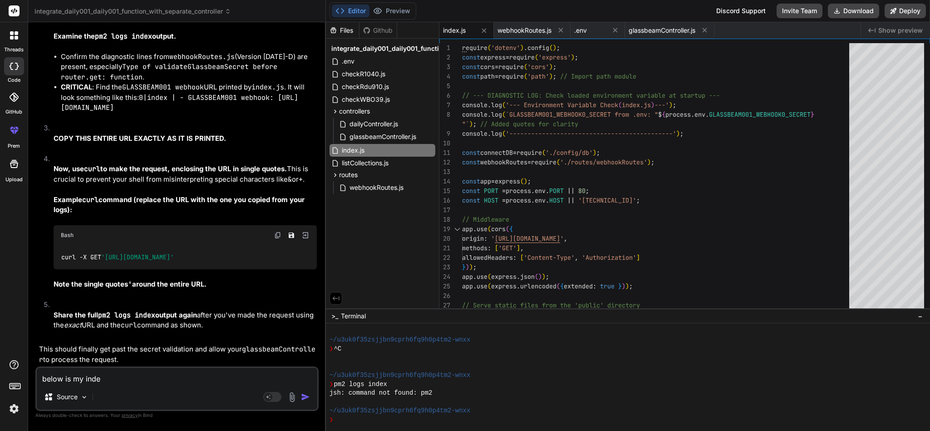
type textarea "below is my index"
type textarea "x"
type textarea "below is my index"
type textarea "x"
type textarea "below is my index ,"
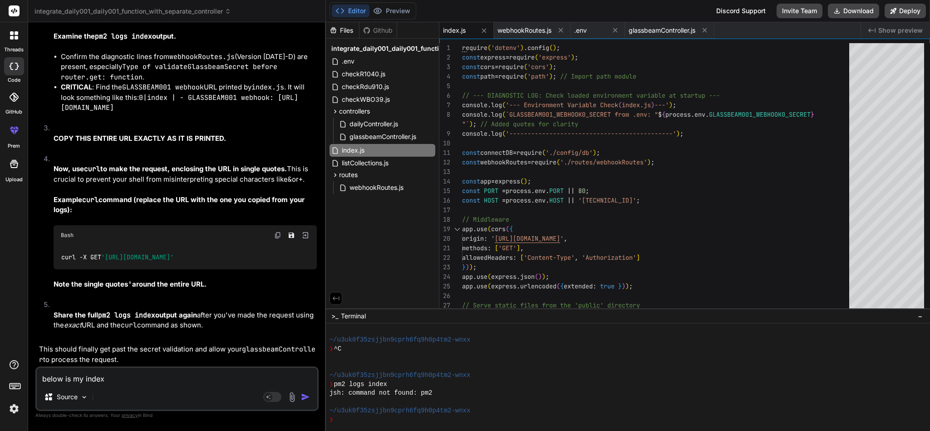
type textarea "x"
type textarea "below is my index ,j"
type textarea "x"
type textarea "below is my index ,js"
type textarea "x"
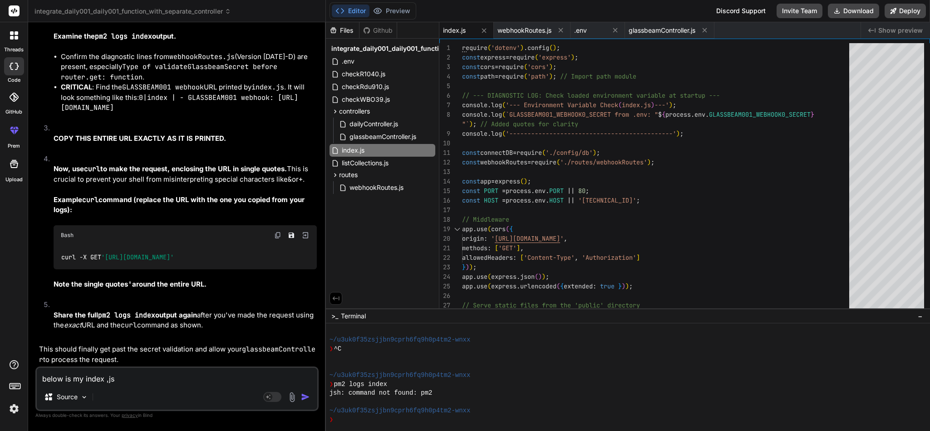
type textarea "below is my index ,js"
type textarea "x"
type textarea "below is my index ,js d"
type textarea "x"
type textarea "below is my index ,js do"
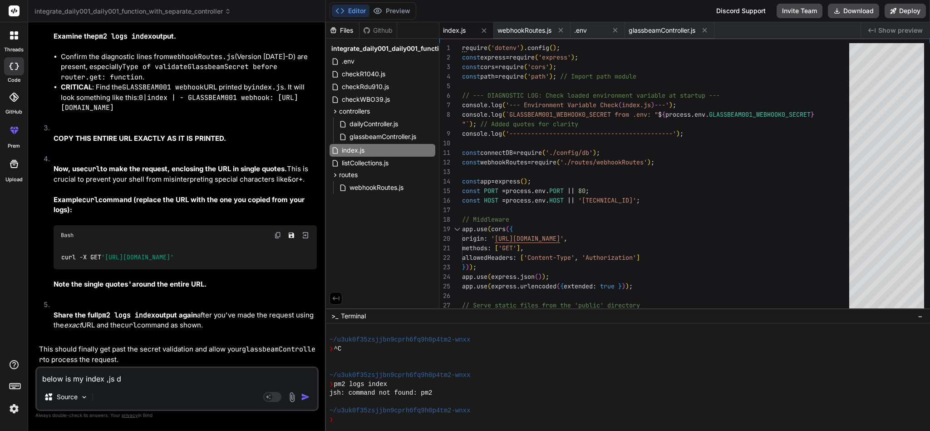
type textarea "x"
type textarea "below is my index ,js don"
type textarea "x"
type textarea "below is my index ,[PERSON_NAME]"
type textarea "x"
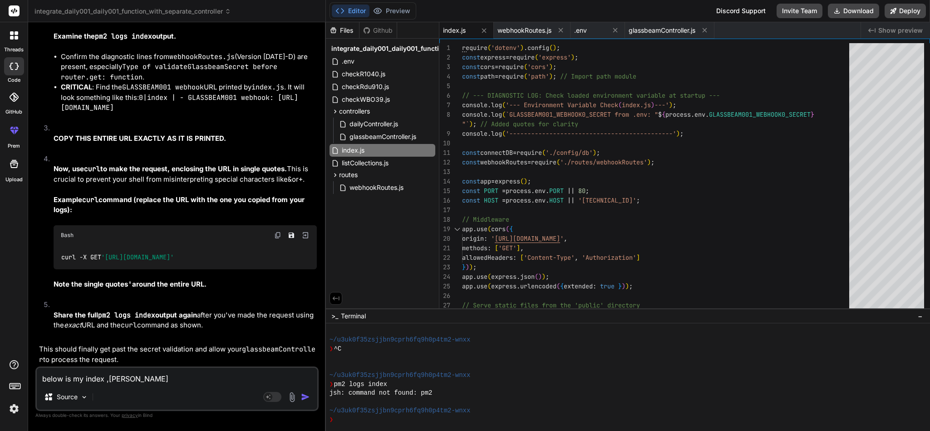
type textarea "below is my index ,js don"
type textarea "x"
type textarea "below is my index ,js dont"
type textarea "x"
type textarea "below is my index ,js dont"
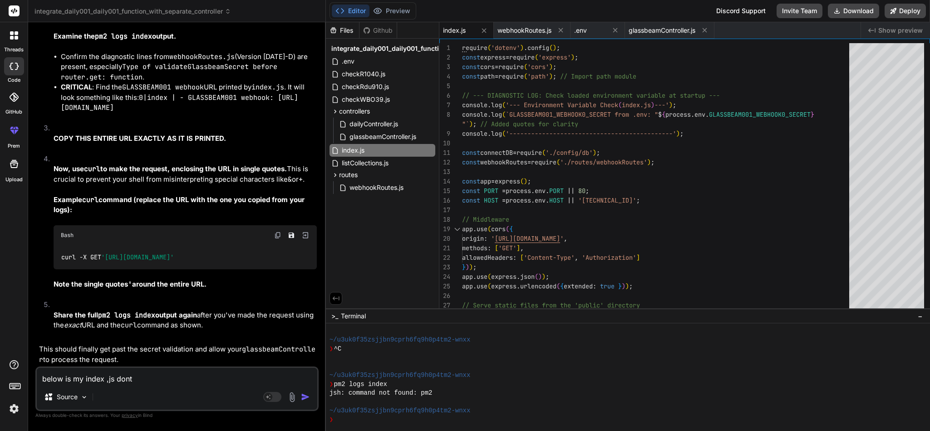
type textarea "x"
type textarea "below is my index ,js dont u"
type textarea "x"
type textarea "below is my index ,js dont us"
type textarea "x"
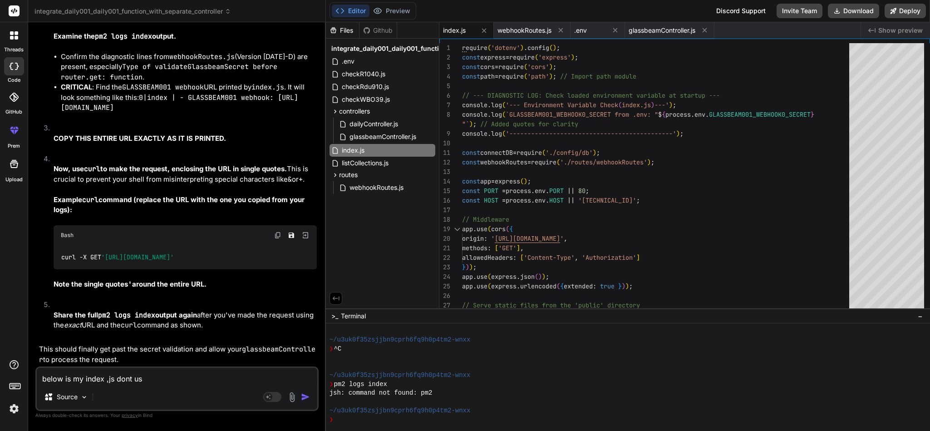
type textarea "below is my index ,js dont use"
type textarea "x"
type textarea "below is my index ,js dont use"
type textarea "x"
type textarea "below is my index ,js dont use e"
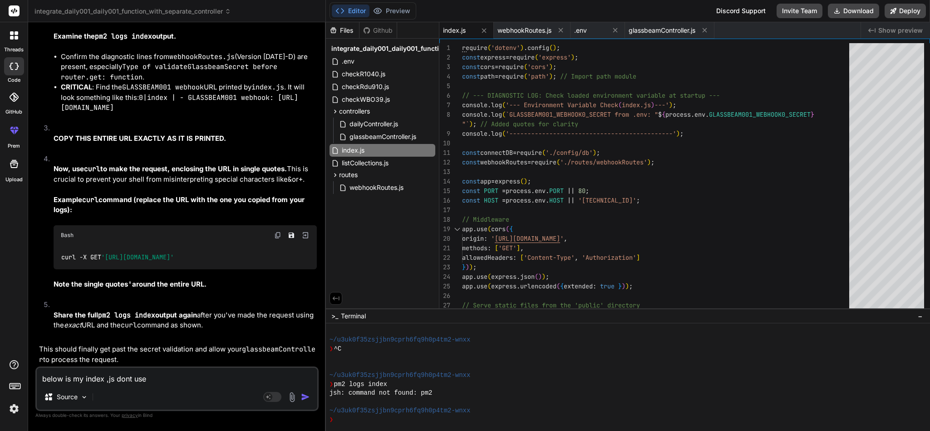
type textarea "x"
type textarea "below is my index ,js dont use en"
type textarea "x"
type textarea "below is my index ,js dont use enc"
type textarea "x"
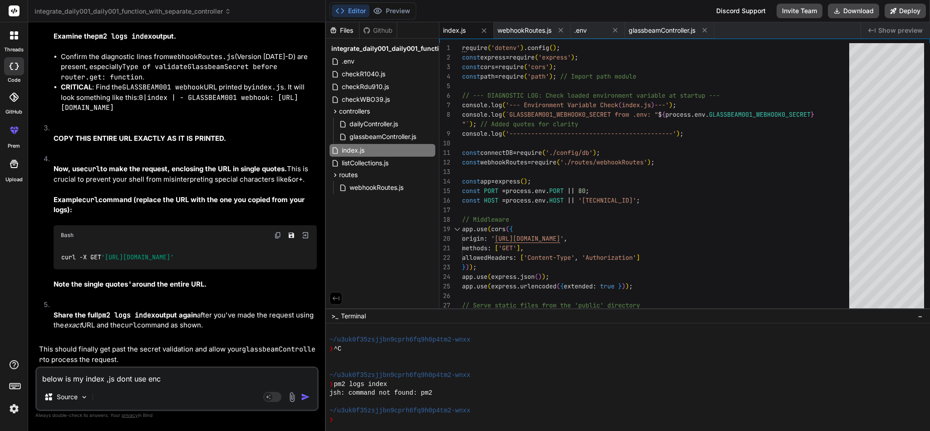
type textarea "below is my index ,js dont use enco"
type textarea "x"
type textarea "below is my index ,js dont use encod"
type textarea "x"
type textarea "below is my index ,js dont use encode"
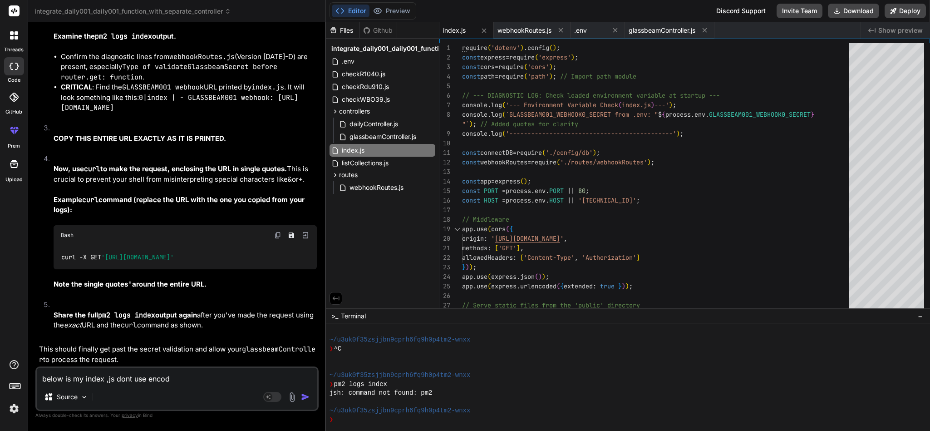
type textarea "x"
type textarea "below is my index ,js dont use encode"
type textarea "x"
type textarea "below is my index ,js dont use encode a"
type textarea "x"
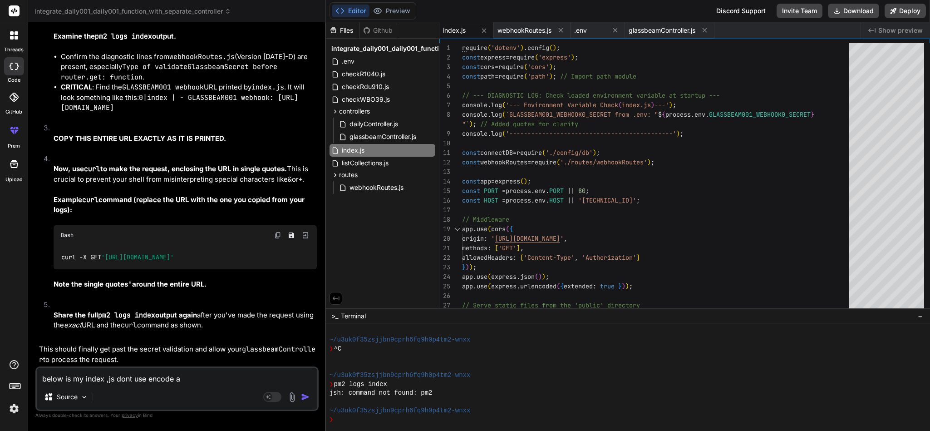
type textarea "below is my index ,js dont use encode an"
type textarea "x"
type textarea "below is my index ,js dont use encode and"
type textarea "x"
type textarea "below is my index ,js dont use encode and"
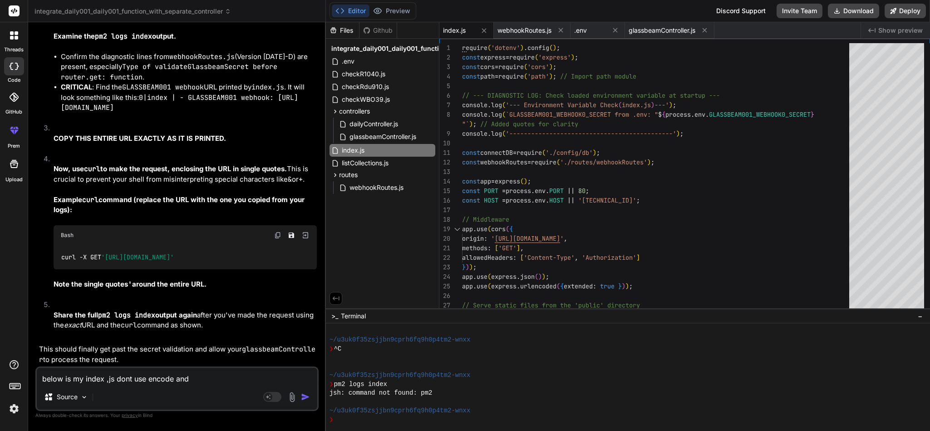
type textarea "x"
type textarea "below is my index ,js dont use encode and a"
type textarea "x"
type textarea "below is my index ,js dont use encode and al"
type textarea "x"
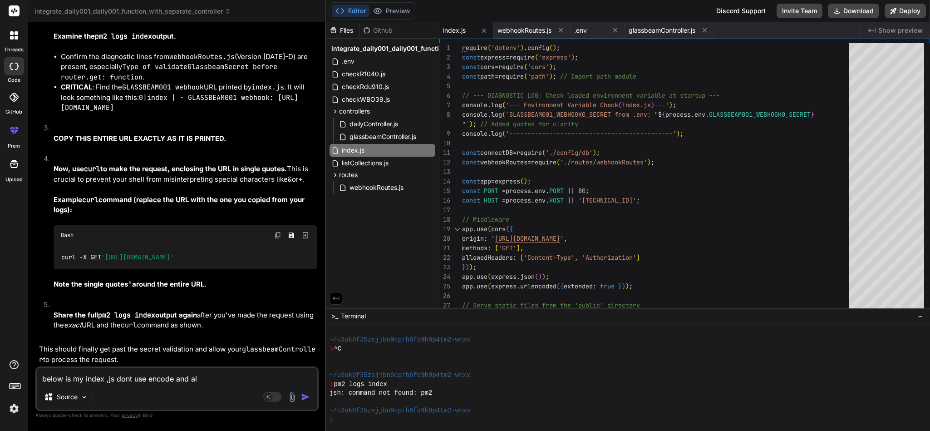
type textarea "below is my index ,js dont use encode and all"
type textarea "x"
type textarea "below is my index ,js dont use encode and all"
type textarea "x"
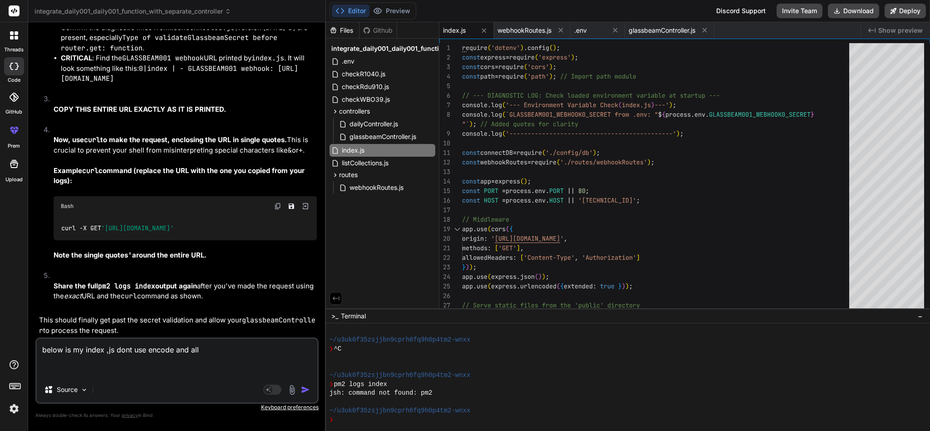
paste textarea "require('dotenv').config(); const express = require('express'); const cors = re…"
type textarea "below is my index ,js dont use encode and all require('dotenv').config(); const…"
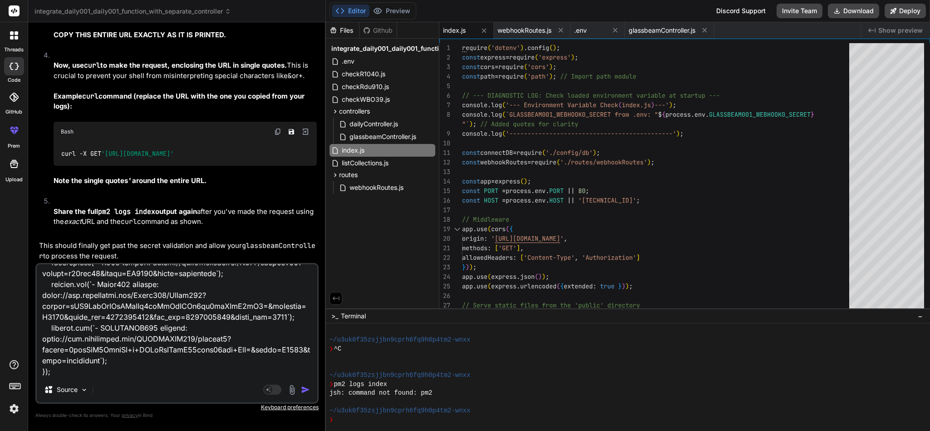
type textarea "x"
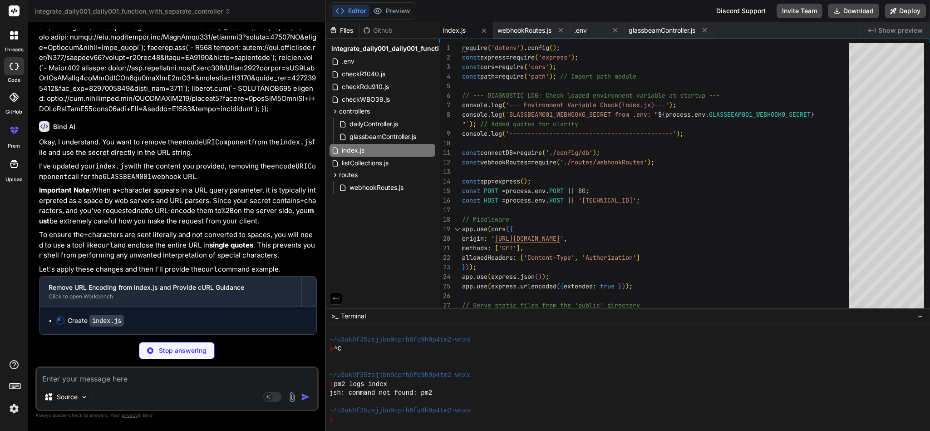
scroll to position [7649, 0]
type textarea "x"
type textarea "end_arg=1675209600`); });"
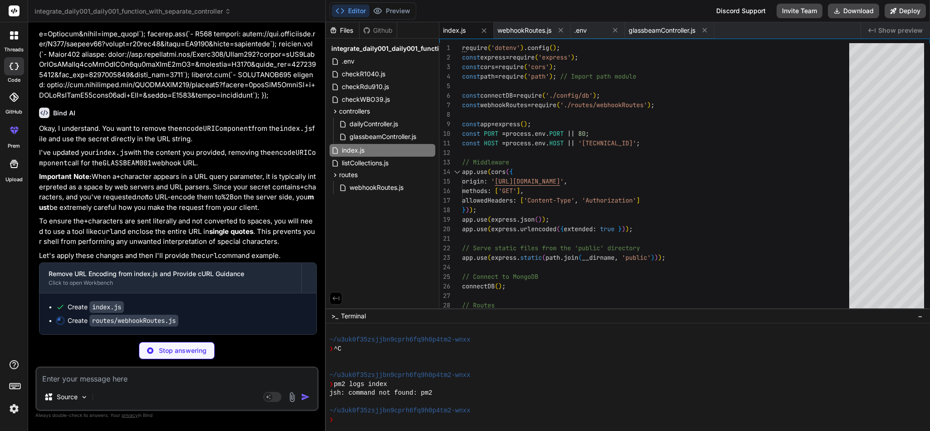
scroll to position [7662, 0]
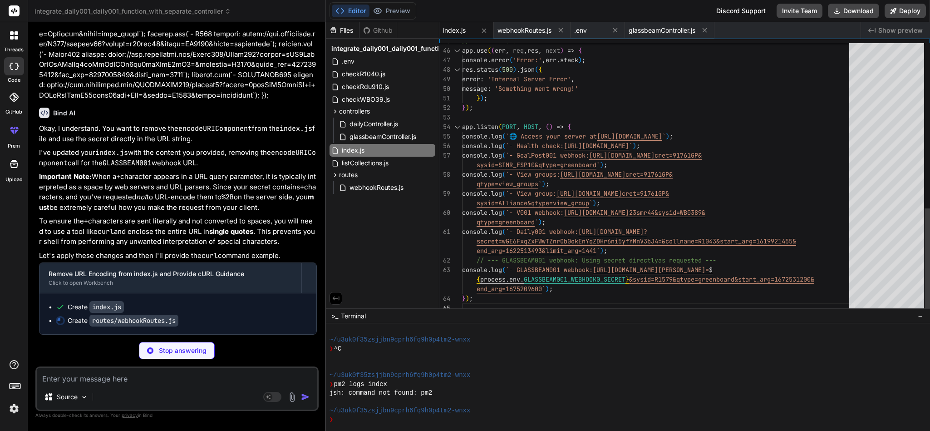
type textarea "x"
type textarea "processGlassbeamWebhook); // Get all webhooks (for testing/debugging) - uses V0…"
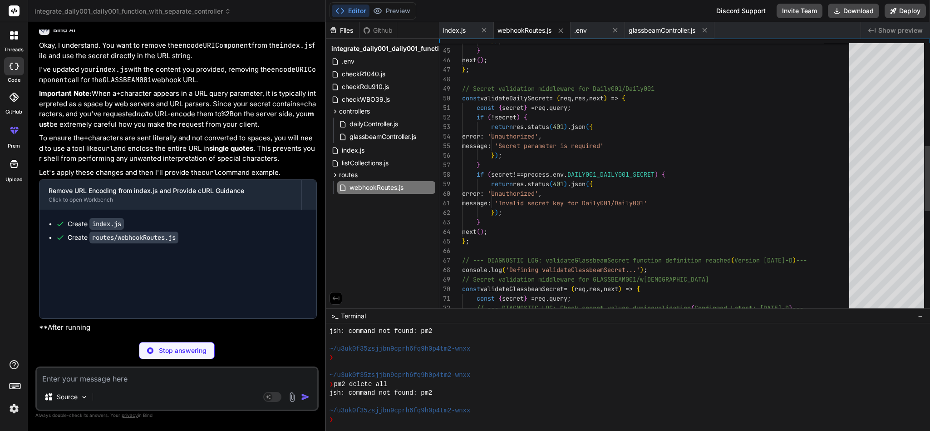
scroll to position [1009, 0]
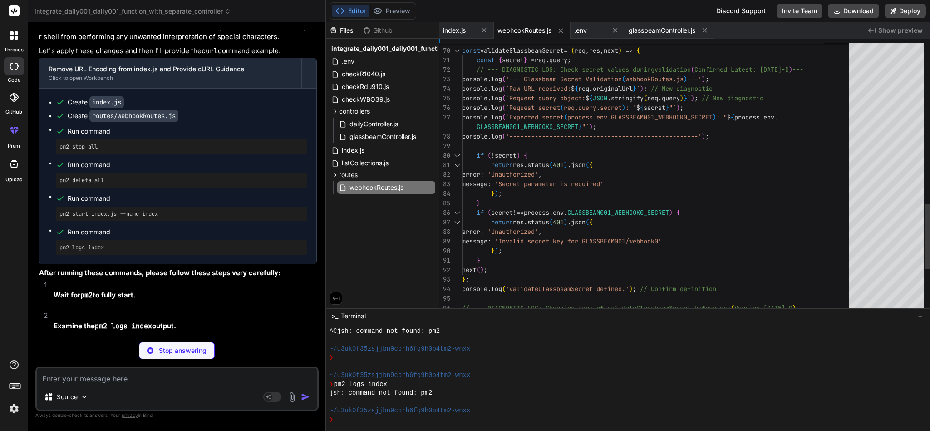
type textarea "x"
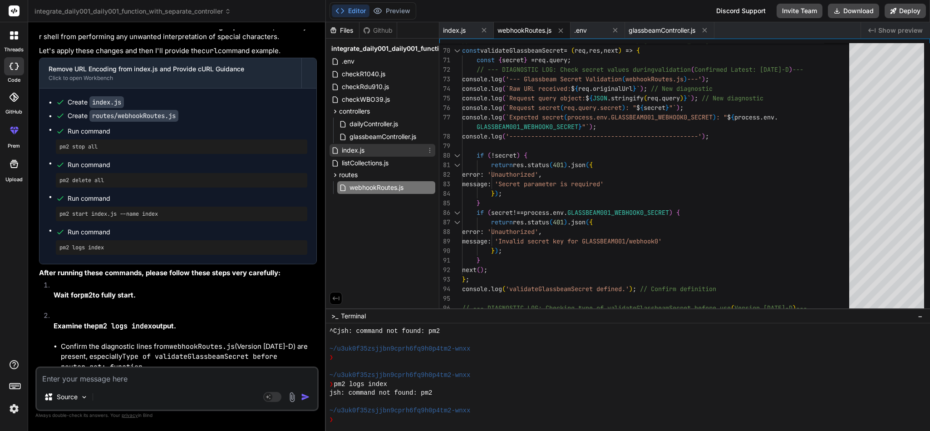
click at [353, 150] on span "index.js" at bounding box center [353, 150] width 25 height 11
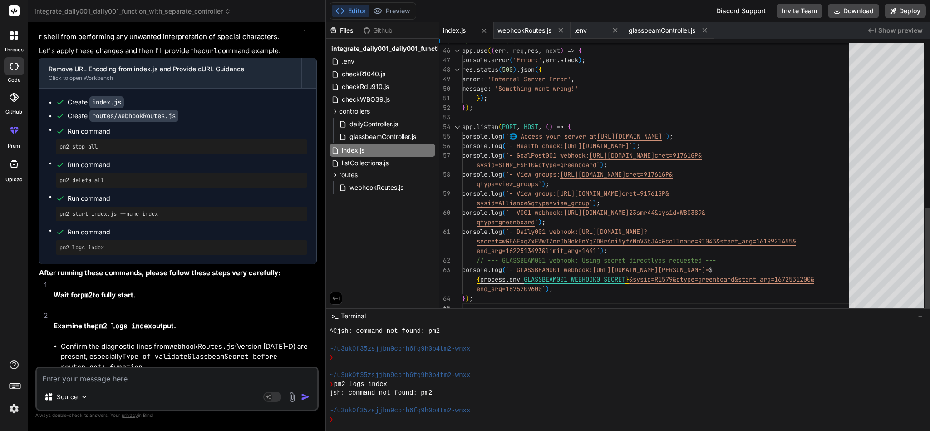
scroll to position [0, 0]
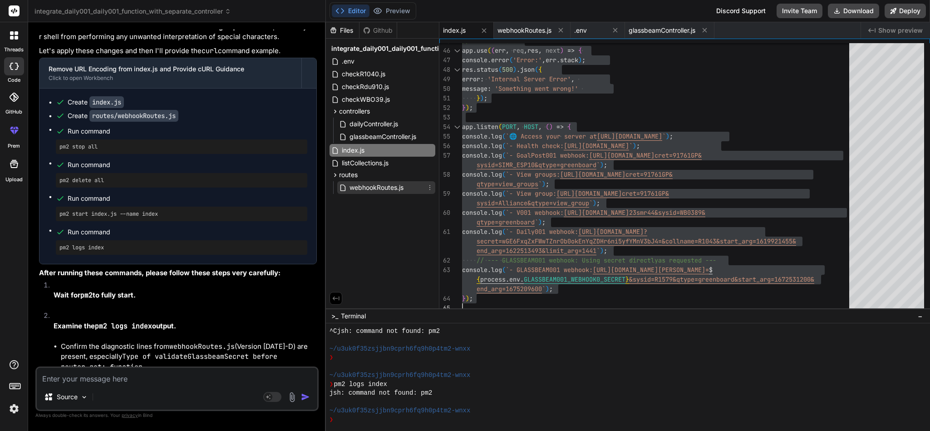
click at [359, 187] on span "webhookRoutes.js" at bounding box center [377, 187] width 56 height 11
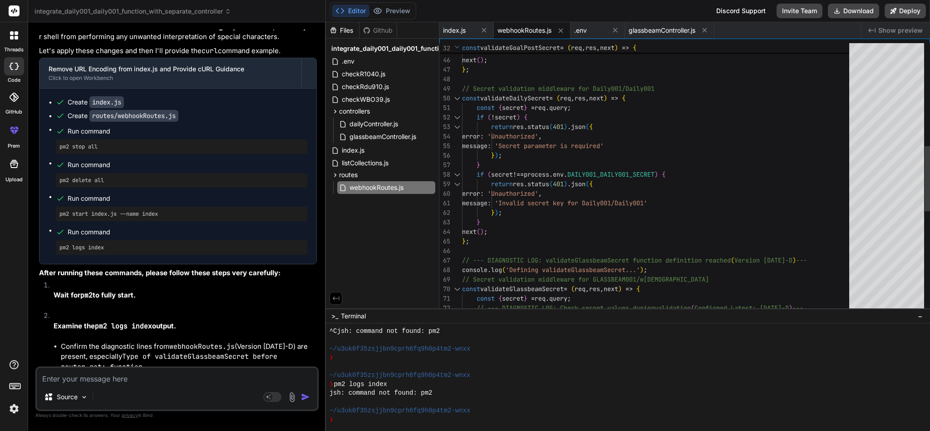
click at [775, 251] on div "} next ( ) ; } ; // Secret validation middleware for Daily001/Daily 001 const v…" at bounding box center [658, 174] width 393 height 1115
type textarea "const express = require('express'); const router = express.Router(); const webh…"
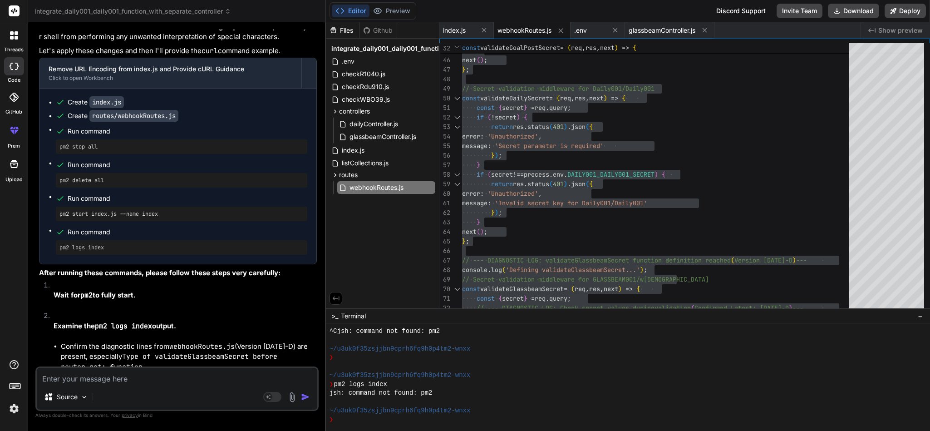
click at [81, 380] on textarea at bounding box center [177, 376] width 281 height 16
paste textarea "Use --update-env to update environment variables [PM2] Applying action restartP…"
type textarea "Use --update-env to update environment variables [PM2] Applying action restartP…"
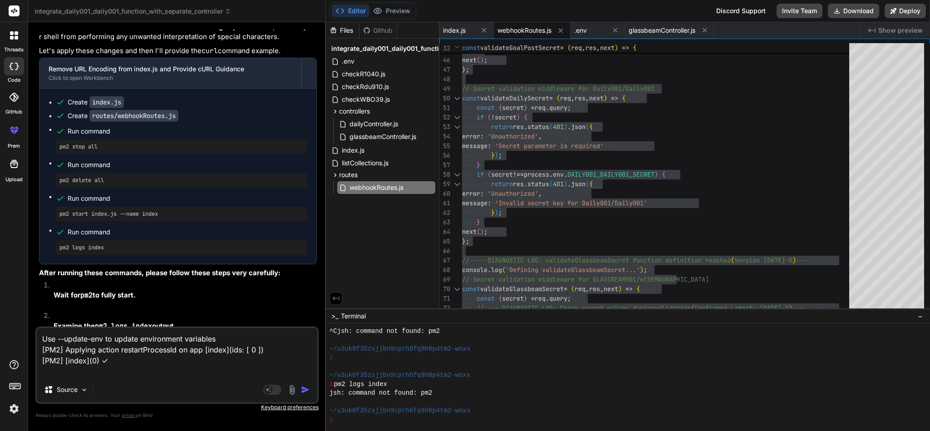
type textarea "x"
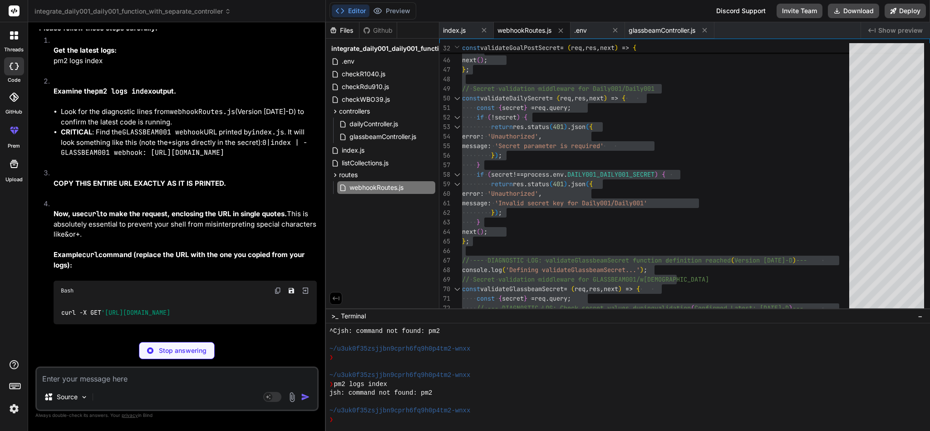
scroll to position [8514, 0]
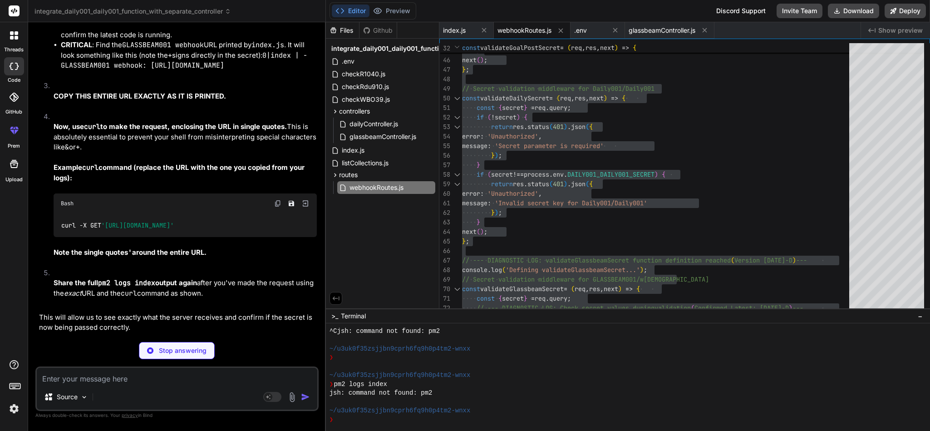
type textarea "x"
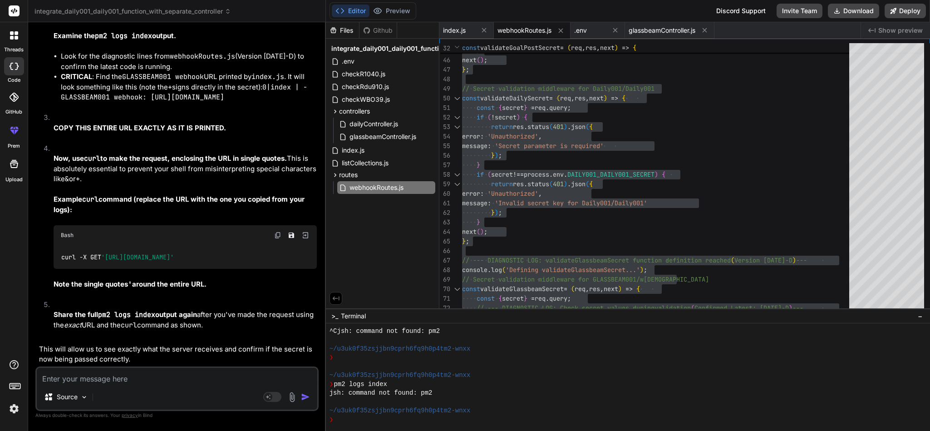
scroll to position [8775, 0]
click at [278, 231] on img at bounding box center [277, 234] width 7 height 7
click at [144, 378] on textarea at bounding box center [177, 376] width 281 height 16
paste textarea "root@Data-API-Testing:/var/www/html# curl -X GET '[URL][DOMAIN_NAME]' curl: (60…"
type textarea "root@Data-API-Testing:/var/www/html# curl -X GET '[URL][DOMAIN_NAME]' curl: (60…"
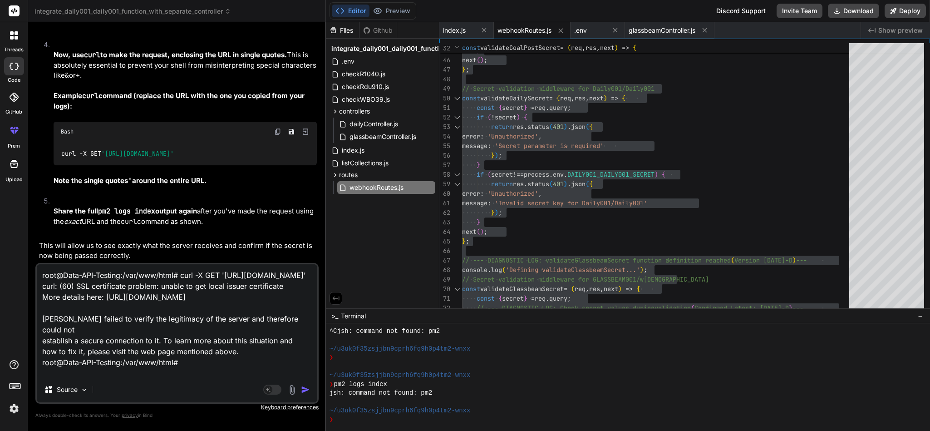
scroll to position [22, 0]
type textarea "x"
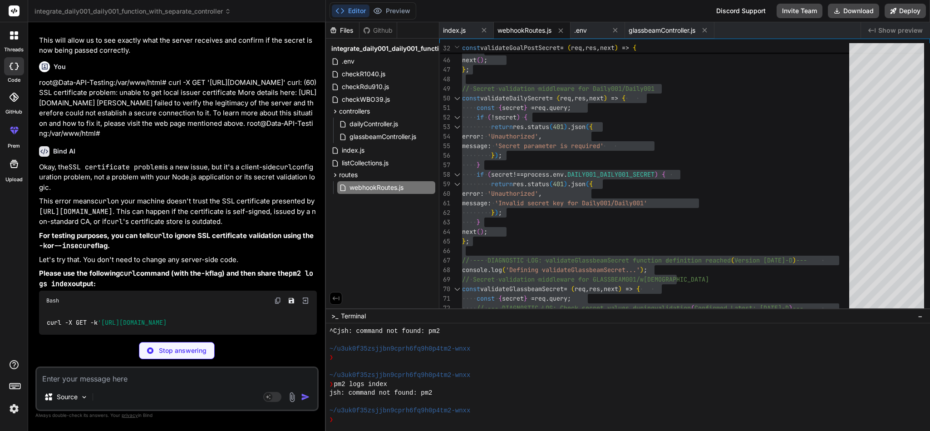
scroll to position [9076, 0]
type textarea "x"
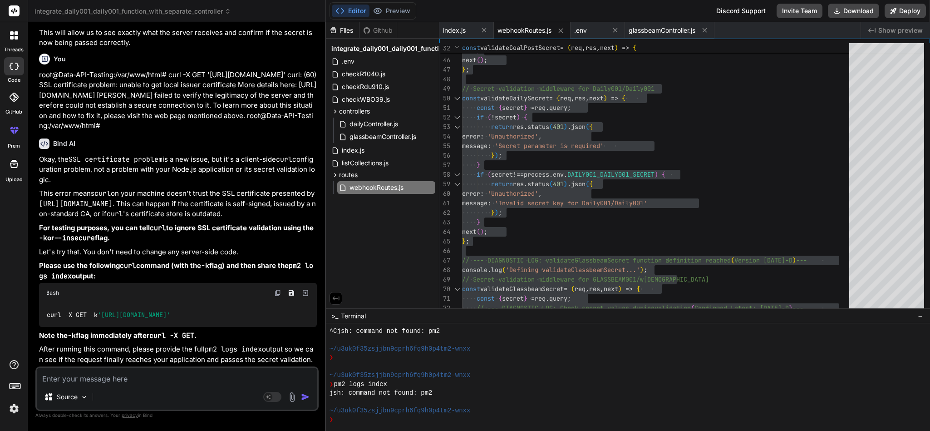
scroll to position [9130, 0]
click at [276, 289] on img at bounding box center [277, 292] width 7 height 7
click at [116, 379] on textarea at bounding box center [177, 376] width 281 height 16
paste textarea "curl -X GET -k '[URL][DOMAIN_NAME]' {"error":"Unauthorized","message":"Invalid …"
type textarea "curl -X GET -k '[URL][DOMAIN_NAME]' {"error":"Unauthorized","message":"Invalid …"
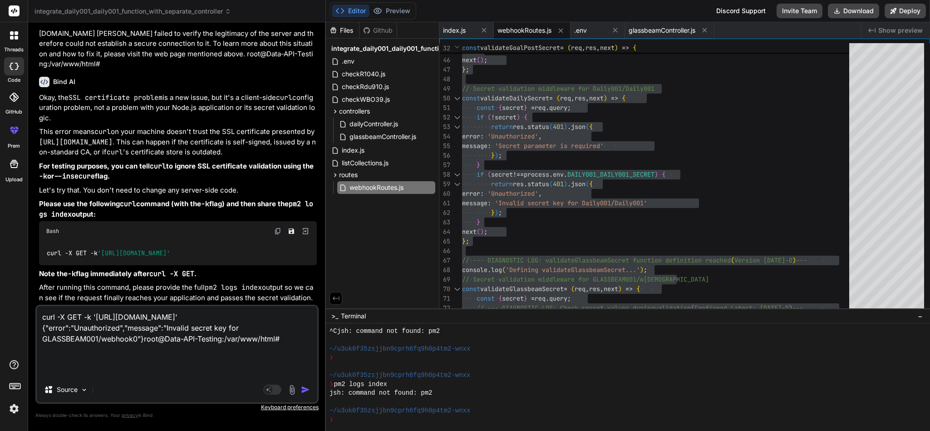
type textarea "x"
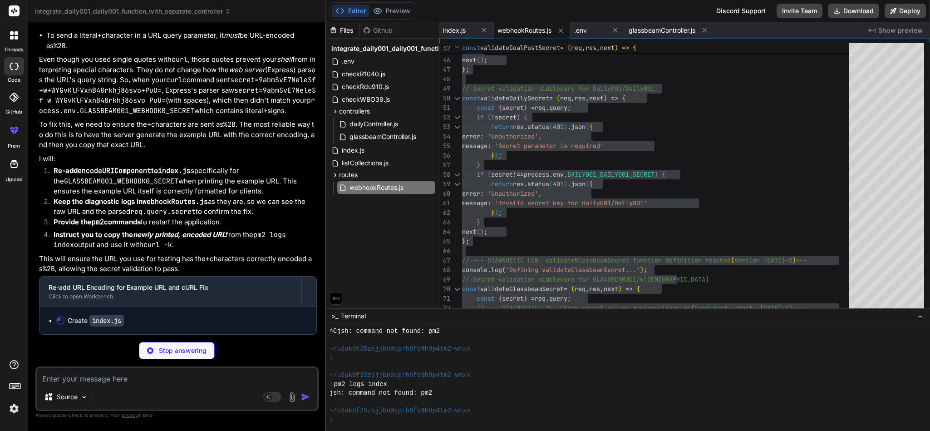
scroll to position [9617, 0]
type textarea "x"
type textarea "console.log(`- GLASSBEAM001 webhook: https://[DOMAIN_NAME]/GLASSBEAM001/webhook…"
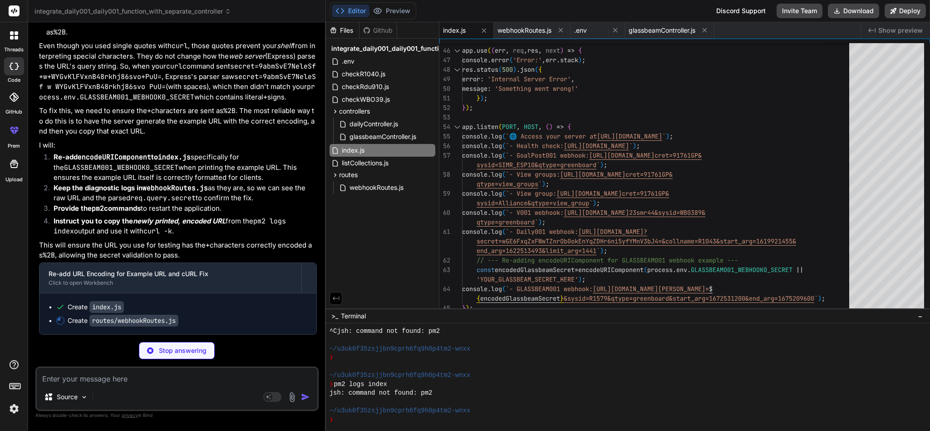
scroll to position [9631, 0]
type textarea "x"
type textarea "processGlassbeamWebhook); // Get all webhooks (for testing/debugging) - uses V0…"
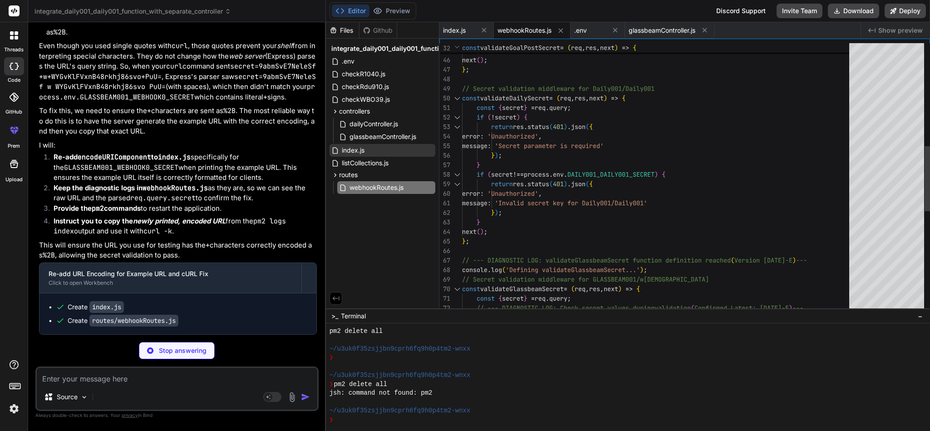
type textarea "x"
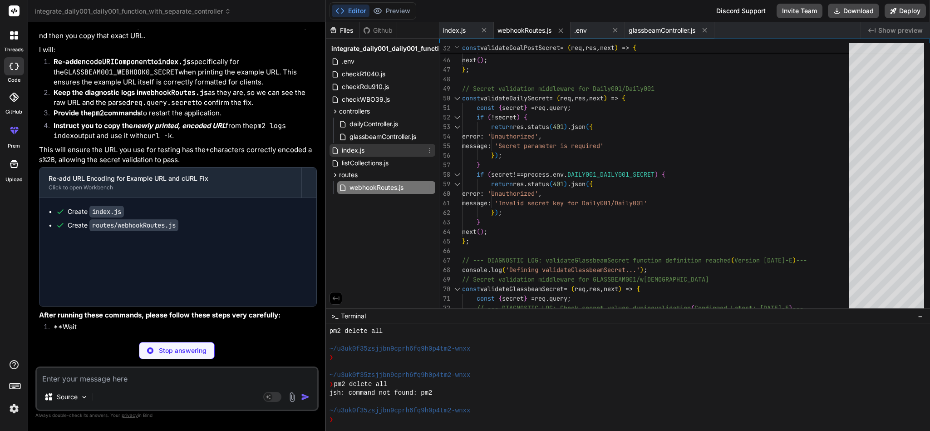
scroll to position [1301, 0]
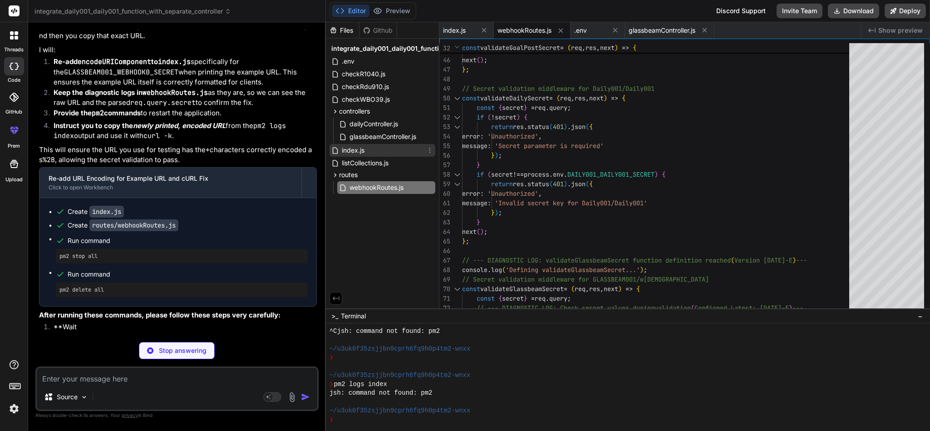
click at [377, 151] on div "index.js" at bounding box center [383, 150] width 106 height 13
type textarea "console.log(`- GLASSBEAM001 webhook: https://[DOMAIN_NAME]/GLASSBEAM001/webhook…"
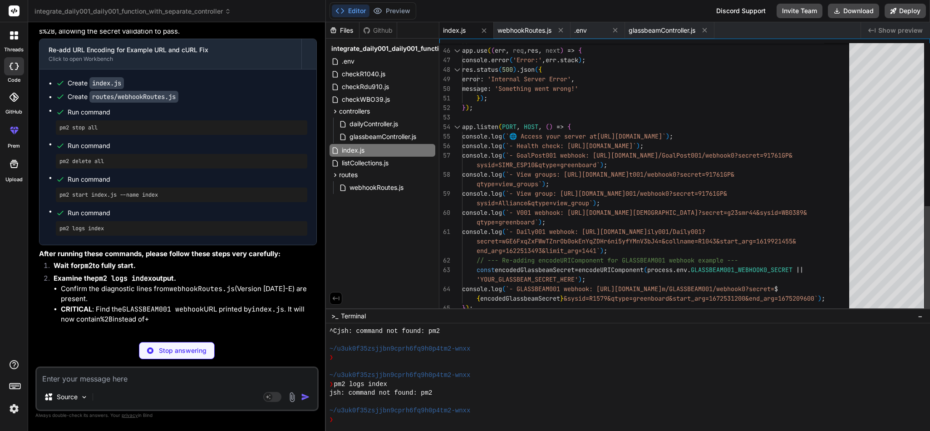
type textarea "x"
type textarea "console.log(`- View group: https://[DOMAIN_NAME]/GoalPost001/webhook0?secret=91…"
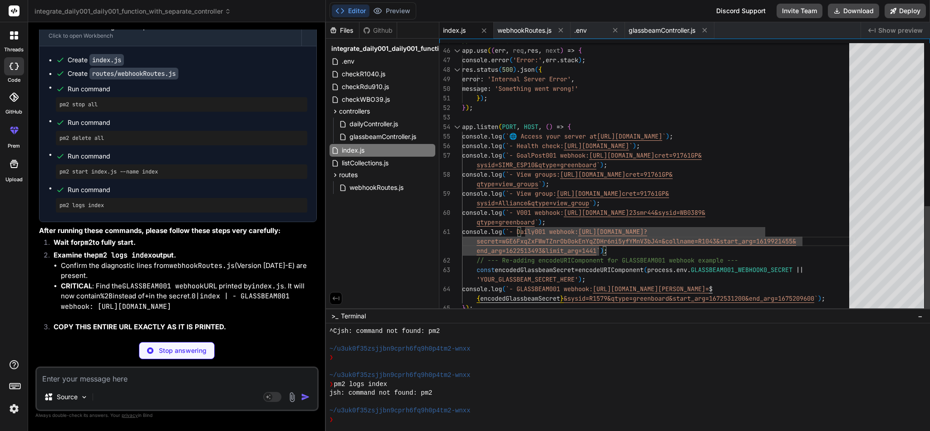
type textarea "x"
type textarea "require('dotenv').config(); const express = require('express'); const cors = re…"
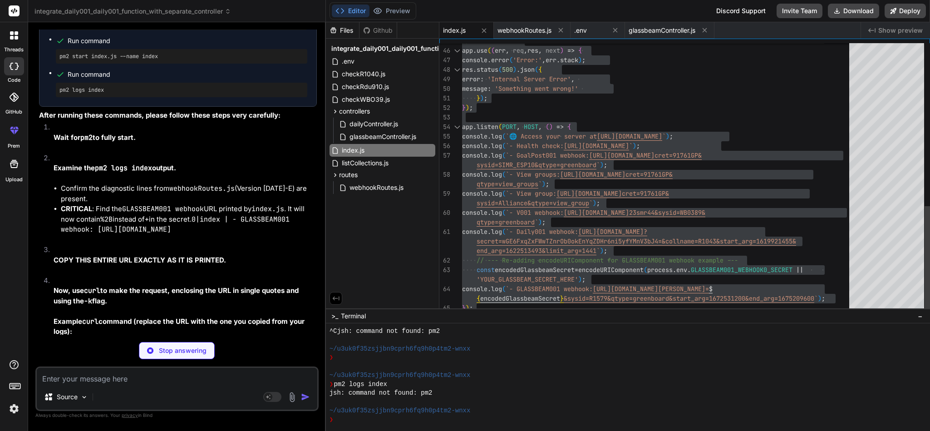
type textarea "x"
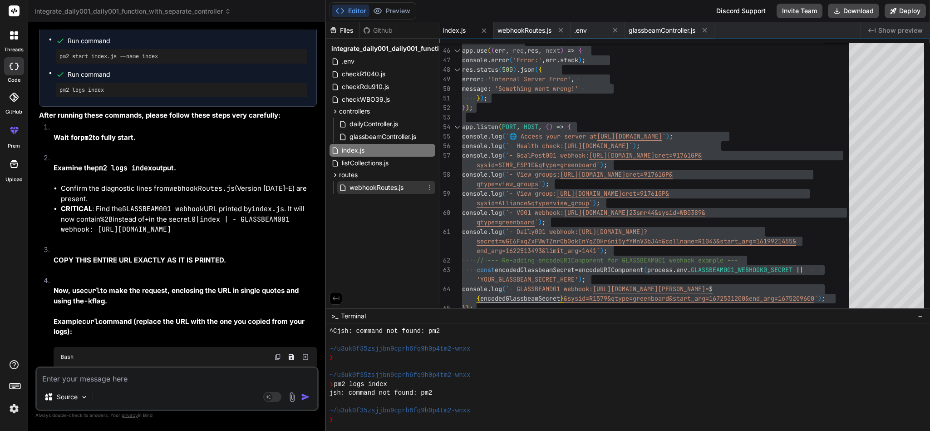
click at [384, 193] on div "webhookRoutes.js" at bounding box center [386, 187] width 98 height 13
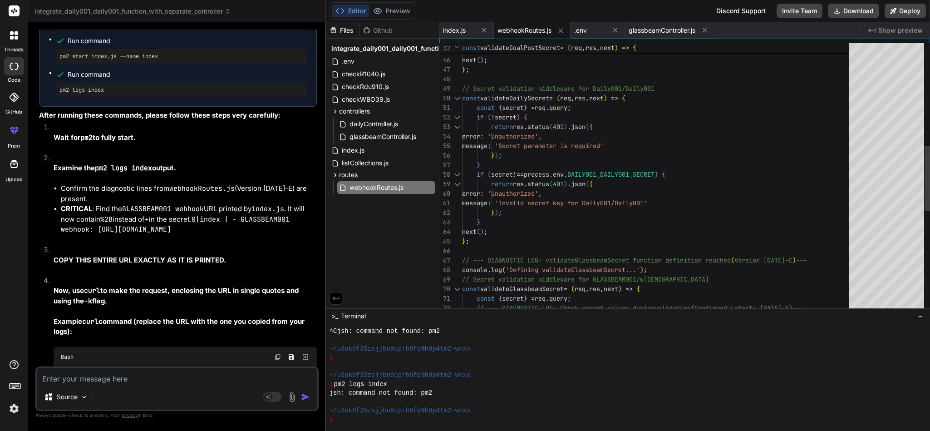
click at [758, 236] on div "} next ( ) ; } ; // Secret validation middleware for Daily001/Daily 001 const v…" at bounding box center [658, 174] width 393 height 1115
type textarea "const express = require('express'); const router = express.Router(); const webh…"
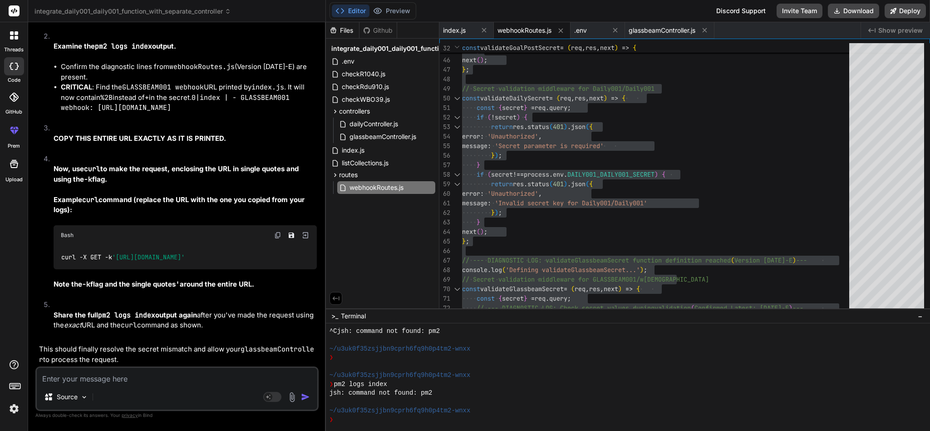
scroll to position [9835, 0]
drag, startPoint x: 109, startPoint y: 146, endPoint x: 51, endPoint y: 146, distance: 58.6
copy pre "pm2 stop all"
drag, startPoint x: 179, startPoint y: 208, endPoint x: 40, endPoint y: 208, distance: 138.9
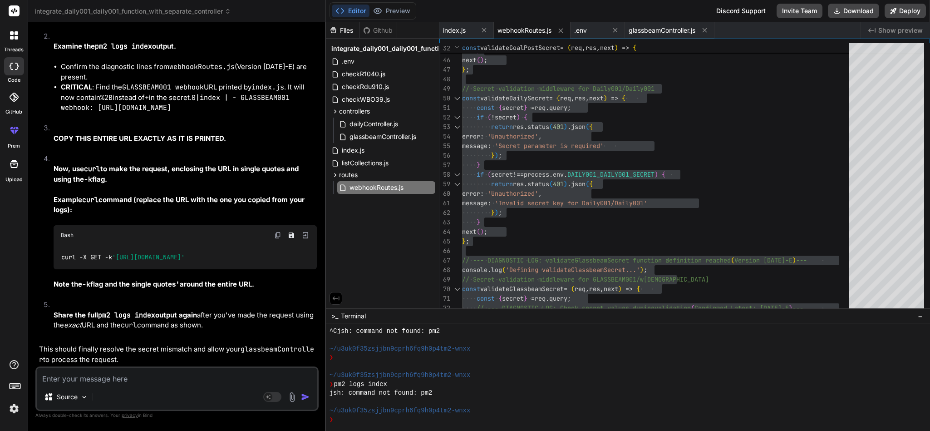
copy pre "pm2 start index.js --name index"
click at [279, 231] on img at bounding box center [277, 234] width 7 height 7
click at [123, 378] on textarea at bounding box center [177, 376] width 281 height 16
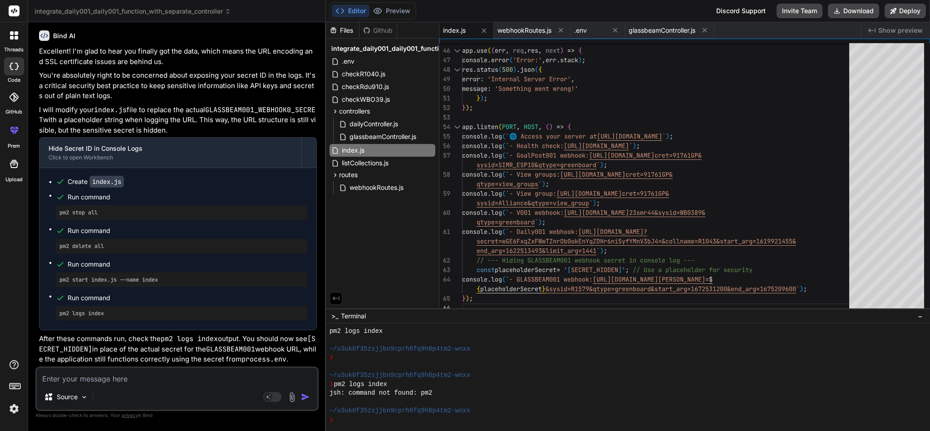
scroll to position [10557, 0]
click at [132, 380] on textarea at bounding box center [177, 376] width 281 height 16
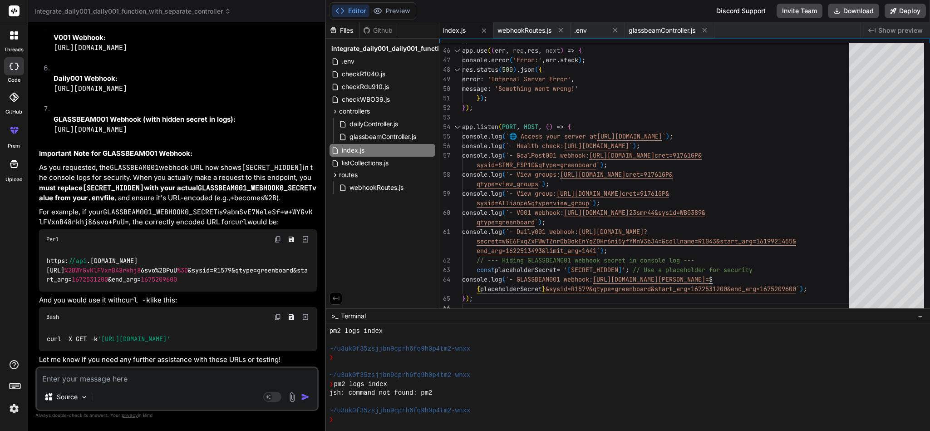
scroll to position [11244, 0]
click at [105, 376] on textarea at bounding box center [177, 376] width 281 height 16
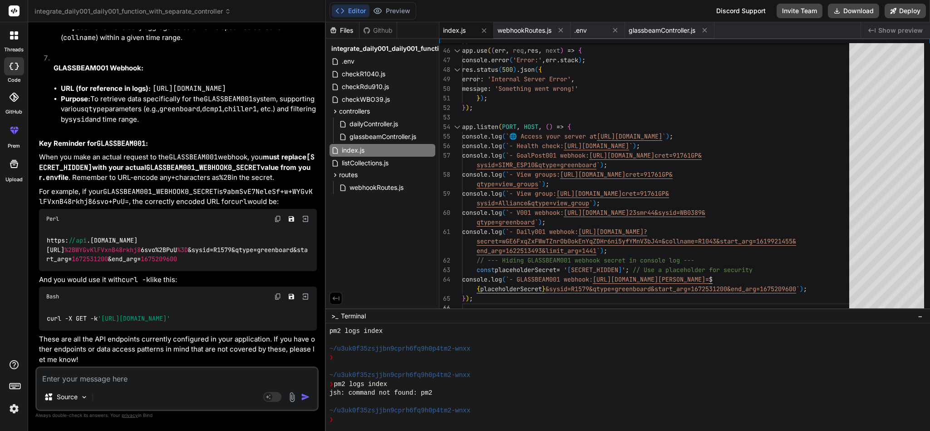
scroll to position [12155, 0]
drag, startPoint x: 256, startPoint y: 319, endPoint x: 105, endPoint y: 299, distance: 152.9
click at [105, 314] on span "'[URL][DOMAIN_NAME]'" at bounding box center [134, 318] width 73 height 8
copy span "[URL][DOMAIN_NAME]"
click at [119, 372] on textarea at bounding box center [177, 376] width 281 height 16
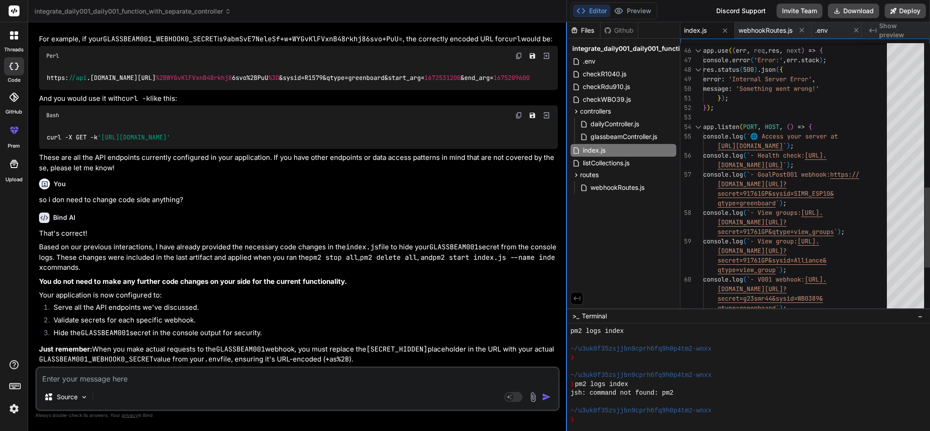
scroll to position [9395, 0]
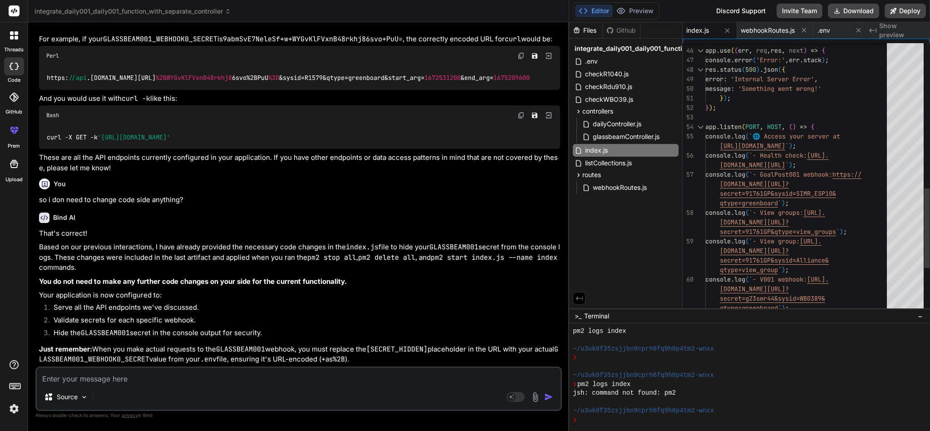
drag, startPoint x: 325, startPoint y: 200, endPoint x: 613, endPoint y: 229, distance: 289.2
click at [613, 229] on div "integrate_daily001_daily001_function_with_separate_controller Created with Pixs…" at bounding box center [479, 215] width 902 height 431
click at [118, 379] on textarea at bounding box center [299, 376] width 524 height 16
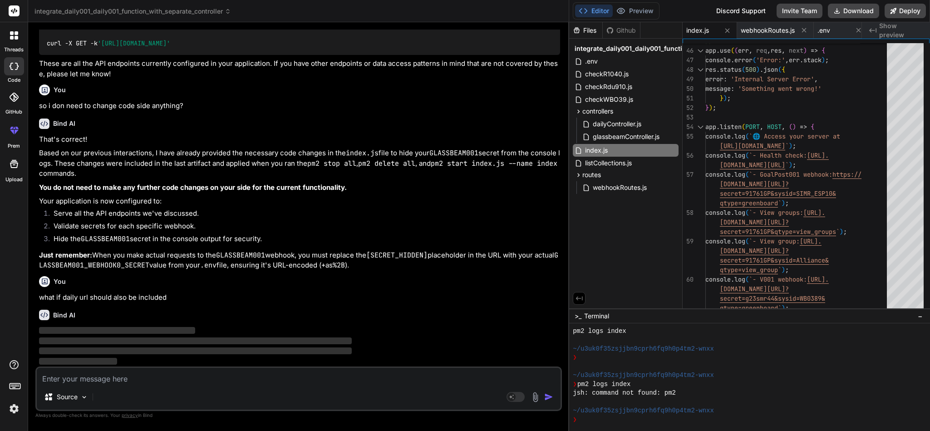
scroll to position [9546, 0]
click at [614, 147] on div "index.js" at bounding box center [626, 150] width 106 height 13
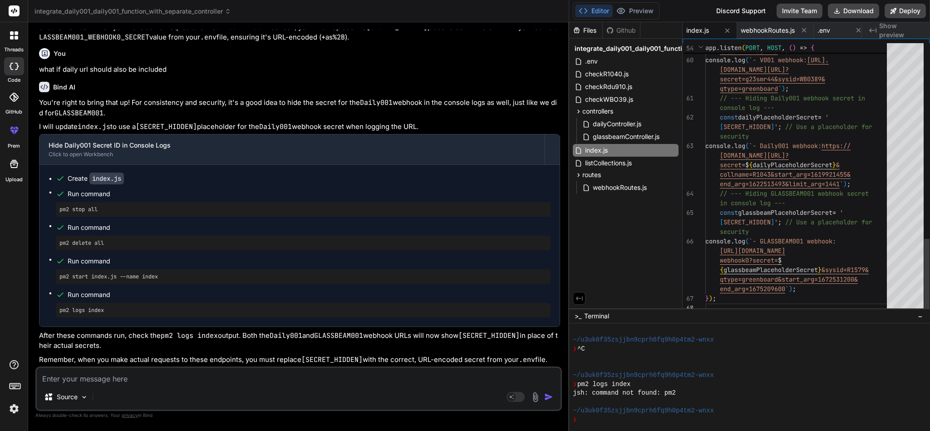
scroll to position [0, 0]
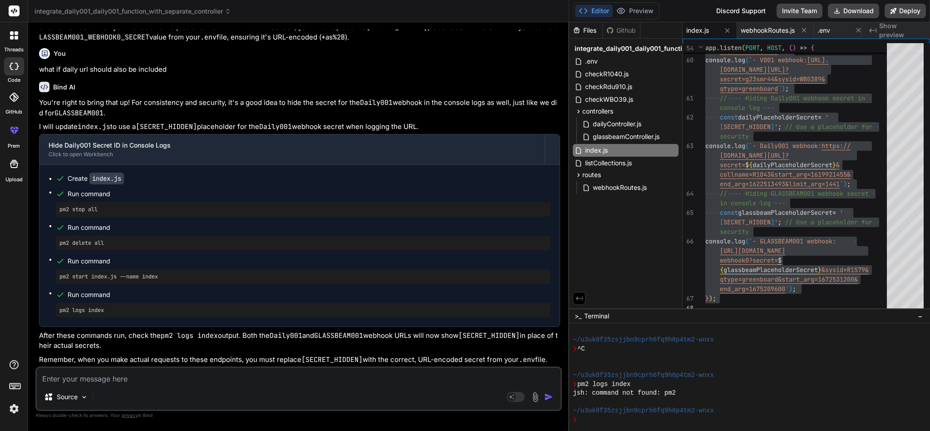
scroll to position [9570, 0]
click at [185, 376] on textarea at bounding box center [299, 376] width 524 height 16
paste textarea "# Replace with your actual MongoDB Atlas connection string # Example: mongodb+s…"
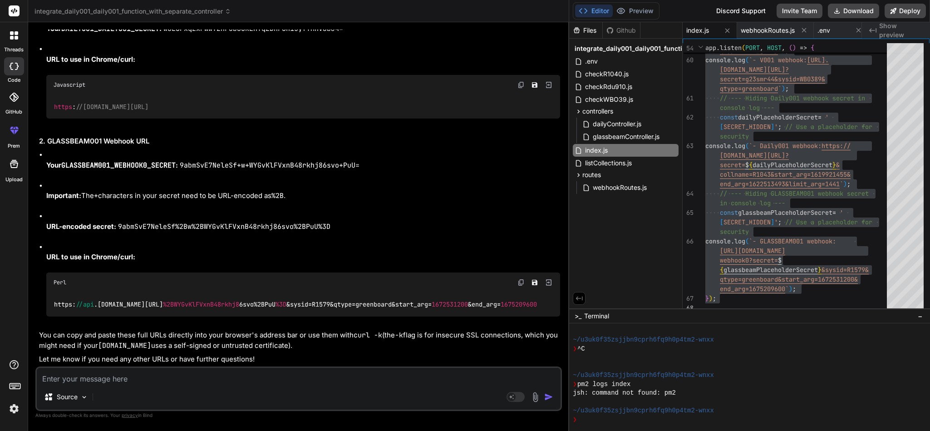
scroll to position [10463, 0]
click at [517, 272] on div "Perl" at bounding box center [303, 282] width 514 height 20
click at [519, 279] on img at bounding box center [520, 282] width 7 height 7
click at [520, 279] on img at bounding box center [520, 282] width 7 height 7
click at [105, 375] on textarea at bounding box center [299, 376] width 524 height 16
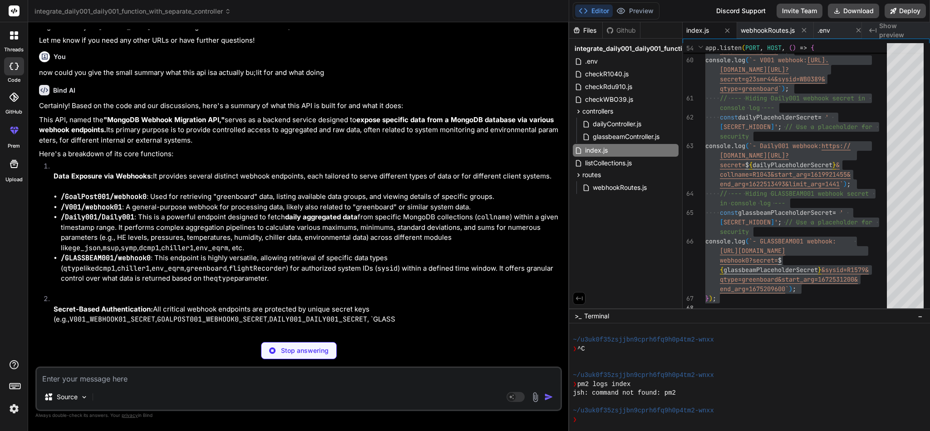
scroll to position [10772, 0]
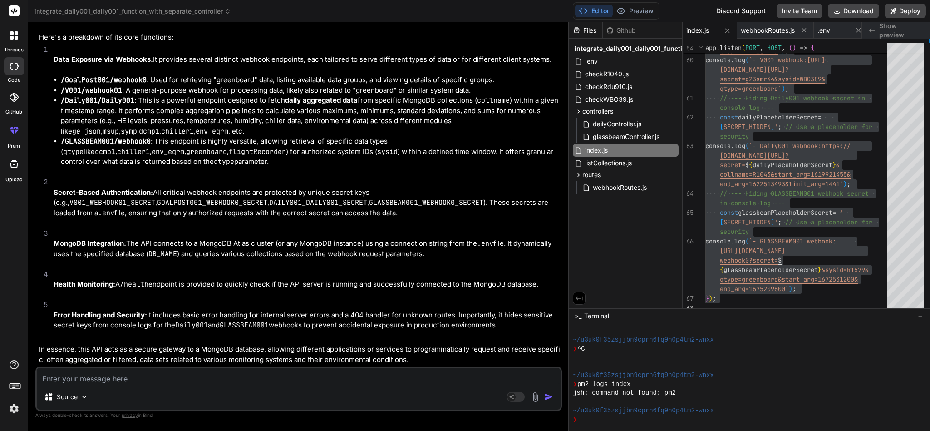
click at [127, 373] on textarea at bounding box center [299, 376] width 524 height 16
click at [107, 377] on textarea at bounding box center [299, 376] width 524 height 16
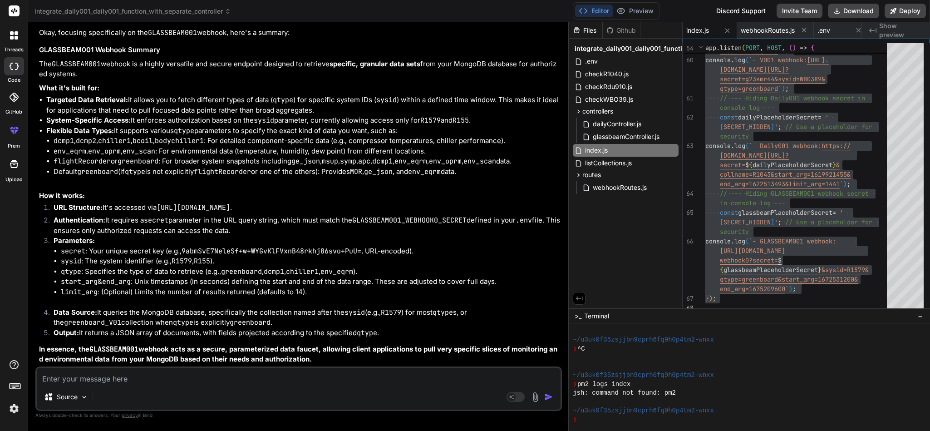
scroll to position [11290, 0]
click at [108, 383] on textarea at bounding box center [299, 376] width 524 height 16
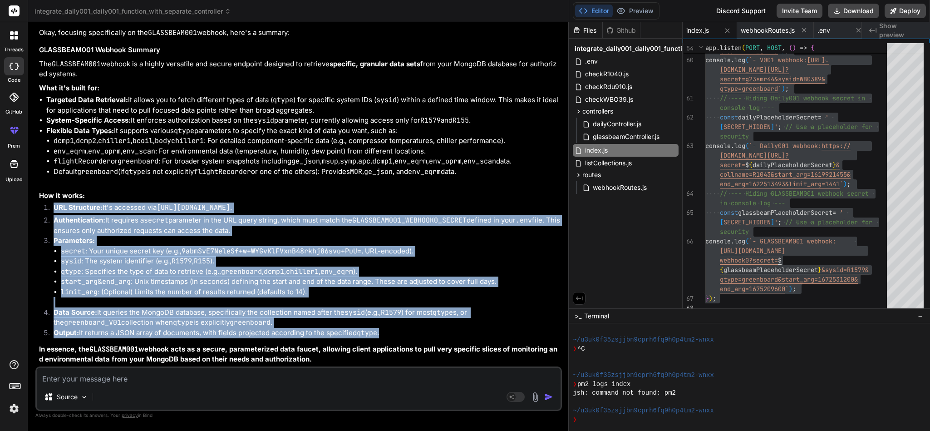
drag, startPoint x: 51, startPoint y: 206, endPoint x: 427, endPoint y: 335, distance: 397.3
click at [427, 335] on ol "URL Structure: It's accessed via [URL][DOMAIN_NAME] . Authentication: It requir…" at bounding box center [299, 271] width 521 height 138
copy ol "URL Structure: It's accessed via [URL][DOMAIN_NAME] . Authentication: It requir…"
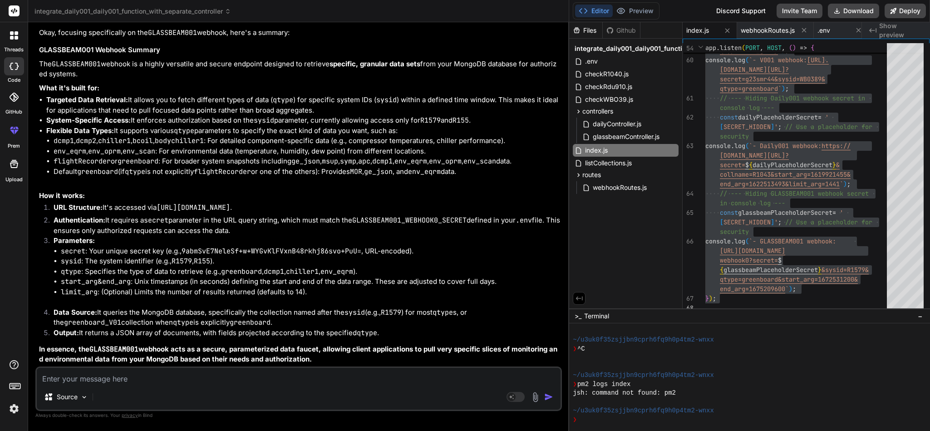
click at [325, 359] on p "In essence, the GLASSBEAM001 webhook acts as a secure, parameterized data fauce…" at bounding box center [299, 354] width 521 height 20
drag, startPoint x: 490, startPoint y: 167, endPoint x: 44, endPoint y: 101, distance: 451.2
click at [44, 101] on ul "Targeted Data Retrieval: It allows you to fetch different types of data ( qtype…" at bounding box center [299, 141] width 521 height 92
copy ul "Targeted Data Retrieval: It allows you to fetch different types of data ( qtype…"
